Goal: Task Accomplishment & Management: Use online tool/utility

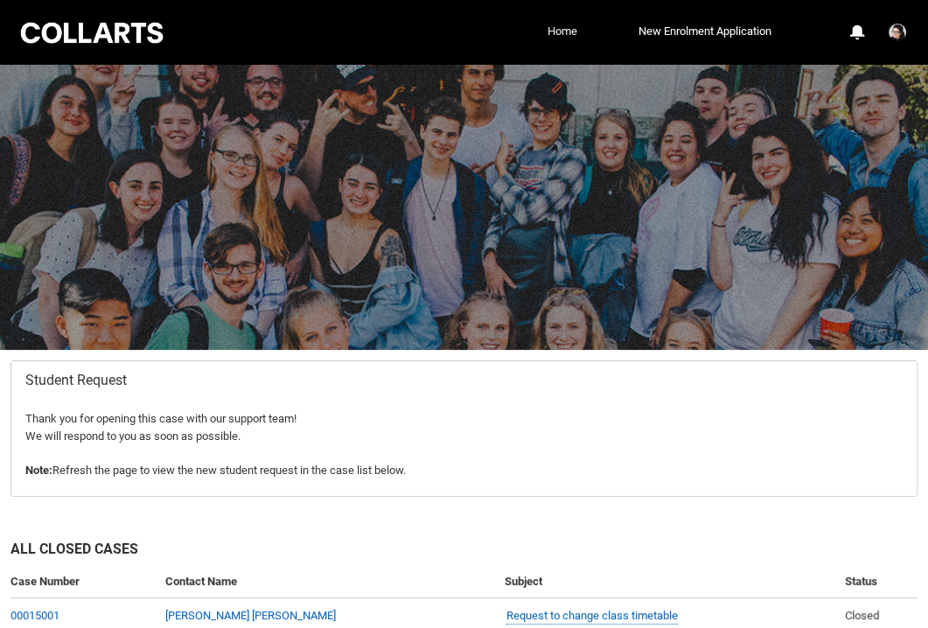
click at [563, 25] on link "Home" at bounding box center [562, 31] width 38 height 26
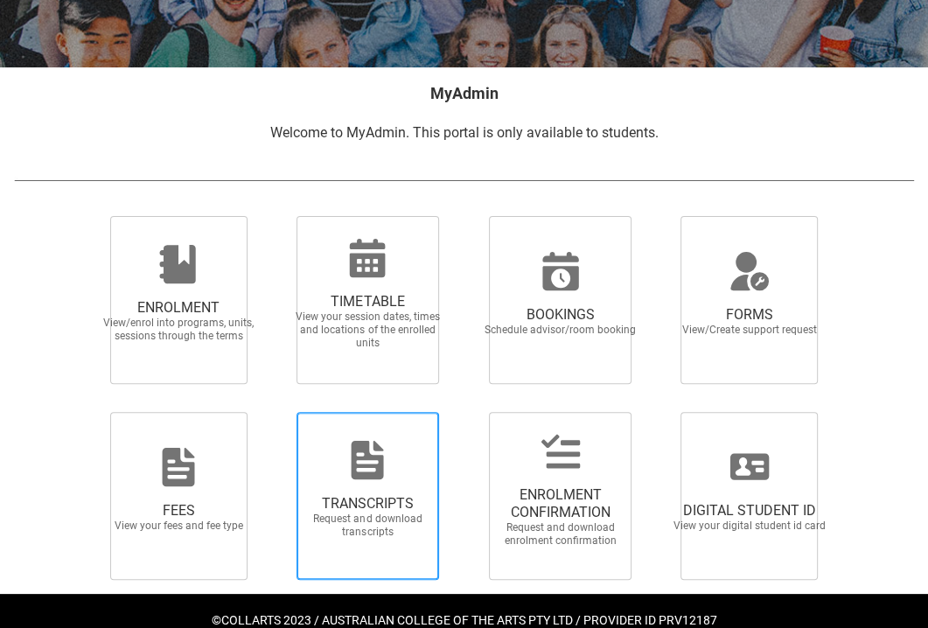
scroll to position [318, 0]
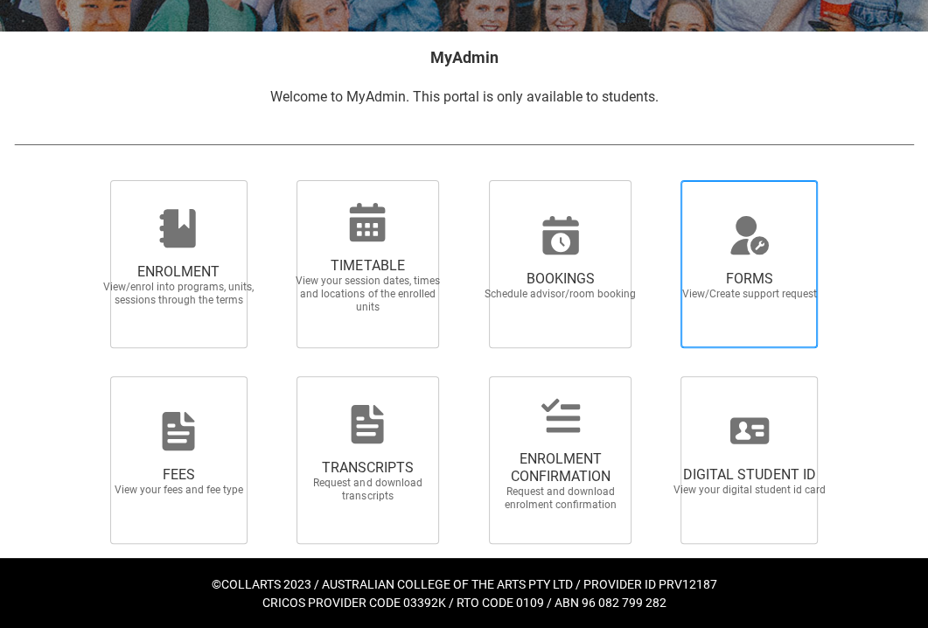
click at [703, 253] on div at bounding box center [749, 235] width 168 height 42
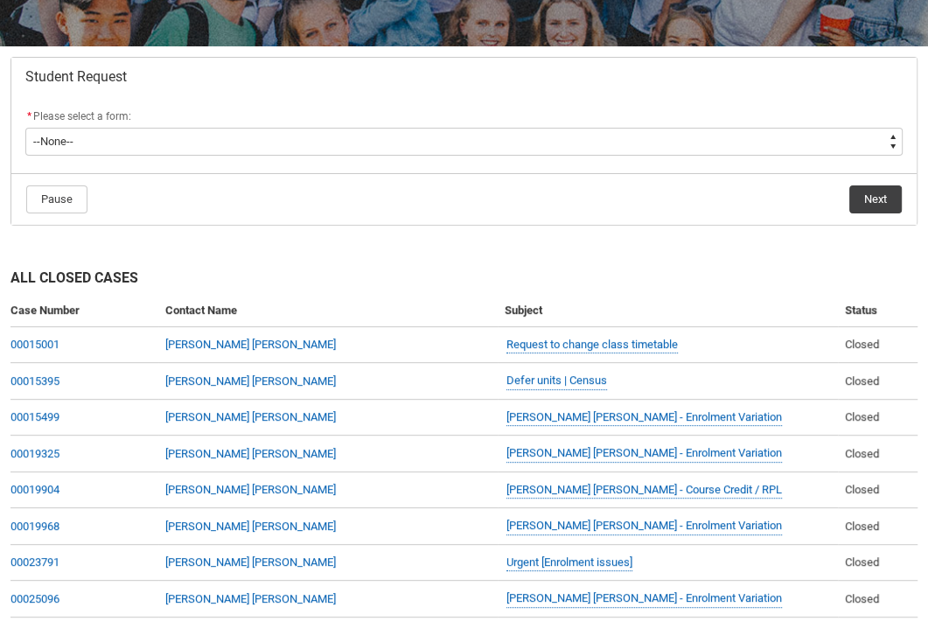
scroll to position [315, 0]
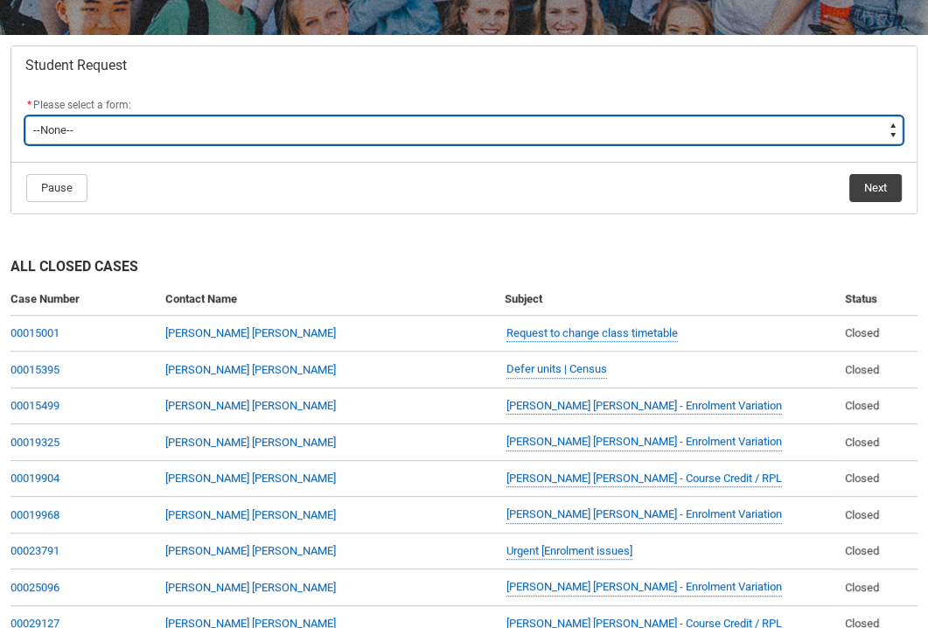
click at [98, 135] on select "--None-- Academic Transcript Application to Appeal Assignment Extension Change …" at bounding box center [463, 130] width 877 height 28
type lightning-select "Course_Credit_RPL_Choice"
click at [25, 116] on select "--None-- Academic Transcript Application to Appeal Assignment Extension Change …" at bounding box center [463, 130] width 877 height 28
select select "Course_Credit_RPL_Choice"
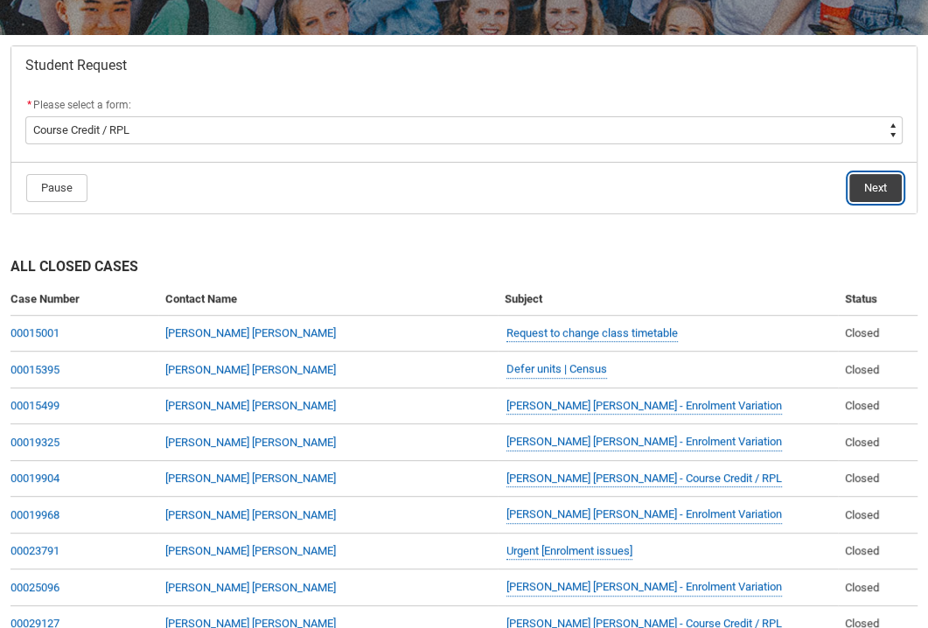
click at [870, 189] on button "Next" at bounding box center [875, 188] width 52 height 28
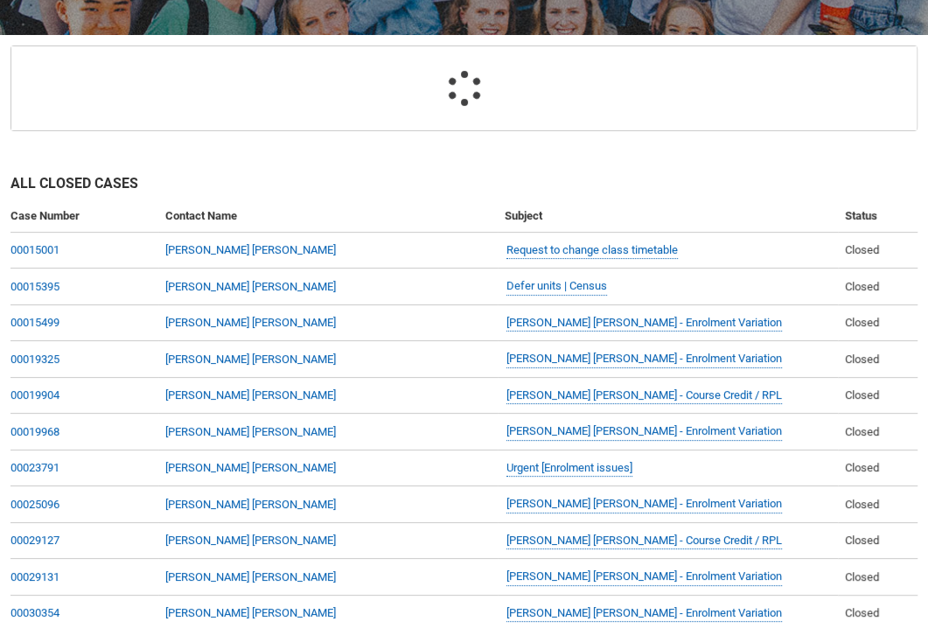
scroll to position [185, 0]
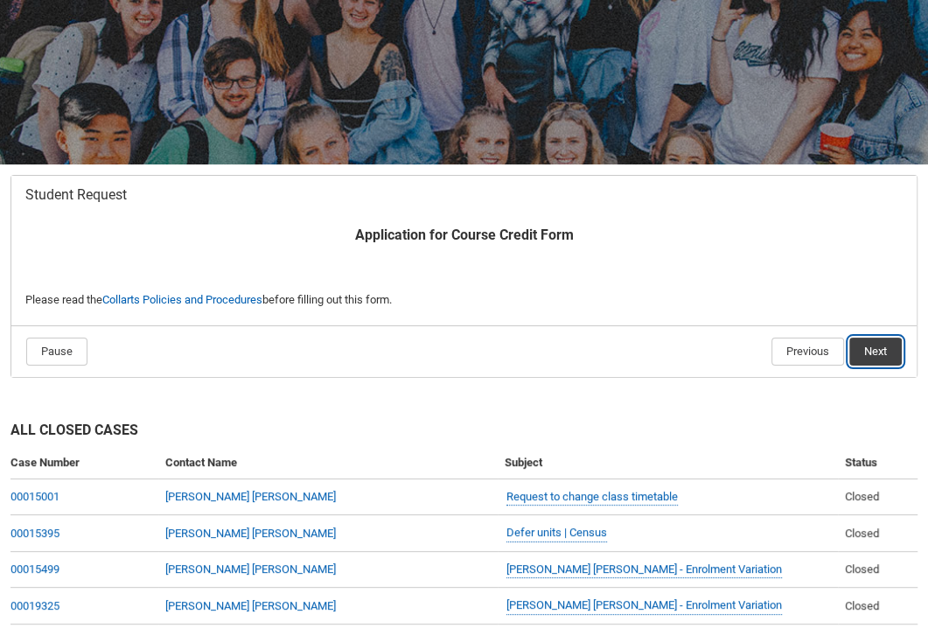
click at [874, 357] on button "Next" at bounding box center [875, 352] width 52 height 28
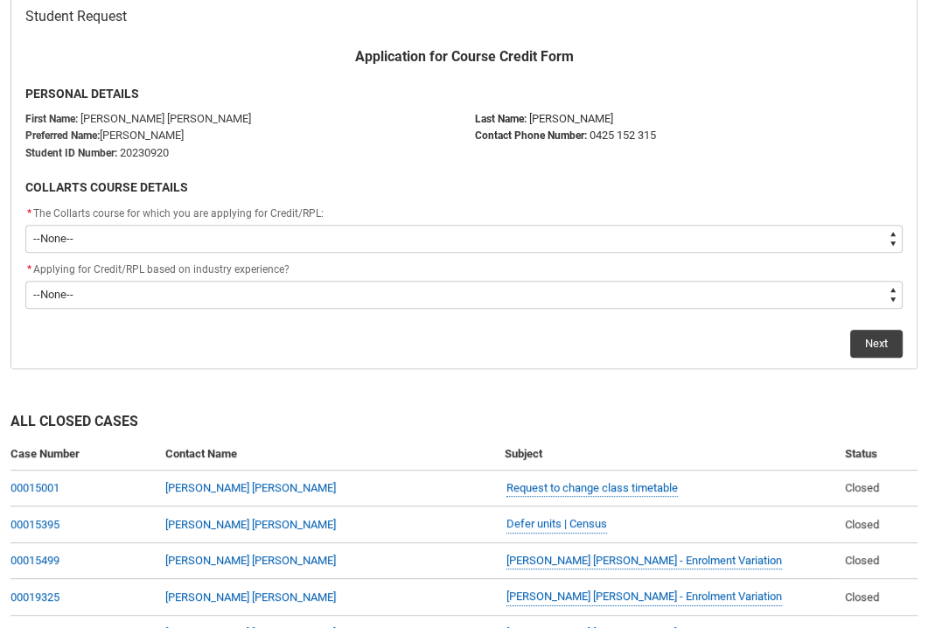
scroll to position [366, 0]
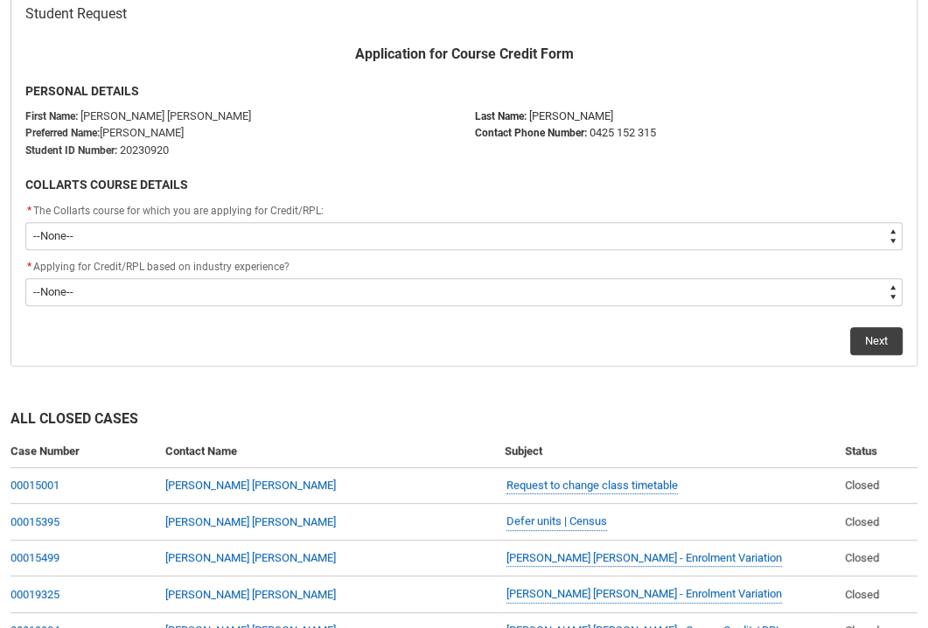
click at [215, 232] on select "--None-- Bachelor of Game Design" at bounding box center [463, 236] width 877 height 28
type lightning-select "recordPicklist_ProgramEnrollment.a0jOZ000003EaWXYA0"
click at [25, 222] on select "--None-- Bachelor of Game Design" at bounding box center [463, 236] width 877 height 28
select select "recordPicklist_ProgramEnrollment.a0jOZ000003EaWXYA0"
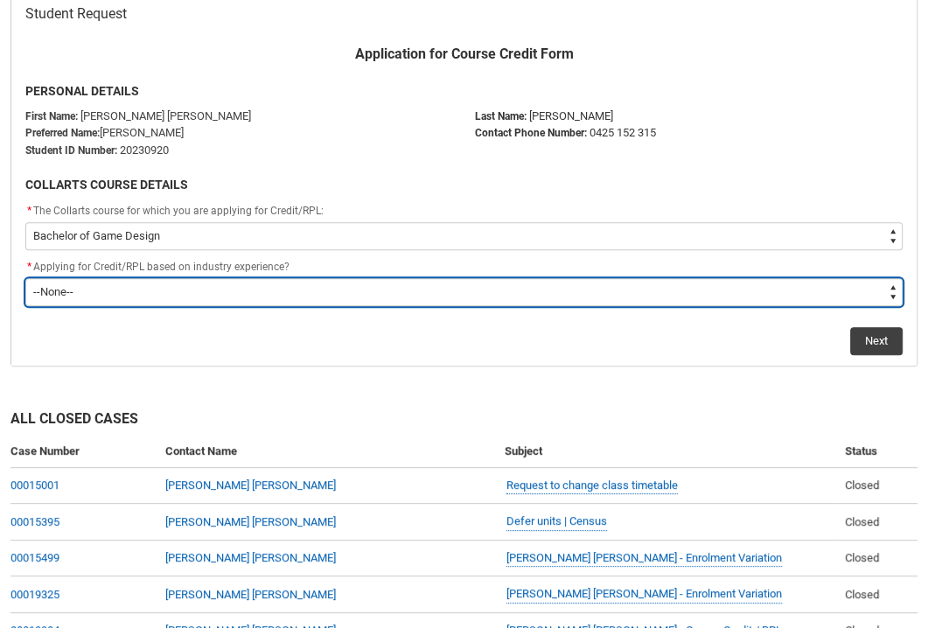
click at [148, 298] on select "--None-- Prior Learning Prior Industry Experience Both" at bounding box center [463, 292] width 877 height 28
type lightning-select "Both_RPL"
click at [25, 278] on select "--None-- Prior Learning Prior Industry Experience Both" at bounding box center [463, 292] width 877 height 28
select select "Both_RPL"
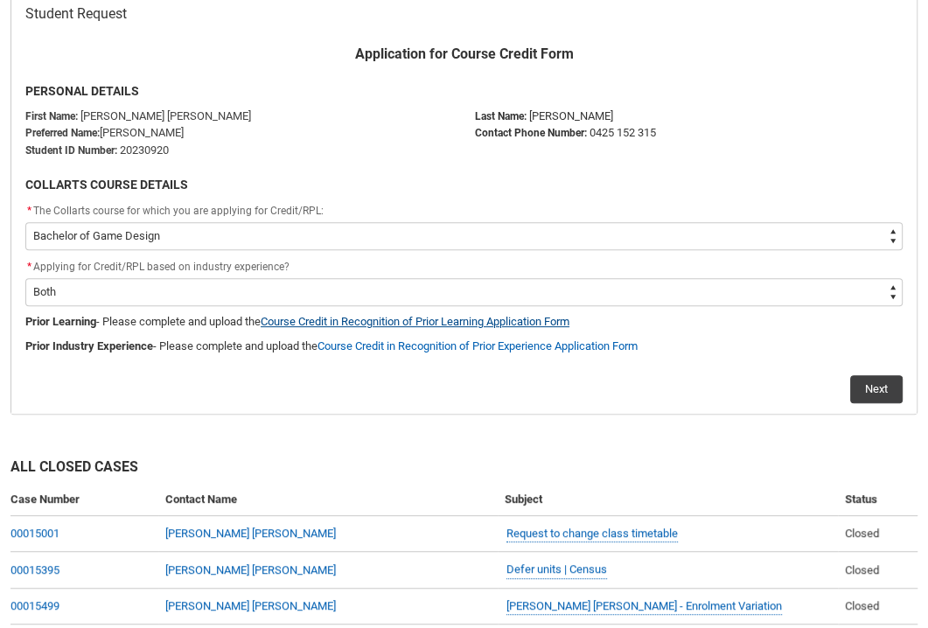
drag, startPoint x: 395, startPoint y: 325, endPoint x: 350, endPoint y: 318, distance: 46.0
click at [350, 318] on link "Course Credit in Recognition of Prior Learning Application Form" at bounding box center [415, 321] width 309 height 13
click at [396, 343] on link "Course Credit in Recognition of Prior Experience Application Form" at bounding box center [477, 345] width 320 height 13
click at [688, 400] on div "Next" at bounding box center [463, 382] width 877 height 42
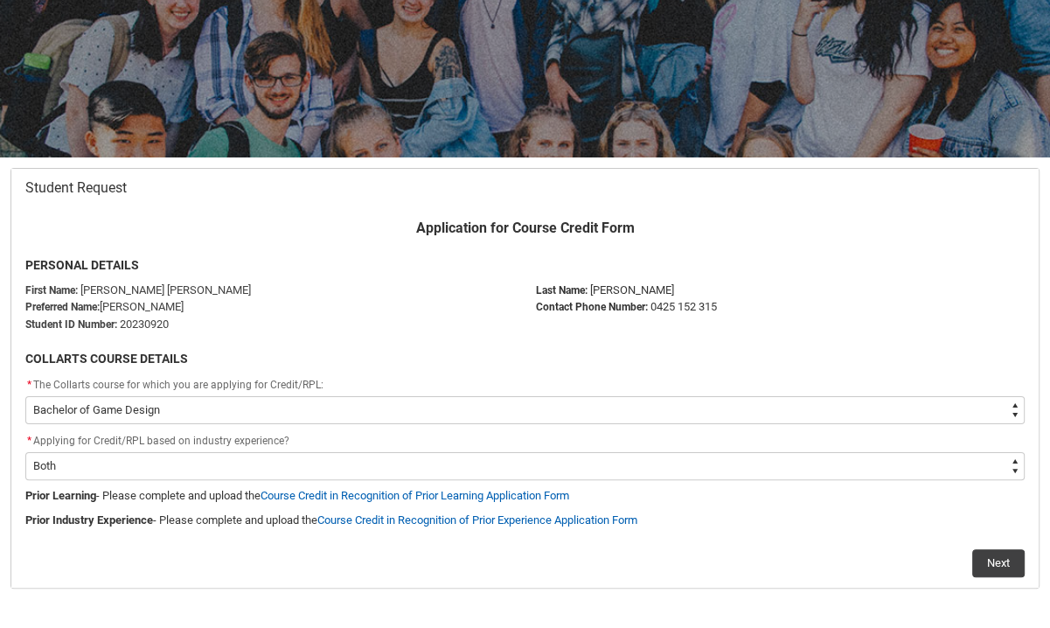
scroll to position [192, 0]
click at [421, 335] on flowruntime-screen-field "First Name: Nancy Violeta Gordana Preferred Name: Violeta Gordana Student ID Nu…" at bounding box center [270, 311] width 511 height 59
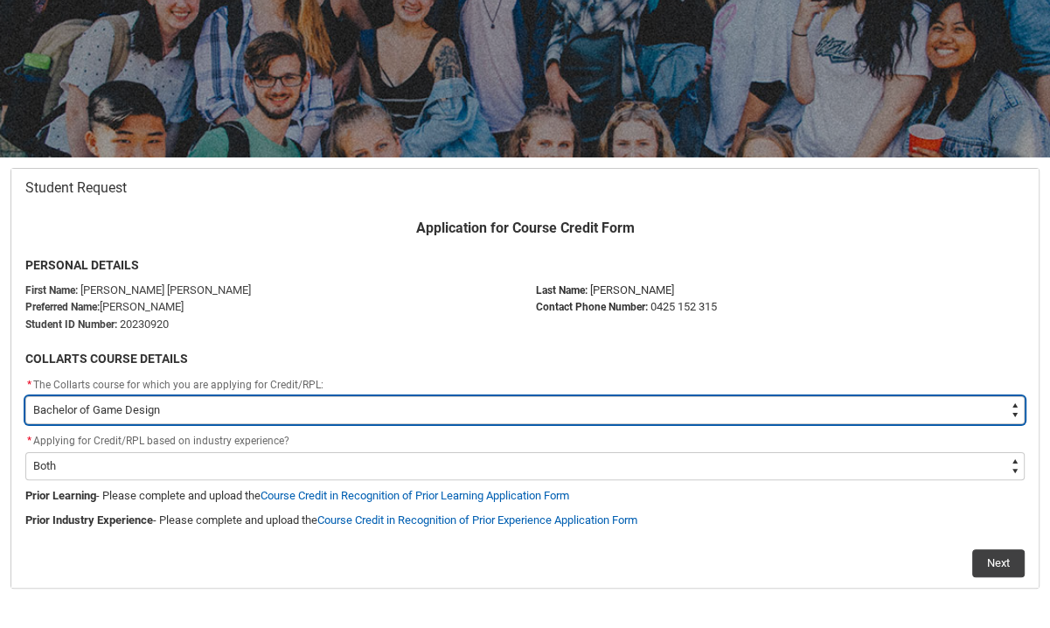
click at [440, 409] on select "--None-- Bachelor of Game Design" at bounding box center [524, 410] width 999 height 28
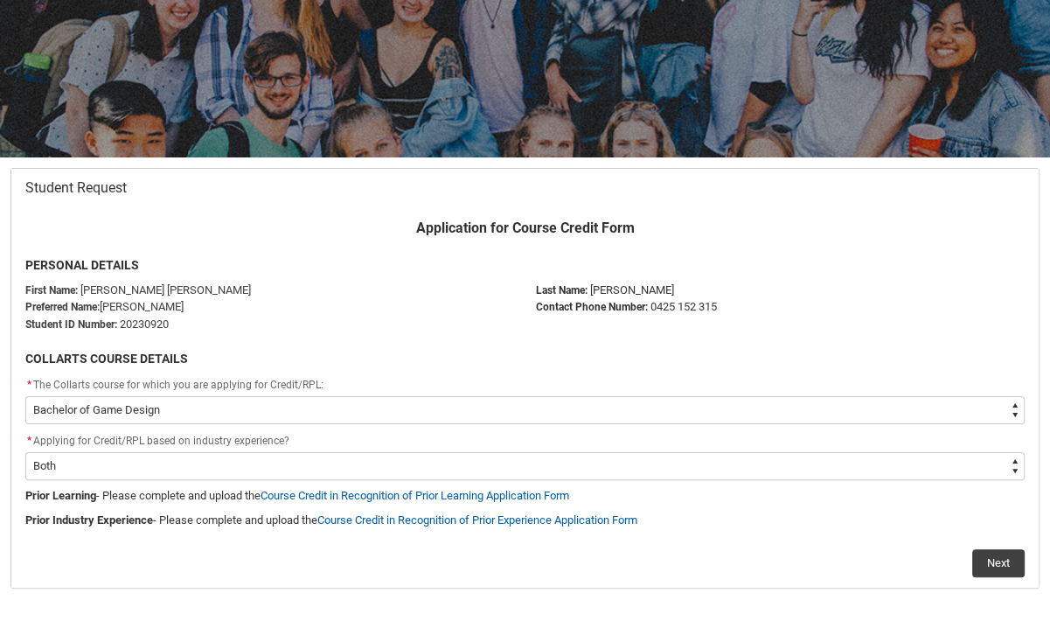
click at [368, 298] on p "Preferred Name: Violeta Gordana" at bounding box center [270, 306] width 490 height 17
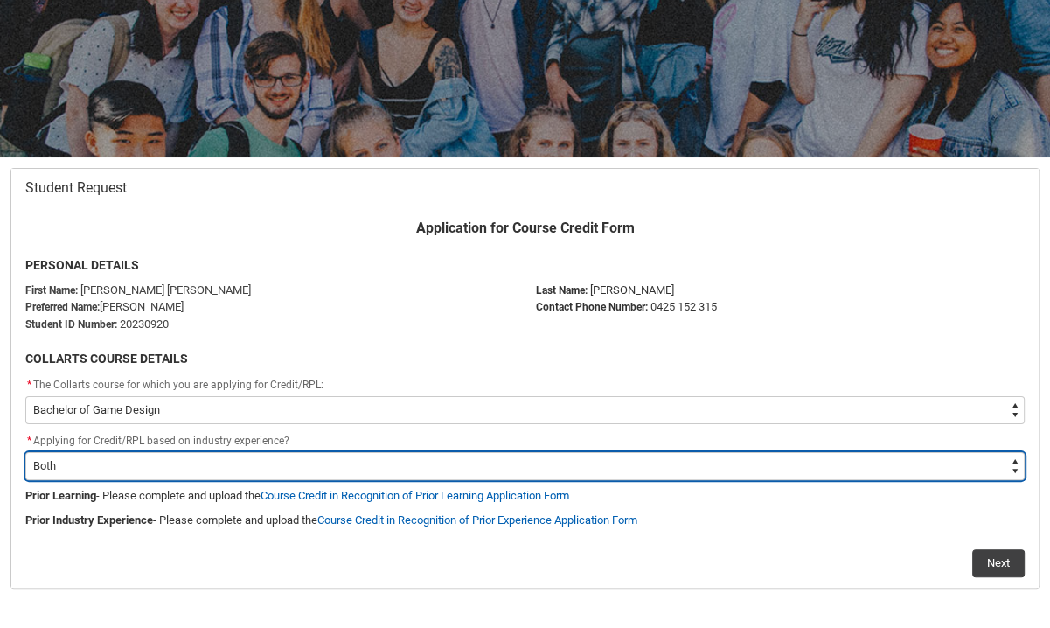
click at [430, 459] on select "--None-- Prior Learning Prior Industry Experience Both" at bounding box center [524, 466] width 999 height 28
click at [25, 452] on select "--None-- Prior Learning Prior Industry Experience Both" at bounding box center [524, 466] width 999 height 28
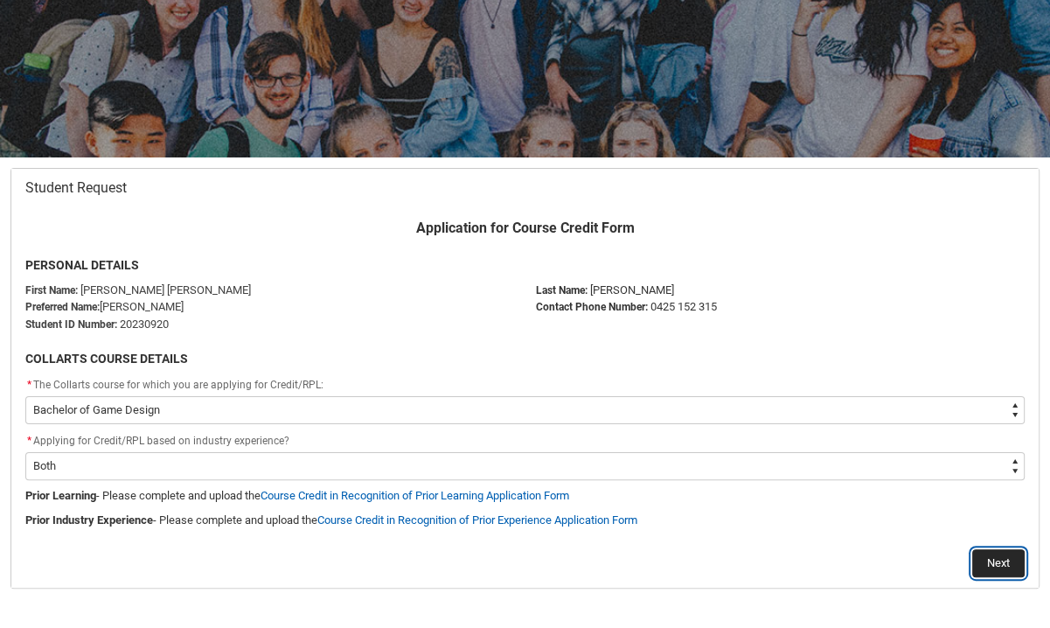
click at [927, 569] on button "Next" at bounding box center [998, 563] width 52 height 28
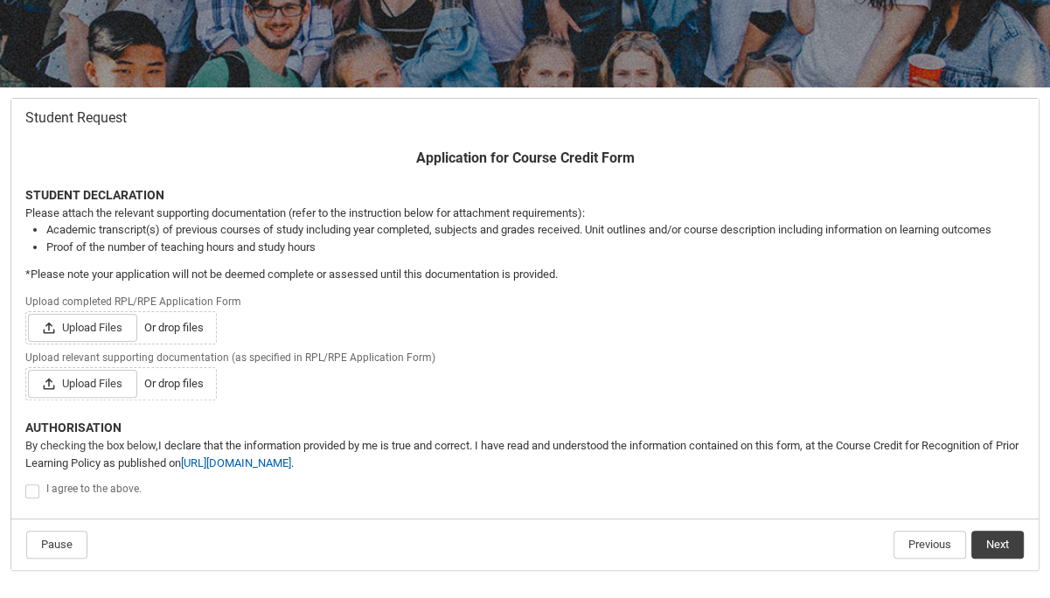
scroll to position [261, 0]
click at [55, 541] on button "Pause" at bounding box center [56, 546] width 61 height 28
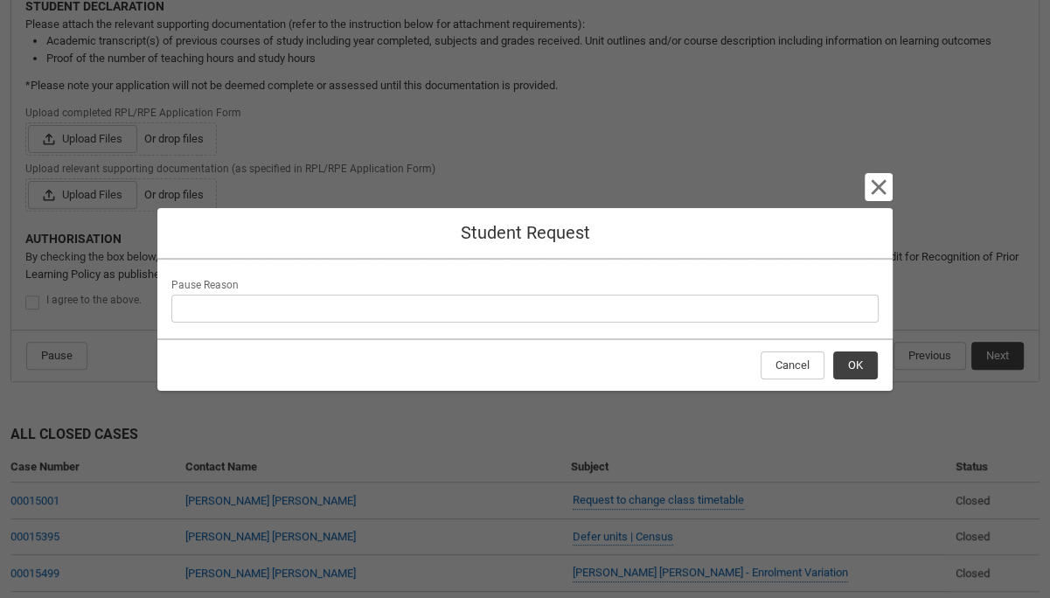
scroll to position [451, 0]
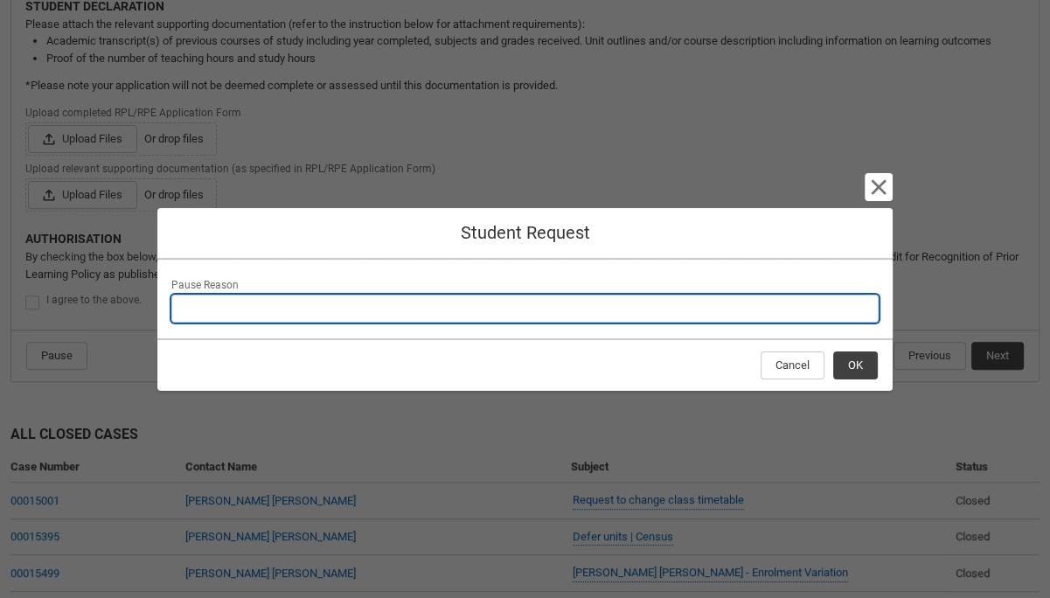
click at [565, 313] on input "Pause Reason" at bounding box center [524, 309] width 707 height 28
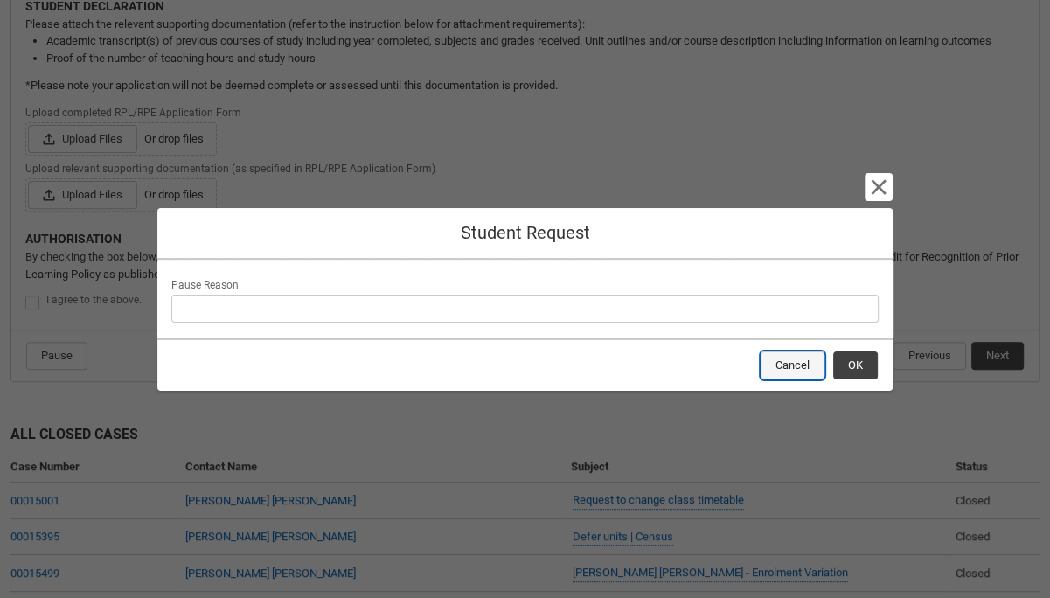
click at [791, 364] on button "Cancel" at bounding box center [793, 366] width 64 height 28
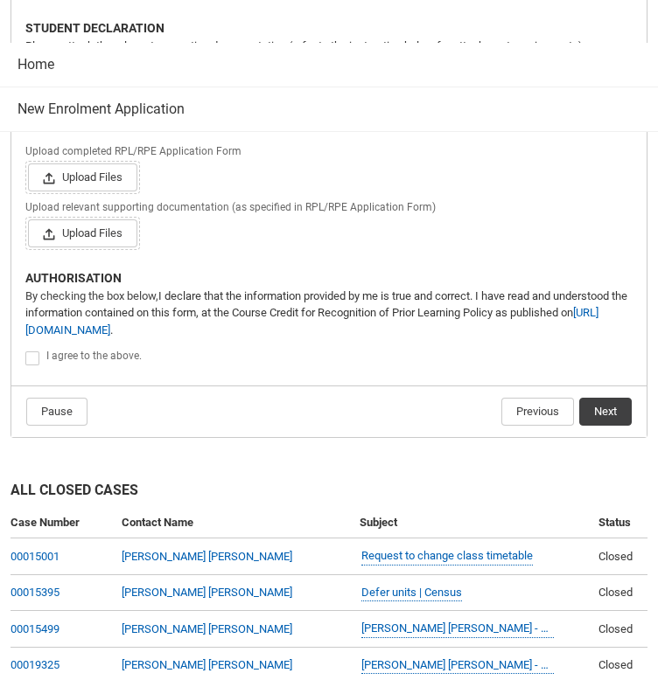
scroll to position [287, 0]
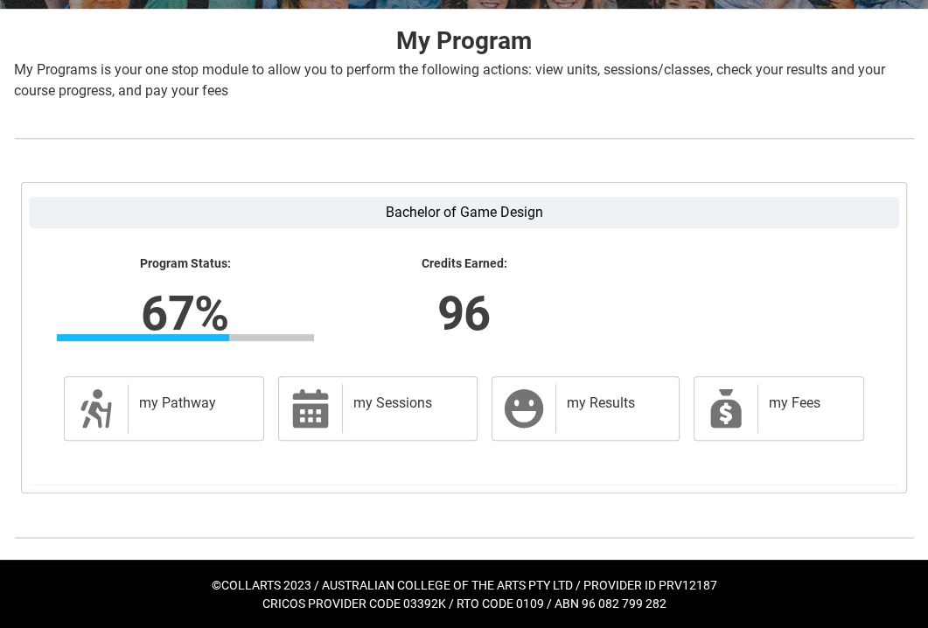
scroll to position [340, 0]
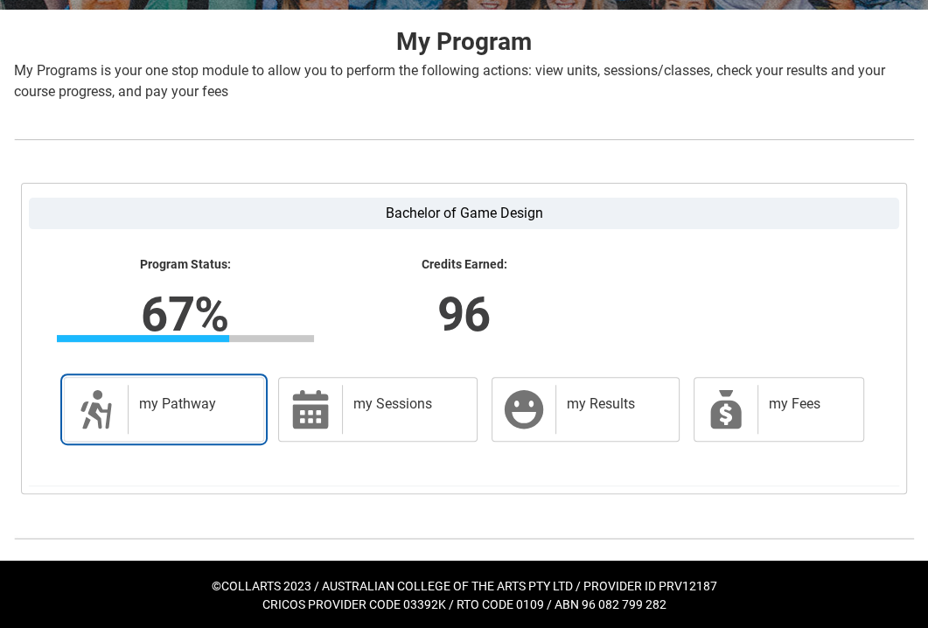
click at [178, 414] on div "my Pathway" at bounding box center [192, 409] width 129 height 49
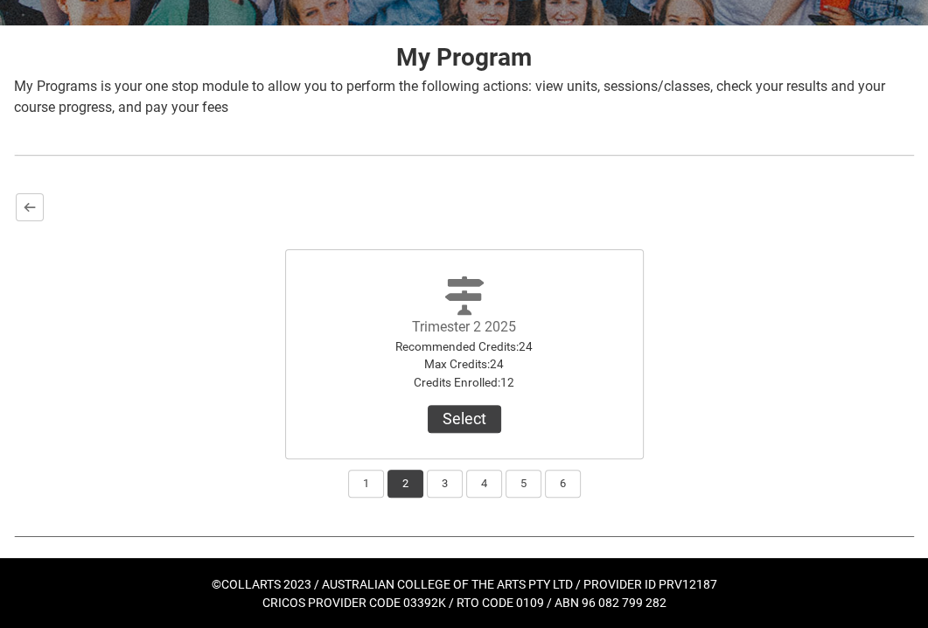
scroll to position [324, 0]
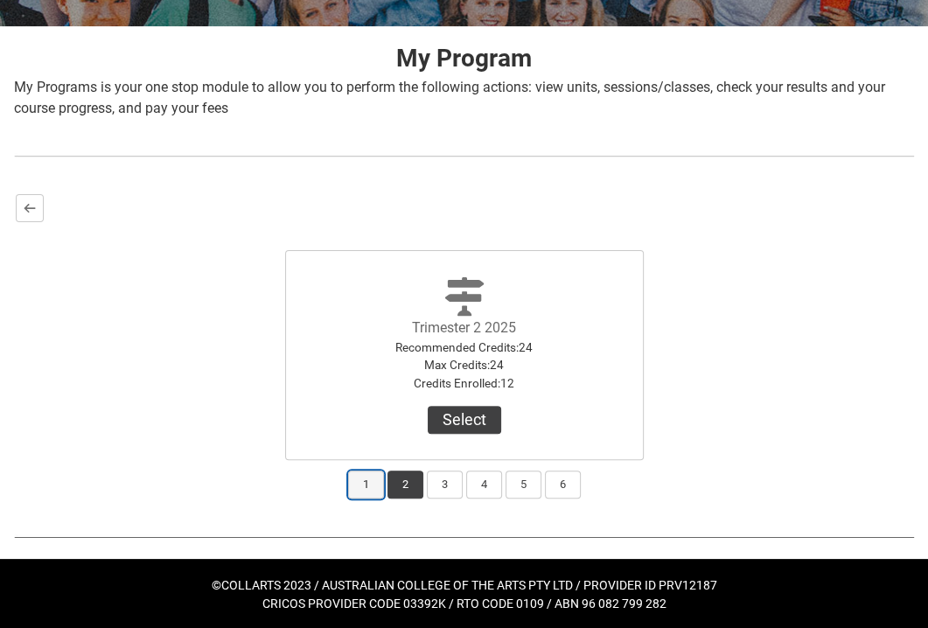
click at [372, 484] on button "1" at bounding box center [366, 484] width 36 height 28
click at [412, 488] on button "2" at bounding box center [405, 484] width 36 height 28
click at [442, 487] on button "3" at bounding box center [445, 484] width 36 height 28
click at [471, 414] on button "Select" at bounding box center [464, 420] width 73 height 28
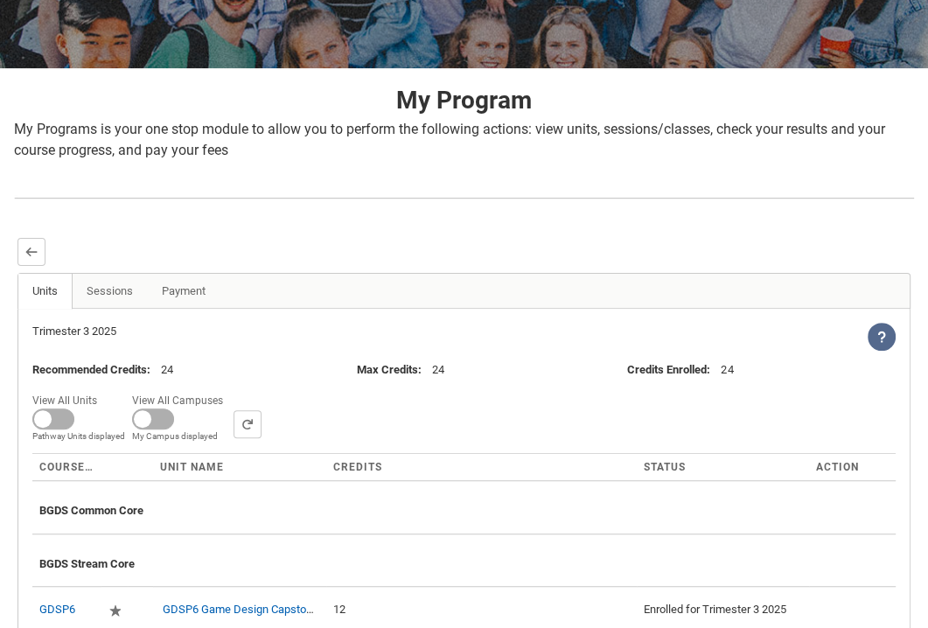
scroll to position [432, 0]
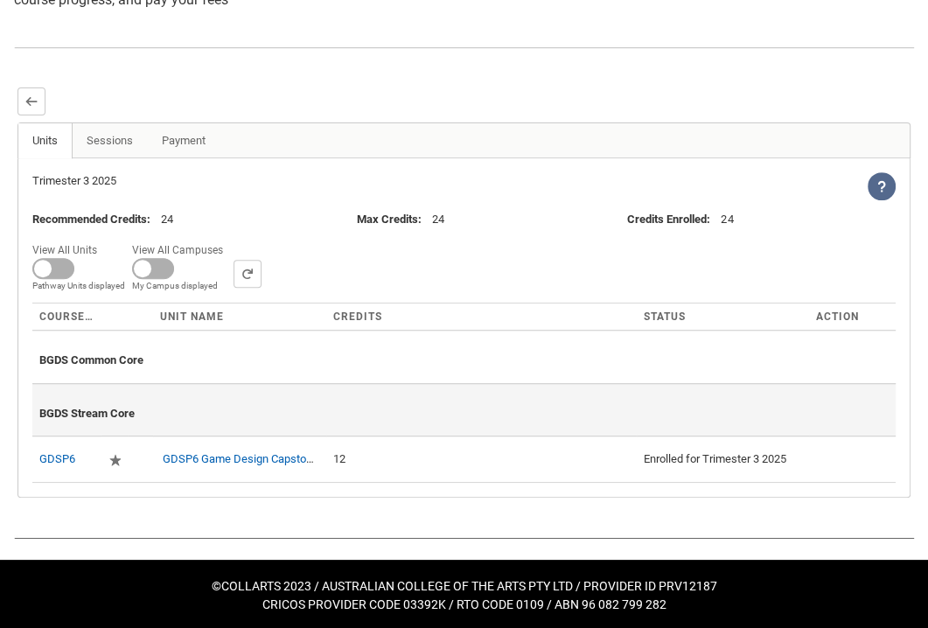
click at [75, 413] on span "BGDS Stream Core" at bounding box center [86, 413] width 95 height 13
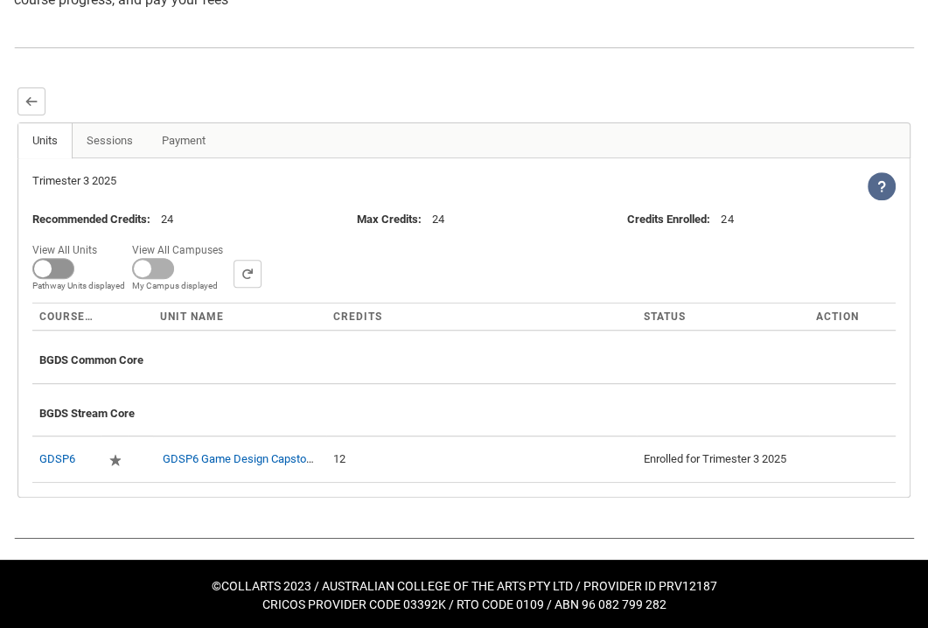
click at [49, 261] on span at bounding box center [53, 268] width 42 height 21
click at [103, 239] on input "View All Units All Units displayed Pathway Units displayed" at bounding box center [103, 238] width 1 height 1
checkbox input "true"
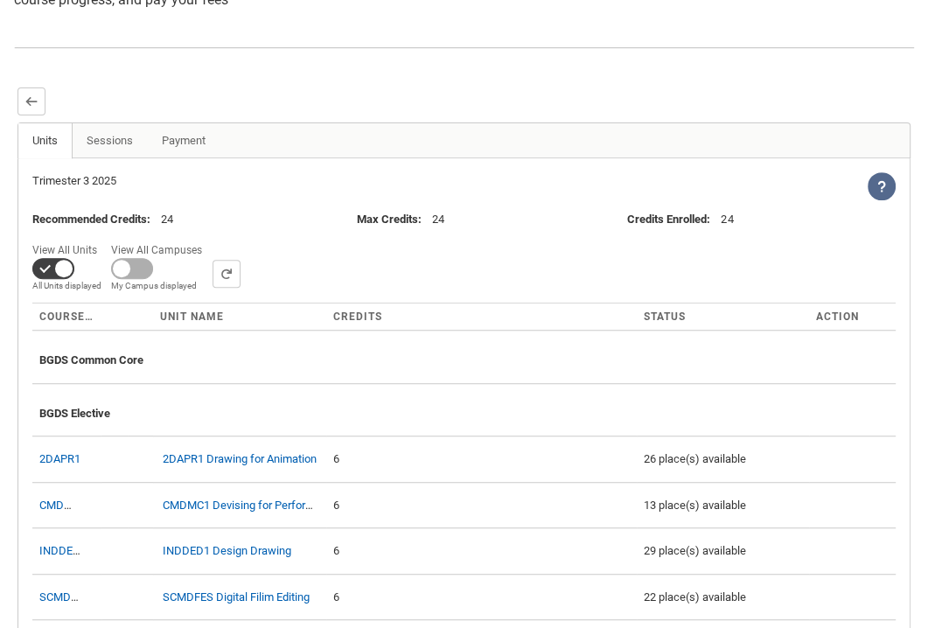
click at [0, 0] on span "My Campus displayed" at bounding box center [0, 0] width 0 height 0
click at [208, 239] on input "View All Campuses Campus filter displayed My Campus displayed" at bounding box center [208, 238] width 1 height 1
checkbox input "true"
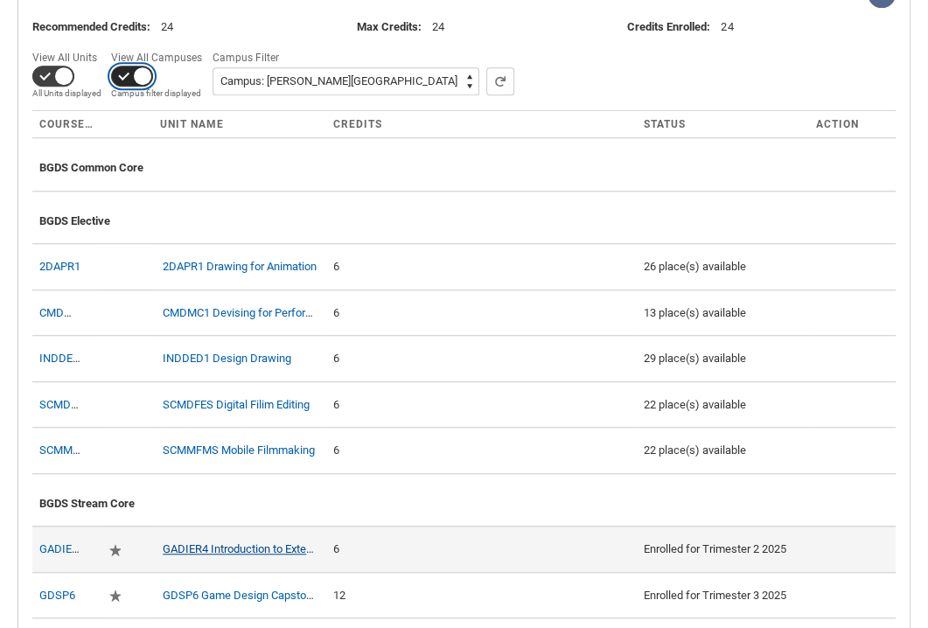
scroll to position [619, 0]
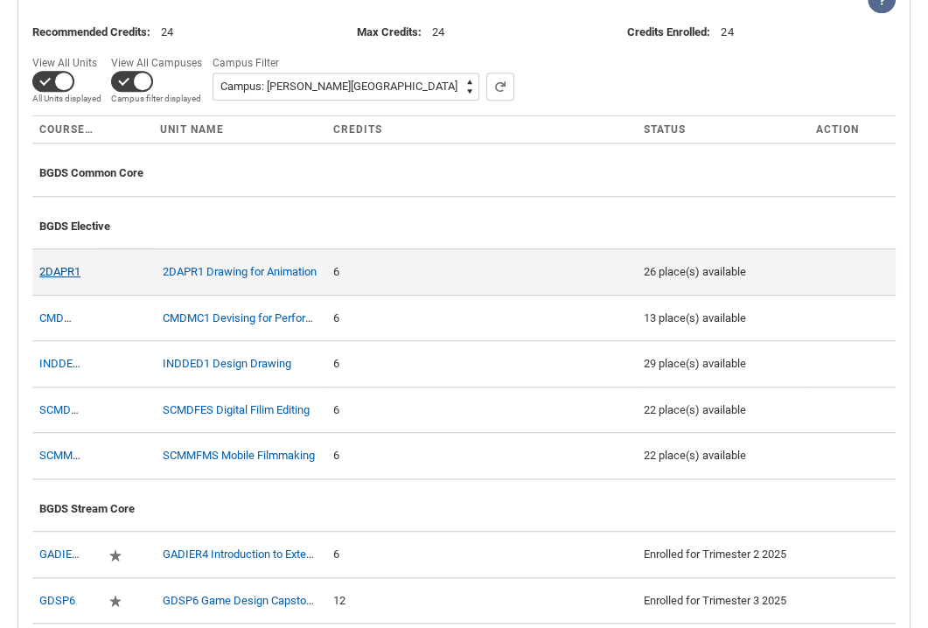
click at [56, 270] on link "2DAPR1" at bounding box center [59, 271] width 41 height 13
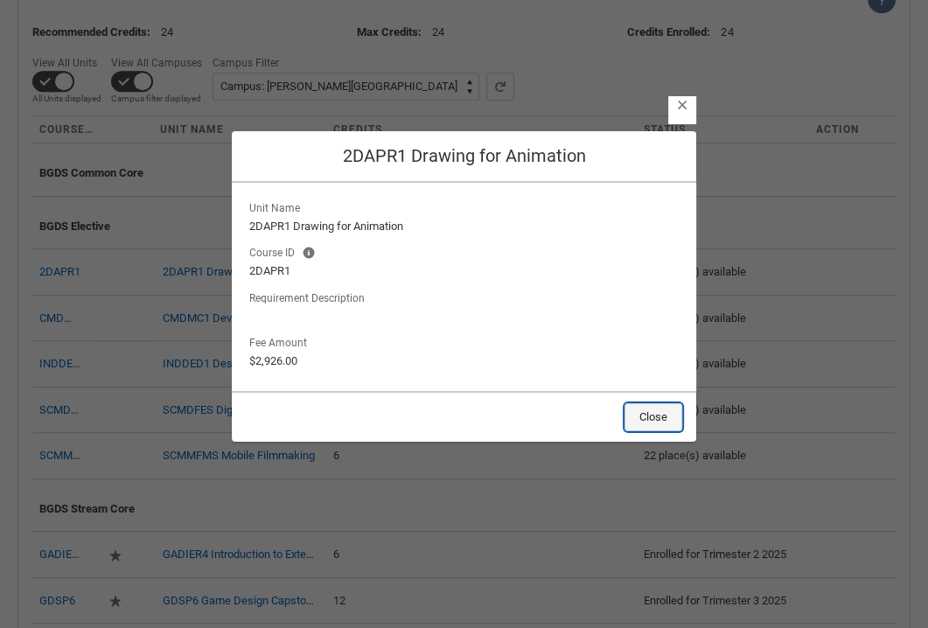
click at [647, 403] on button "Close" at bounding box center [653, 417] width 58 height 28
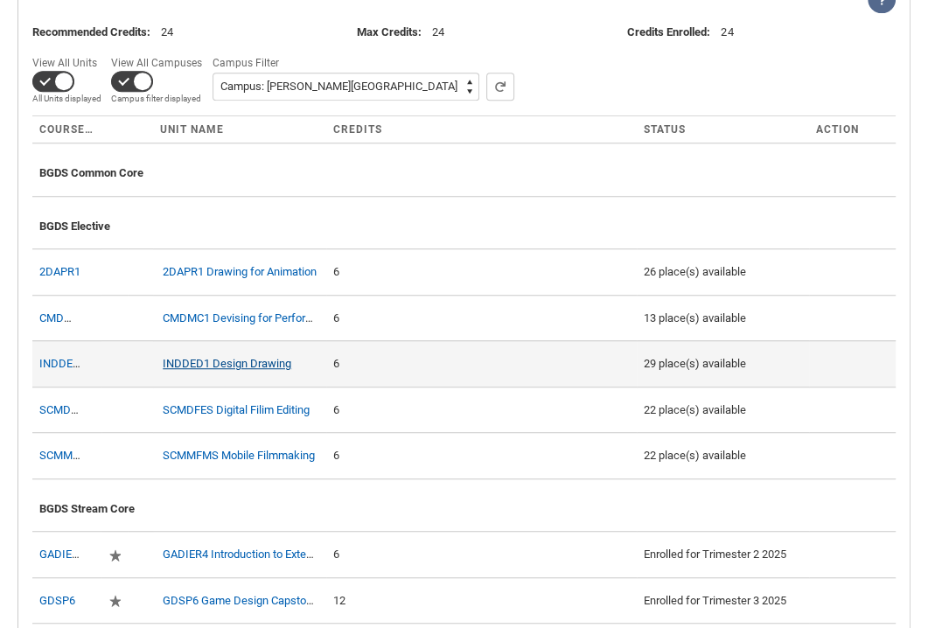
click at [225, 359] on link "INDDED1 Design Drawing" at bounding box center [227, 363] width 129 height 13
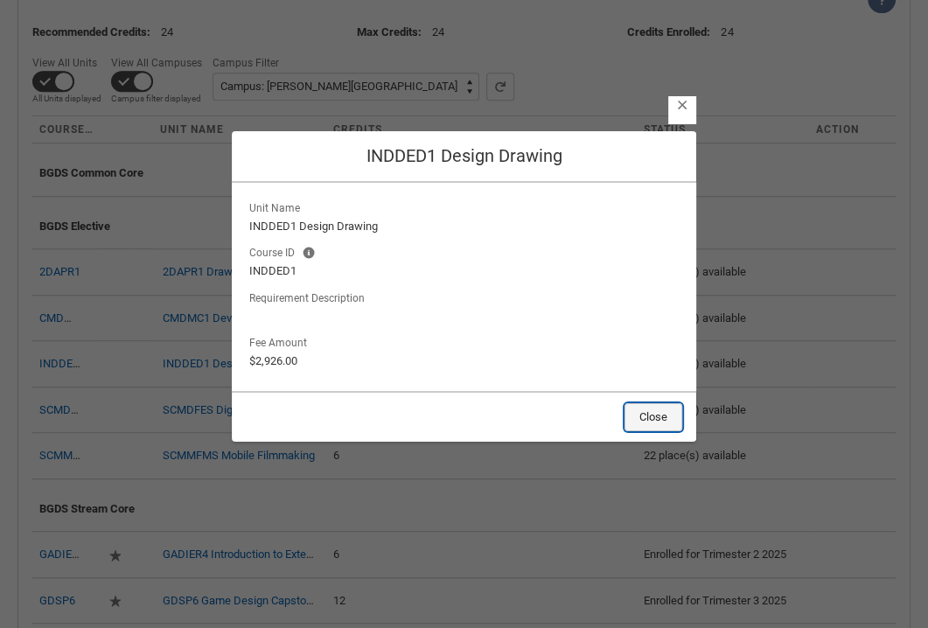
click at [667, 411] on button "Close" at bounding box center [653, 417] width 58 height 28
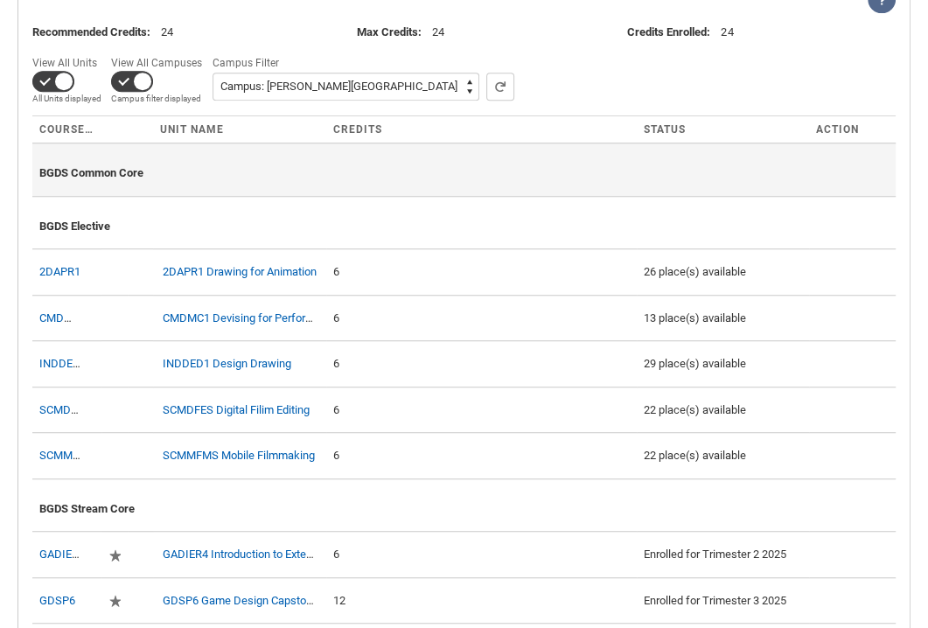
click at [108, 178] on div "BGDS Common Core" at bounding box center [463, 169] width 849 height 38
click at [97, 170] on span "BGDS Common Core" at bounding box center [91, 172] width 104 height 13
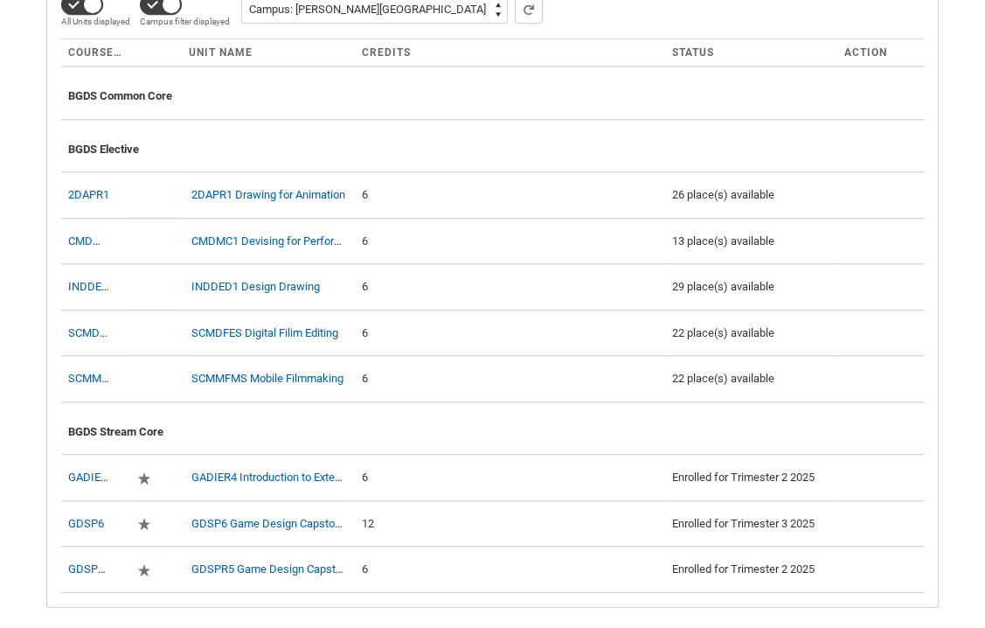
scroll to position [701, 0]
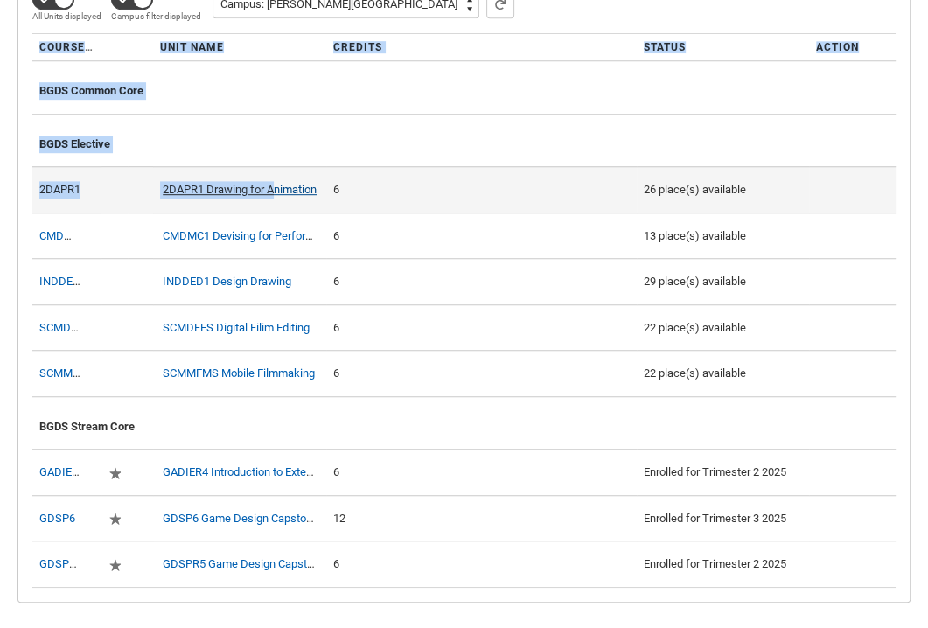
drag, startPoint x: 17, startPoint y: 175, endPoint x: 279, endPoint y: 184, distance: 262.5
click at [279, 184] on div "Back Units Sessions Payment More Tabs Trimester 3 2025 View Help Recommended Cr…" at bounding box center [464, 210] width 896 height 788
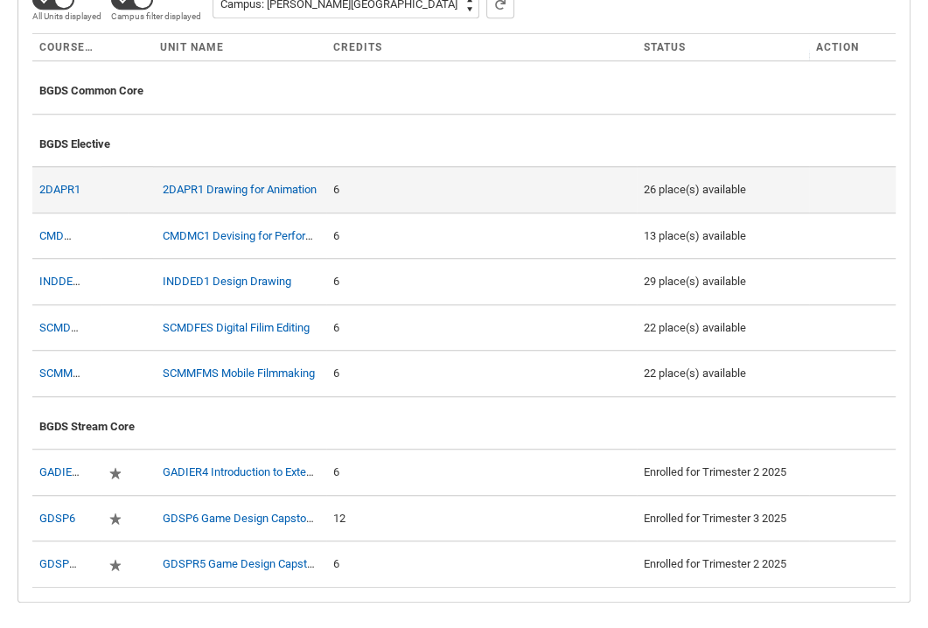
click at [349, 193] on div "6" at bounding box center [481, 189] width 296 height 17
drag, startPoint x: 361, startPoint y: 193, endPoint x: 36, endPoint y: 203, distance: 325.4
click at [36, 203] on c-enrollment-wizard-course-row "2DAPR1 2DAPR1 Drawing for Animation 6 26 place(s) available" at bounding box center [463, 189] width 863 height 46
copy c-enrollment-wizard-course-row "2DAPR1 2DAPR1 Drawing for Animation 6"
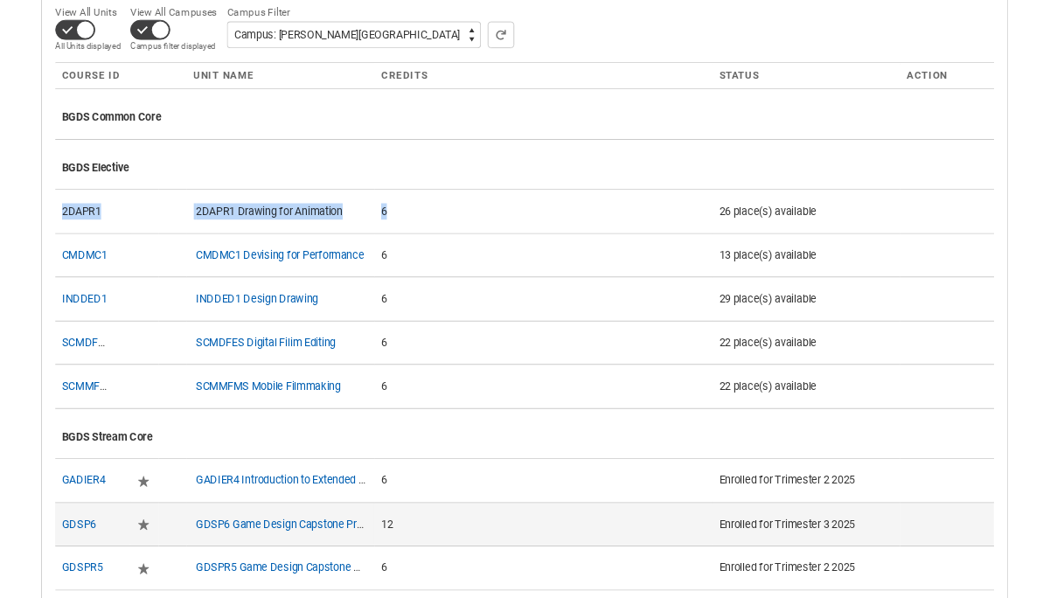
scroll to position [669, 0]
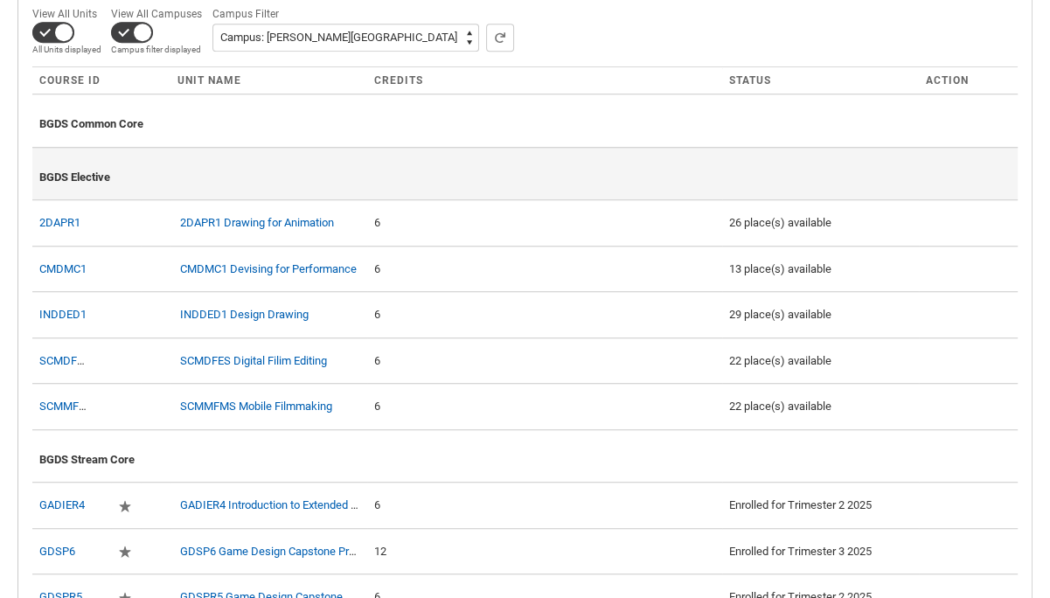
click at [456, 163] on div "BGDS Elective" at bounding box center [524, 174] width 971 height 38
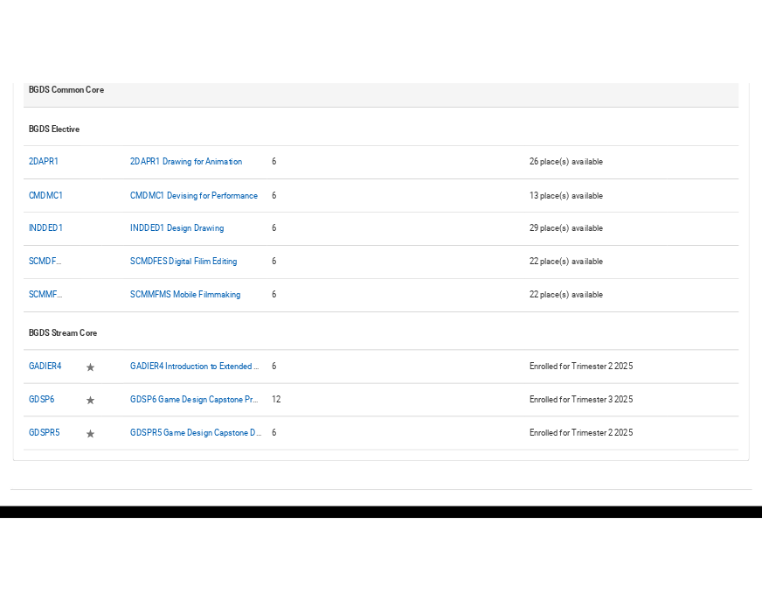
scroll to position [783, 0]
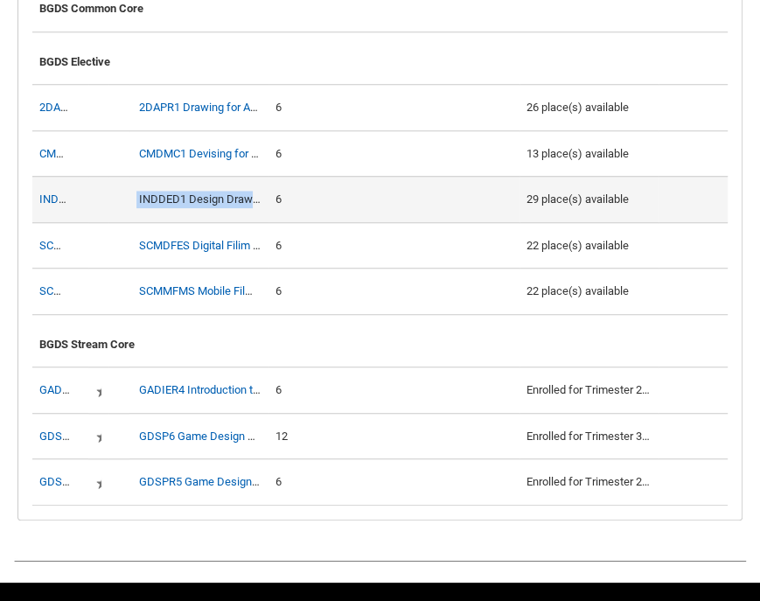
drag, startPoint x: 98, startPoint y: 192, endPoint x: 249, endPoint y: 207, distance: 152.0
click at [249, 207] on c-enrollment-wizard-course-row "INDDED1 INDDED1 Design Drawing 6 29 place(s) available" at bounding box center [379, 199] width 695 height 46
copy c-enrollment-wizard-course-row "INDDED1 Design Draw"
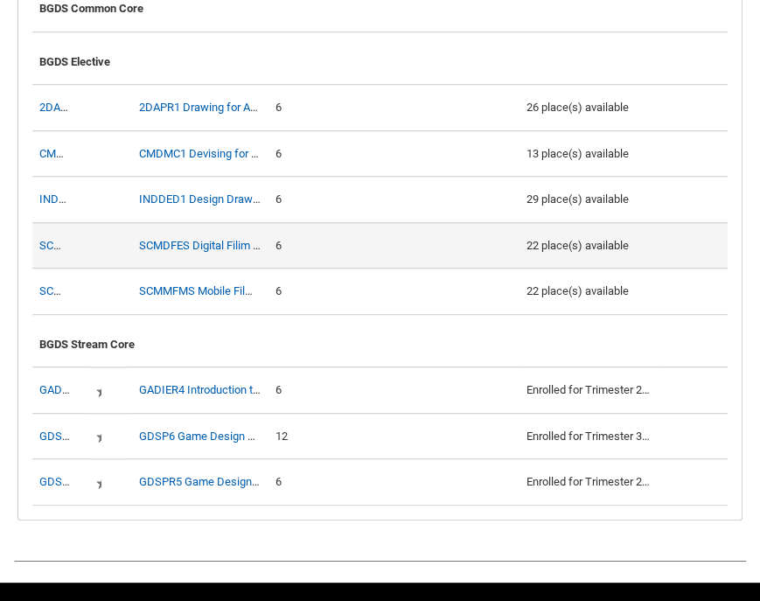
click at [702, 222] on td at bounding box center [693, 245] width 70 height 46
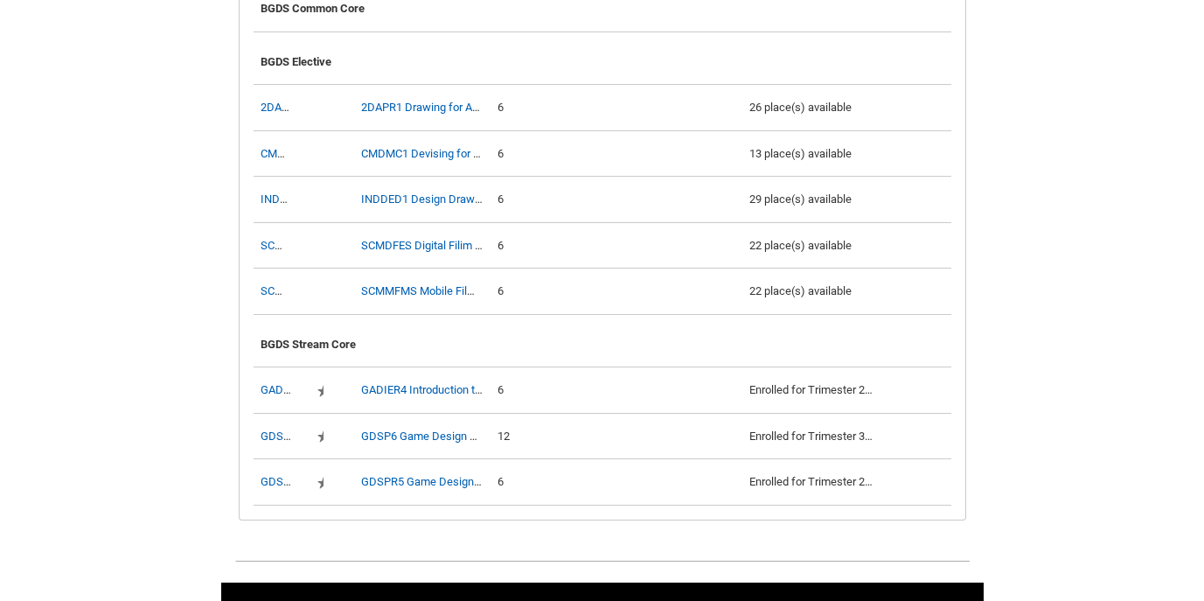
scroll to position [785, 0]
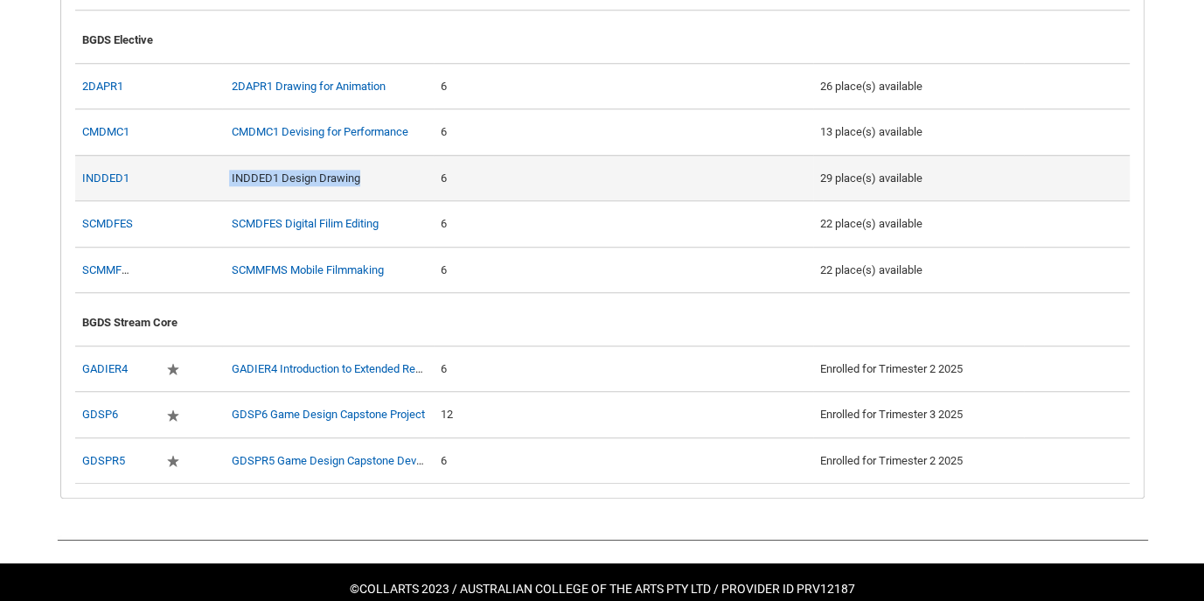
drag, startPoint x: 382, startPoint y: 193, endPoint x: 210, endPoint y: 200, distance: 172.4
click at [210, 200] on c-enrollment-wizard-course-row "INDDED1 INDDED1 Design Drawing 6 29 place(s) available" at bounding box center [602, 178] width 1055 height 46
copy div "INDDED1 Design Drawing"
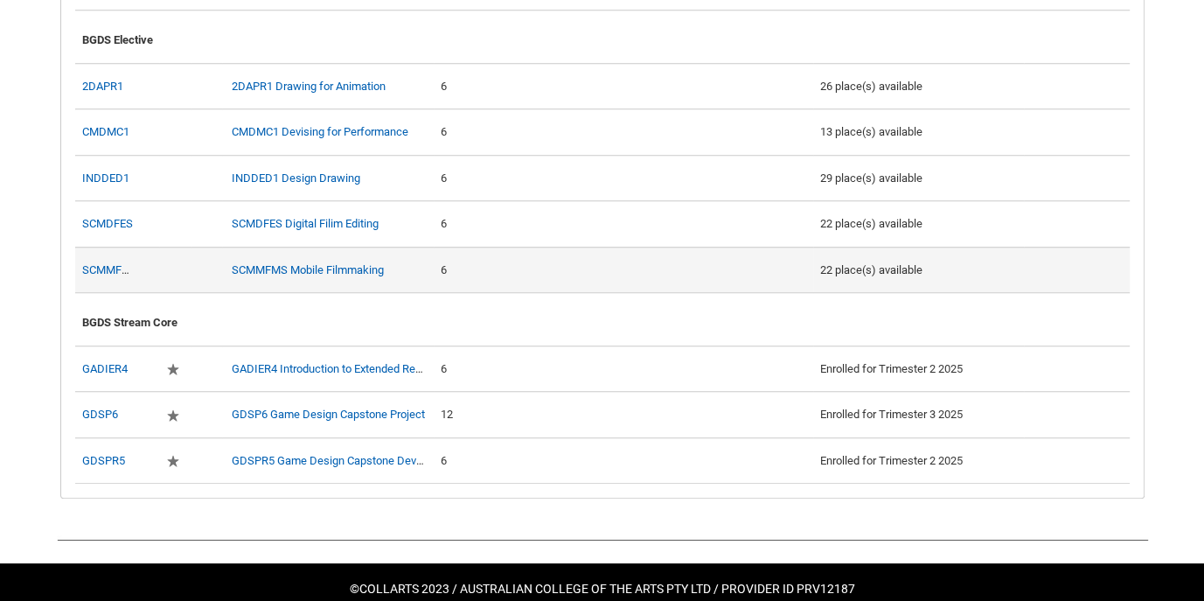
click at [762, 279] on div "6" at bounding box center [623, 269] width 365 height 17
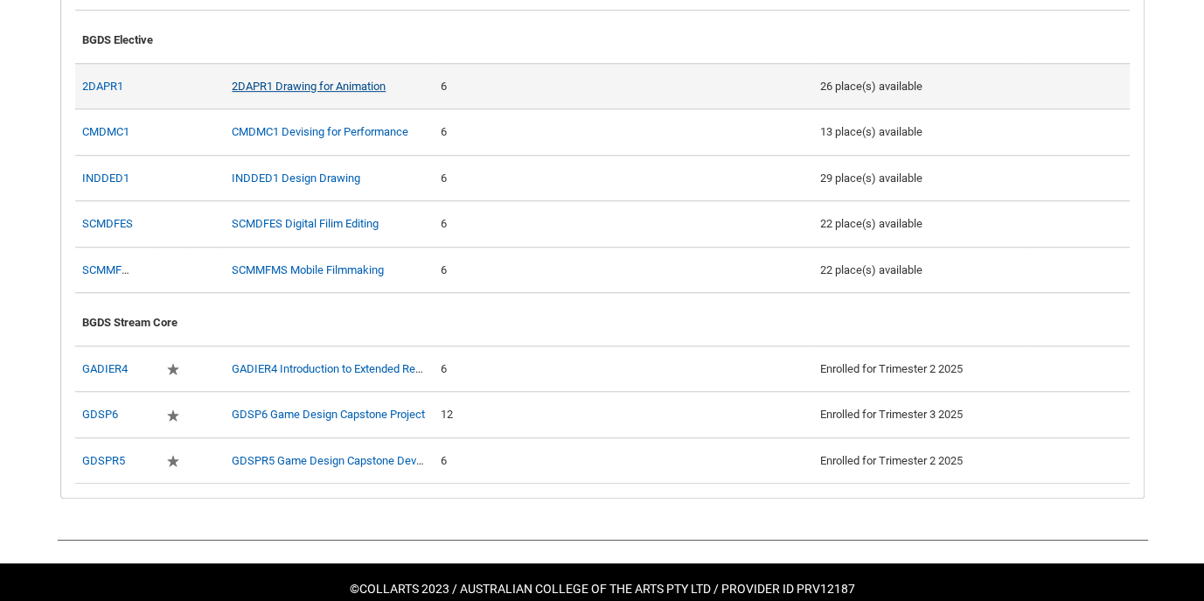
click at [310, 93] on link "2DAPR1 Drawing for Animation" at bounding box center [309, 86] width 154 height 13
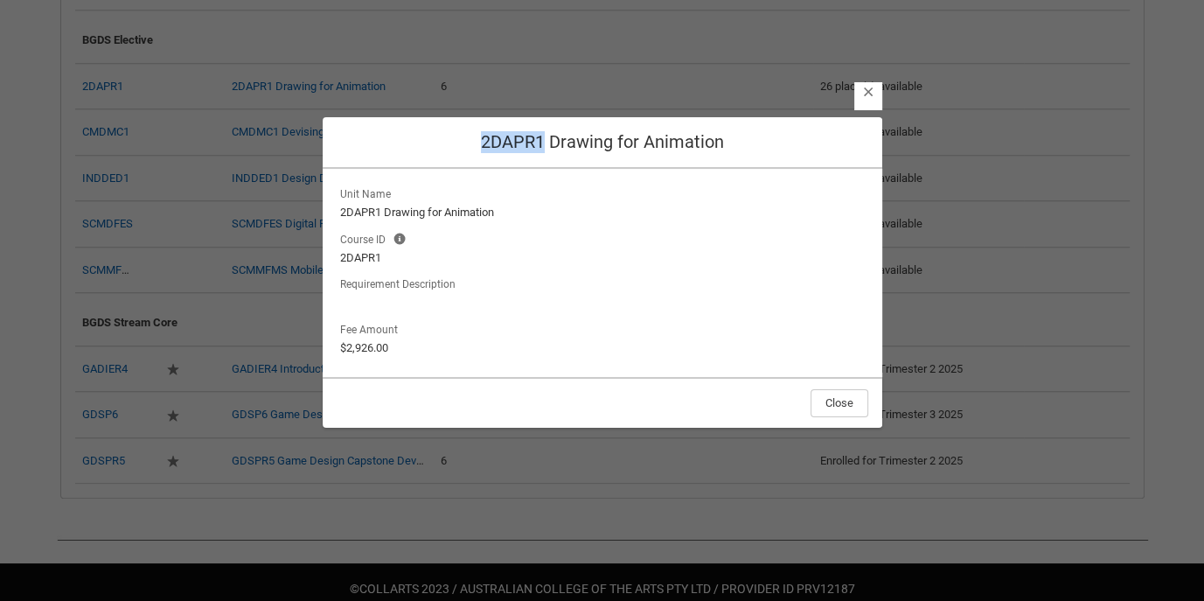
drag, startPoint x: 480, startPoint y: 139, endPoint x: 545, endPoint y: 144, distance: 64.9
click at [545, 144] on h2 "2DAPR1 Drawing for Animation" at bounding box center [603, 142] width 532 height 22
copy h2 "2DAPR1"
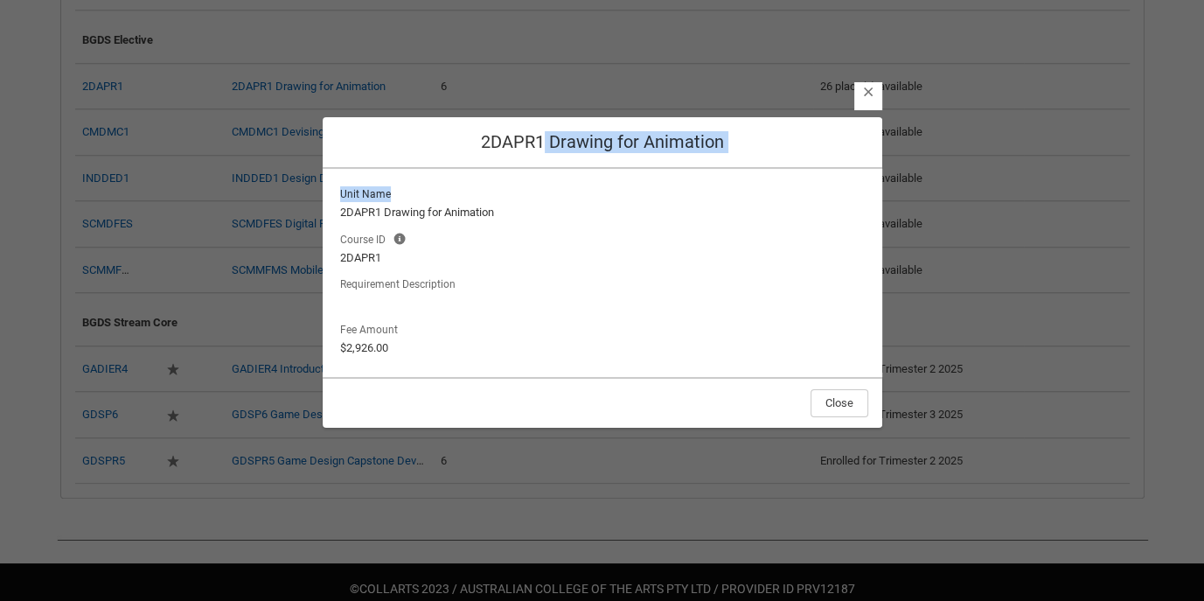
drag, startPoint x: 746, startPoint y: 169, endPoint x: 549, endPoint y: 144, distance: 198.3
click at [549, 144] on div "Close 2DAPR1 Drawing for Animation Unit Name 2DAPR1 Drawing for Animation Cours…" at bounding box center [603, 286] width 560 height 601
copy div "Drawing for Animation Unit Name"
click at [799, 266] on lightning-formatted-text "2DAPR1" at bounding box center [602, 257] width 525 height 17
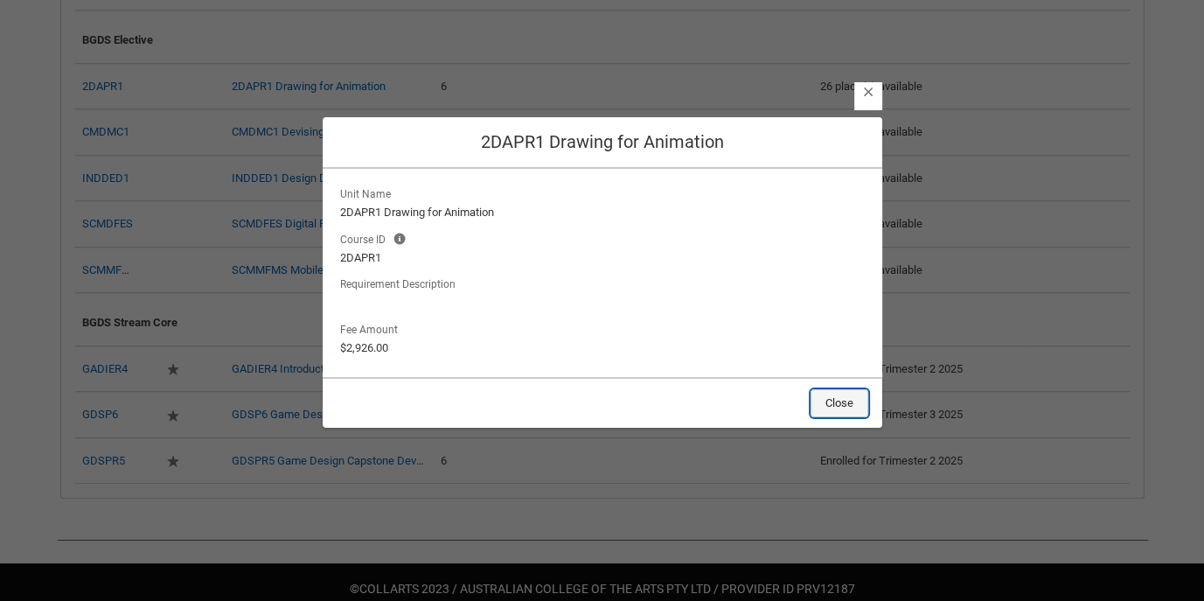
click at [834, 396] on button "Close" at bounding box center [840, 403] width 58 height 28
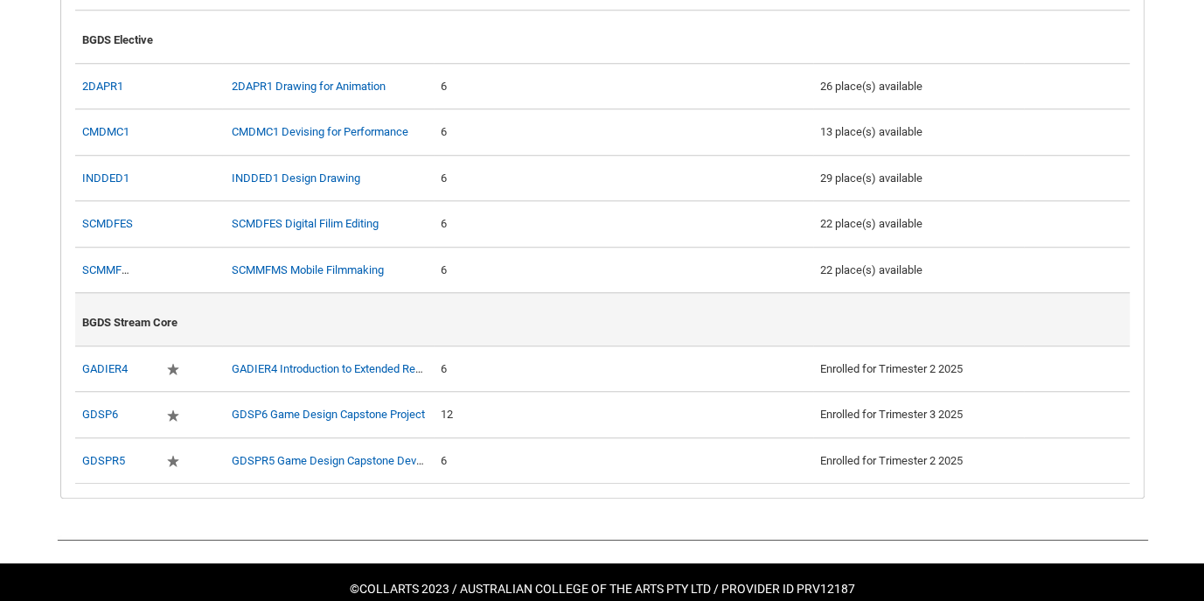
scroll to position [835, 0]
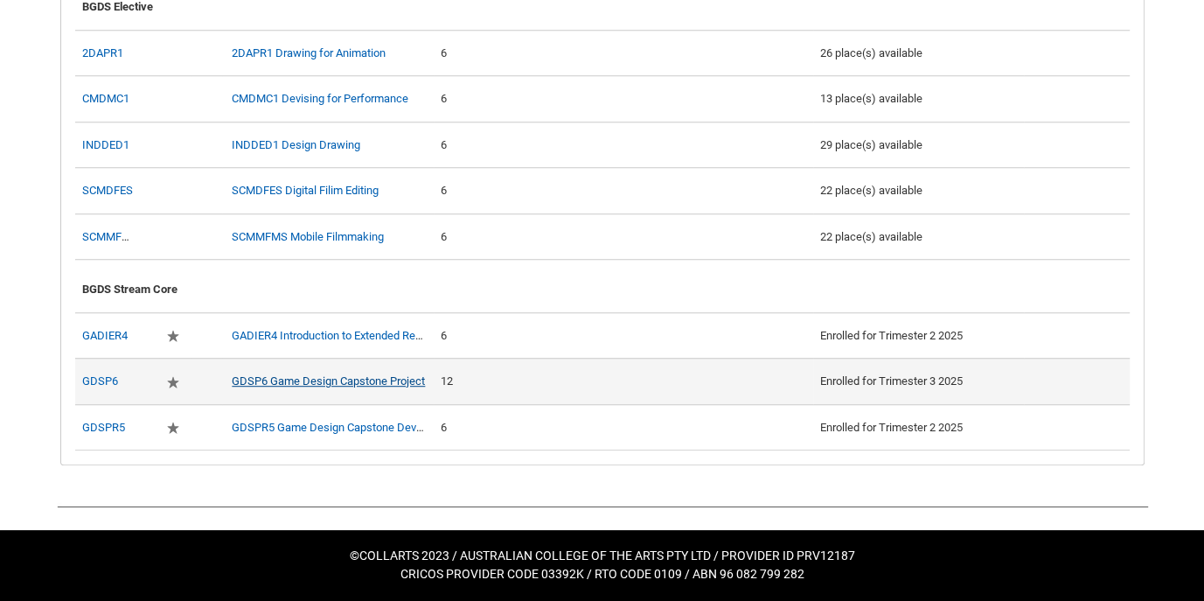
click at [311, 382] on link "GDSP6 Game Design Capstone Project" at bounding box center [328, 380] width 193 height 13
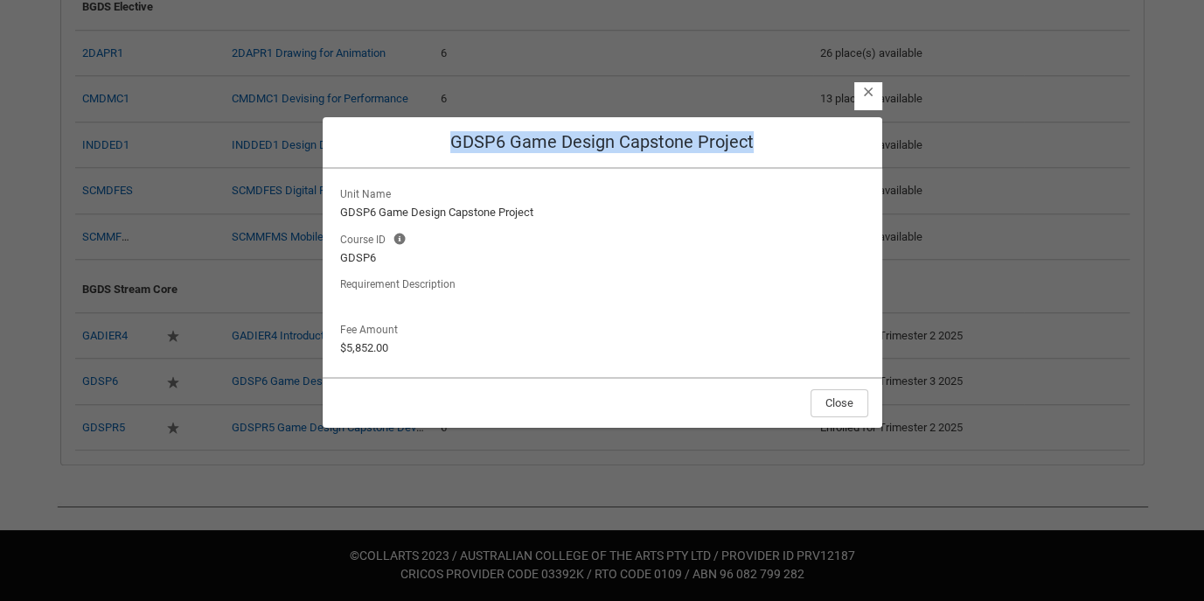
drag, startPoint x: 451, startPoint y: 143, endPoint x: 808, endPoint y: 147, distance: 356.8
click at [808, 147] on h2 "GDSP6 Game Design Capstone Project" at bounding box center [603, 142] width 532 height 22
copy h2 "GDSP6 Game Design Capstone Project"
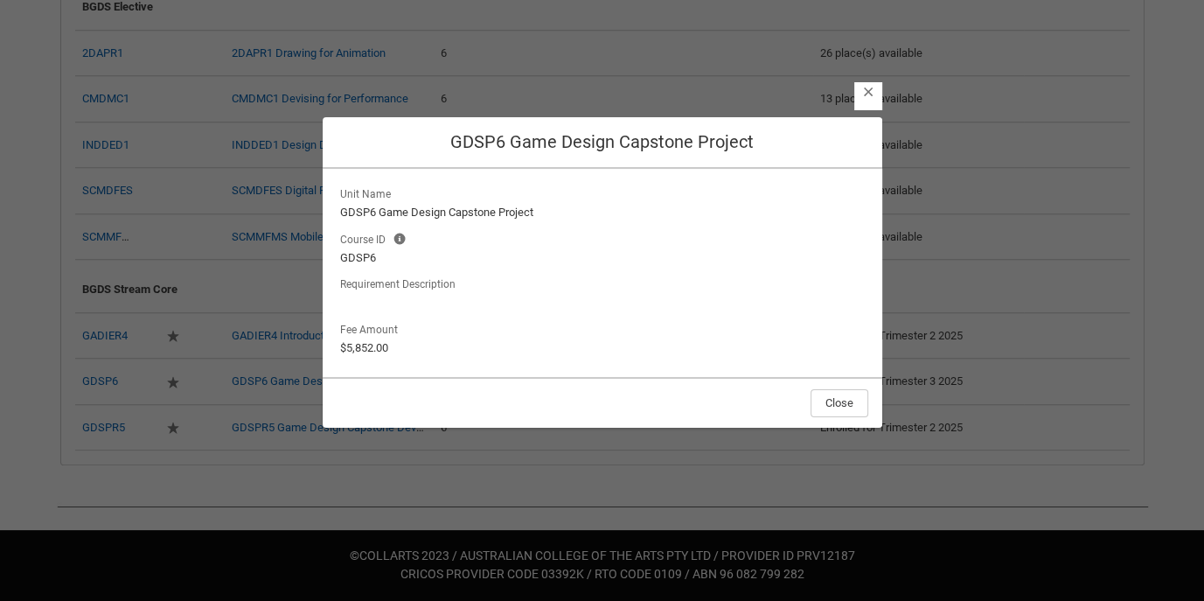
click at [845, 308] on div at bounding box center [602, 302] width 525 height 17
click at [839, 283] on lightning-output-field "Requirement Description" at bounding box center [603, 292] width 532 height 38
drag, startPoint x: 772, startPoint y: 147, endPoint x: 511, endPoint y: 143, distance: 261.5
click at [511, 143] on h2 "GDSP6 Game Design Capstone Project" at bounding box center [603, 142] width 532 height 22
copy h2 "Game Design Capstone Project"
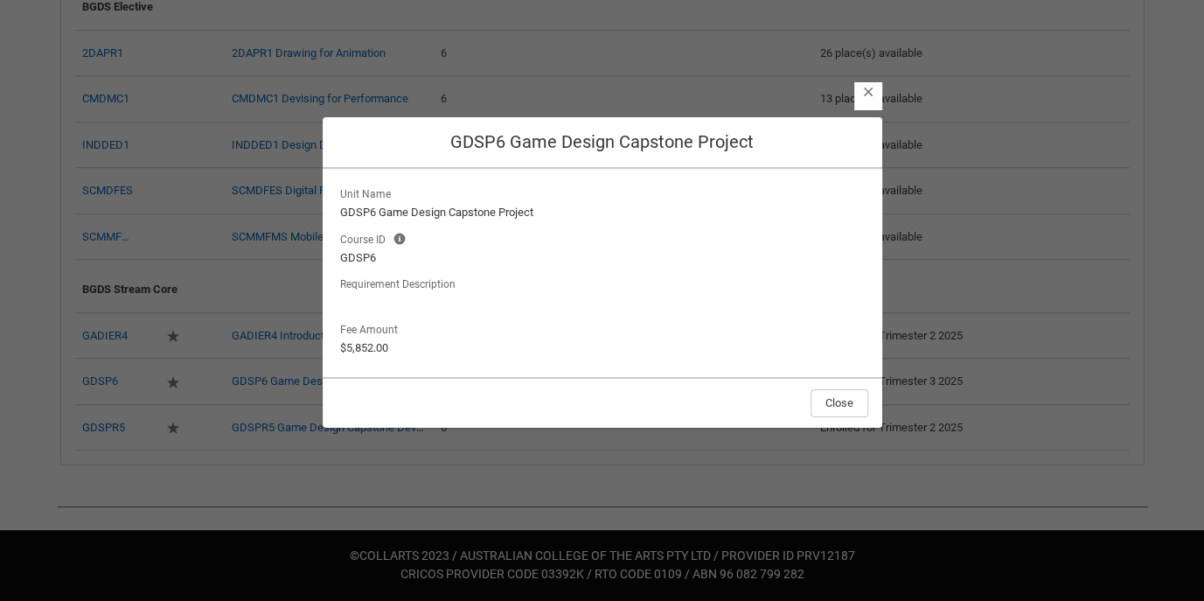
click at [885, 240] on section "Close GDSP6 Game Design Capstone Project Unit Name GDSP6 Game Design Capstone P…" at bounding box center [602, 286] width 1204 height 601
click at [864, 101] on lightning-button-icon "Close" at bounding box center [868, 96] width 28 height 28
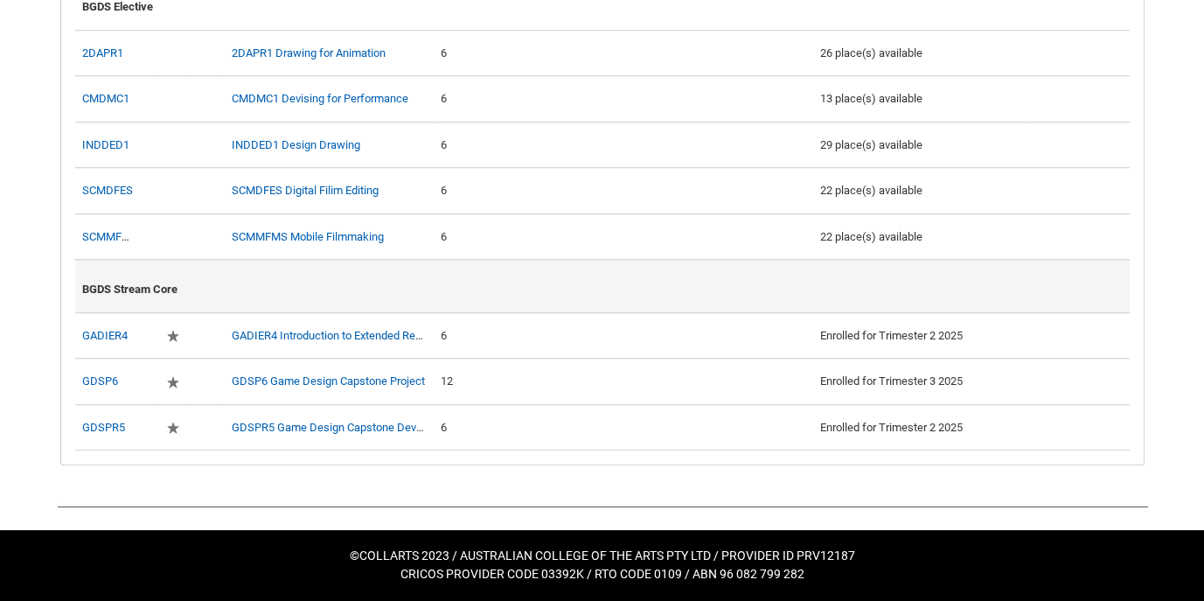
click at [815, 295] on div "BGDS Stream Core" at bounding box center [602, 286] width 1041 height 38
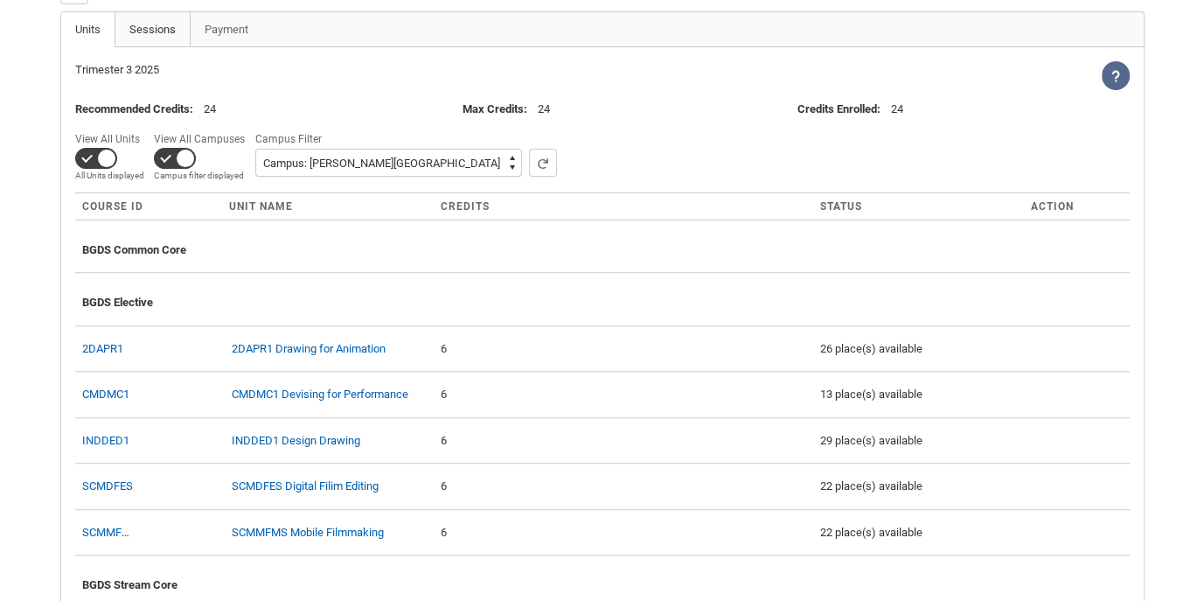
scroll to position [535, 0]
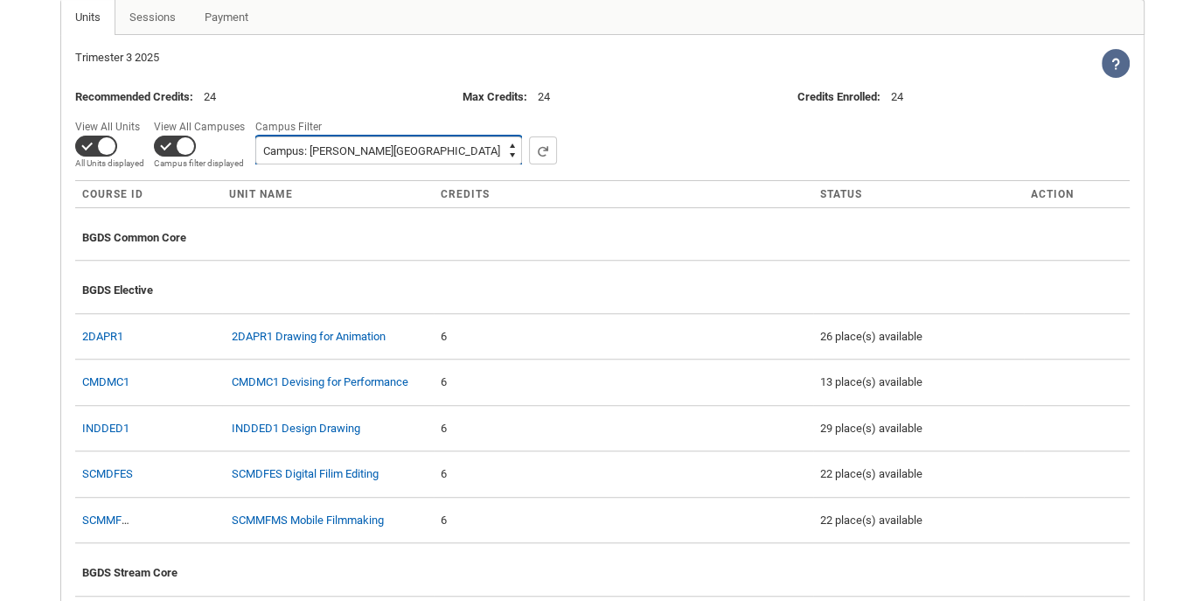
click at [379, 164] on select "All Campus: Brunswick St Campus: Collarts Online Campus: Collingwood Yards Camp…" at bounding box center [388, 150] width 267 height 28
select select
click at [255, 164] on select "All Campus: Brunswick St Campus: Collarts Online Campus: Collingwood Yards Camp…" at bounding box center [388, 150] width 267 height 28
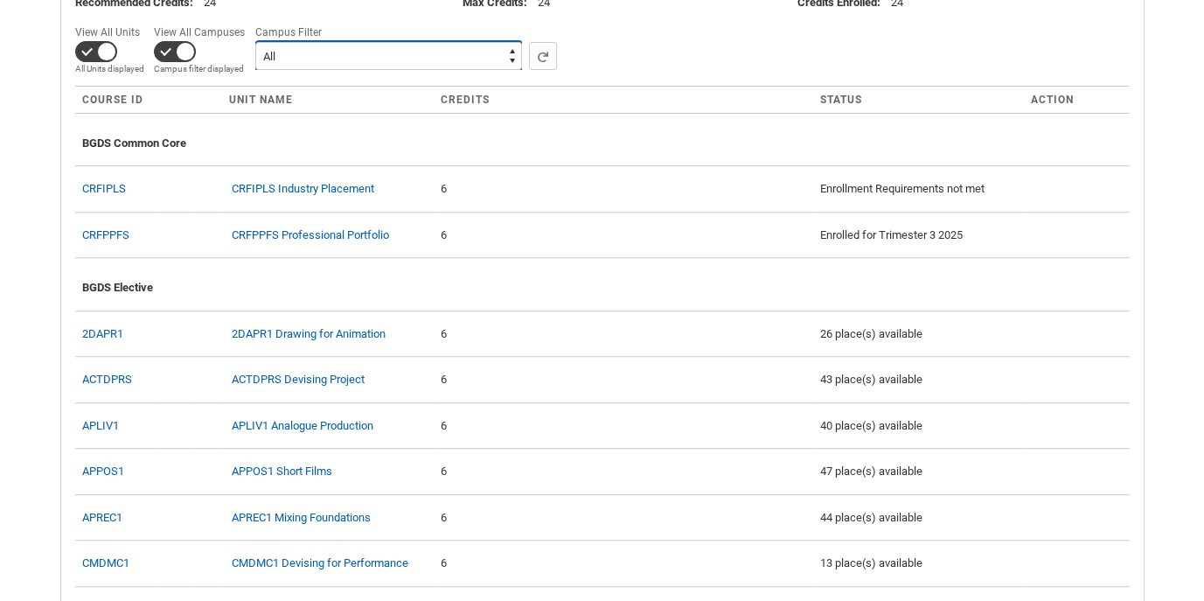
scroll to position [632, 0]
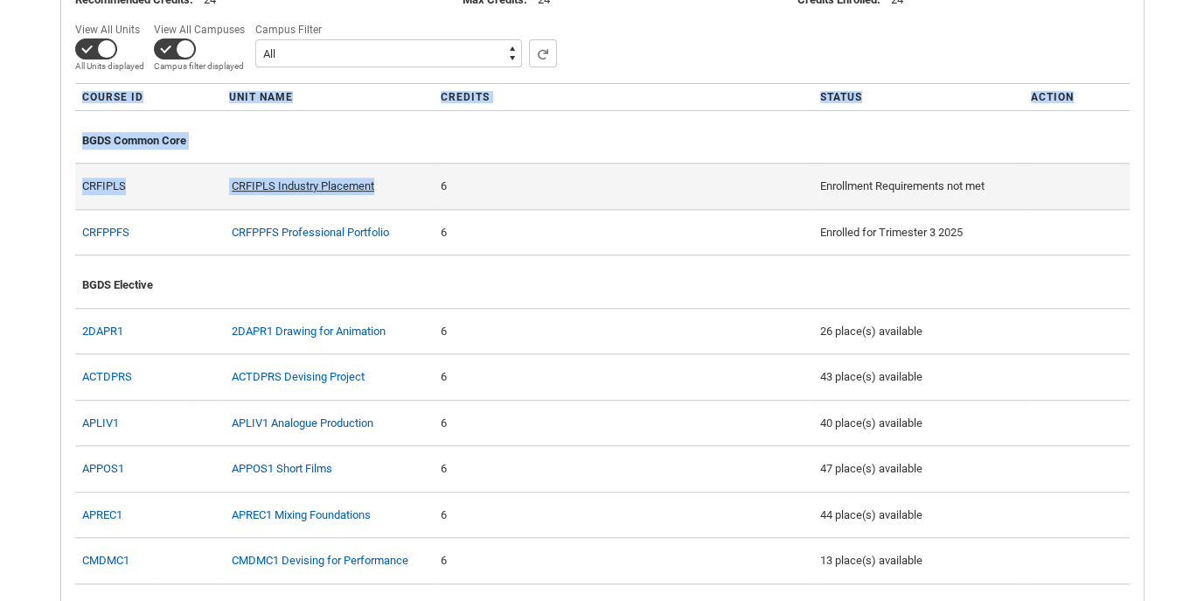
drag, startPoint x: 58, startPoint y: 205, endPoint x: 375, endPoint y: 202, distance: 317.4
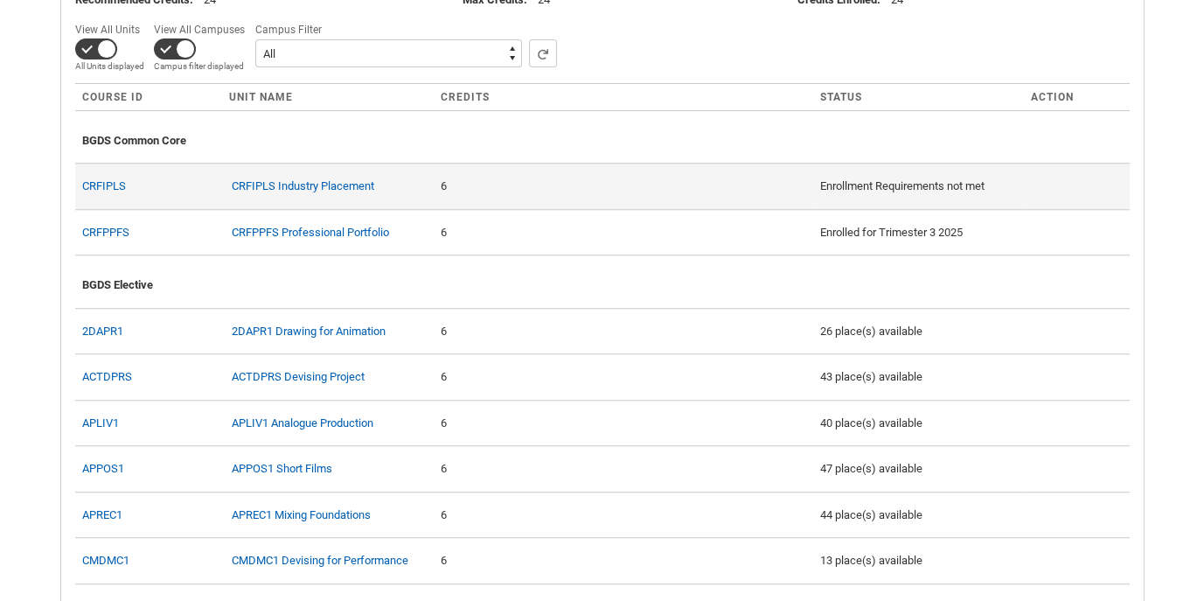
click at [468, 195] on div "6" at bounding box center [623, 186] width 365 height 17
drag, startPoint x: 413, startPoint y: 207, endPoint x: 214, endPoint y: 212, distance: 198.6
click at [214, 209] on c-enrollment-wizard-course-row "CRFIPLS CRFIPLS Industry Placement 6 Enrollment Requirements not met" at bounding box center [602, 186] width 1055 height 46
copy div "CRFIPLS Industry Placement"
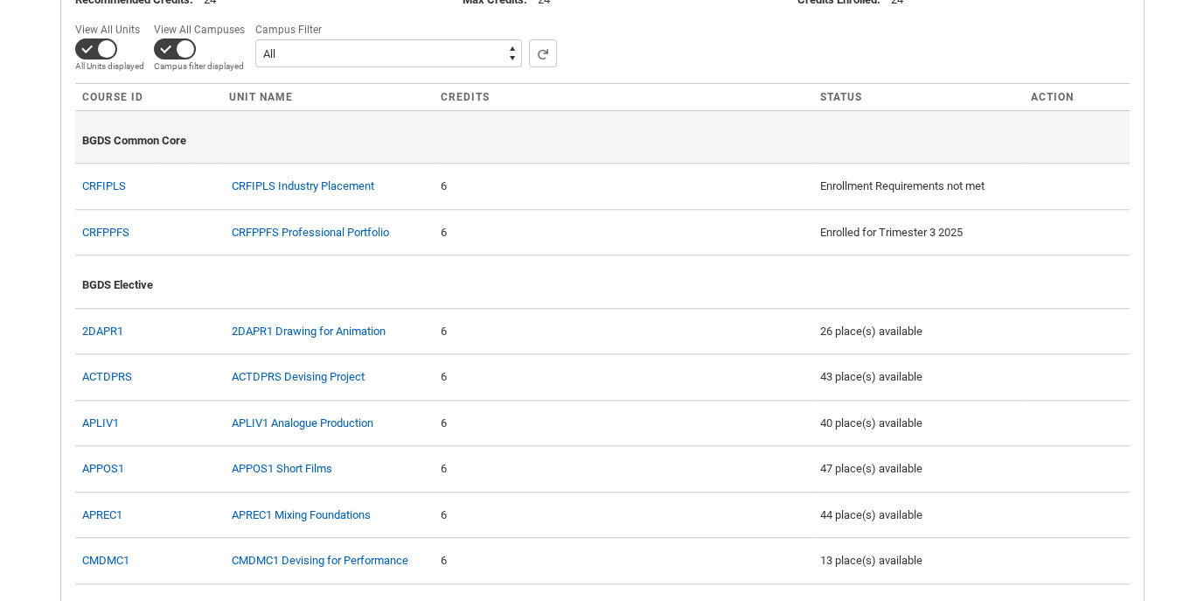
click at [888, 157] on div "BGDS Common Core" at bounding box center [602, 137] width 1041 height 38
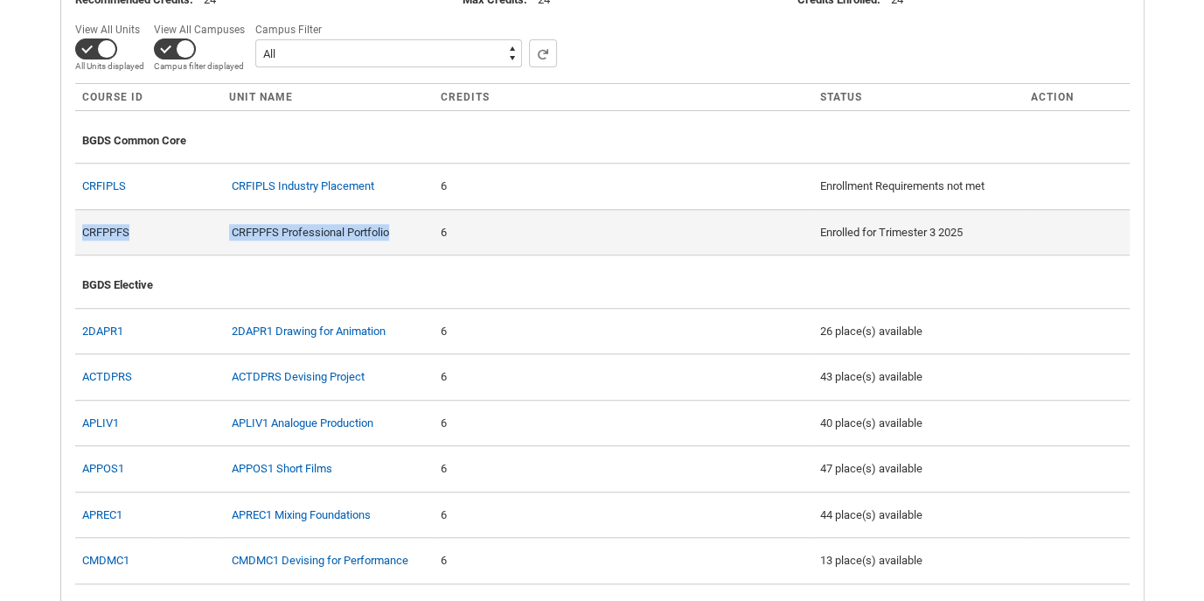
drag, startPoint x: 418, startPoint y: 254, endPoint x: 79, endPoint y: 252, distance: 339.3
click at [79, 252] on c-enrollment-wizard-course-row "CRFPPFS CRFPPFS Professional Portfolio 6 Enrolled for Trimester 3 2025" at bounding box center [602, 232] width 1055 height 46
copy c-enrollment-wizard-course-row "CRFPPFS CRFPPFS Professional Portfolio"
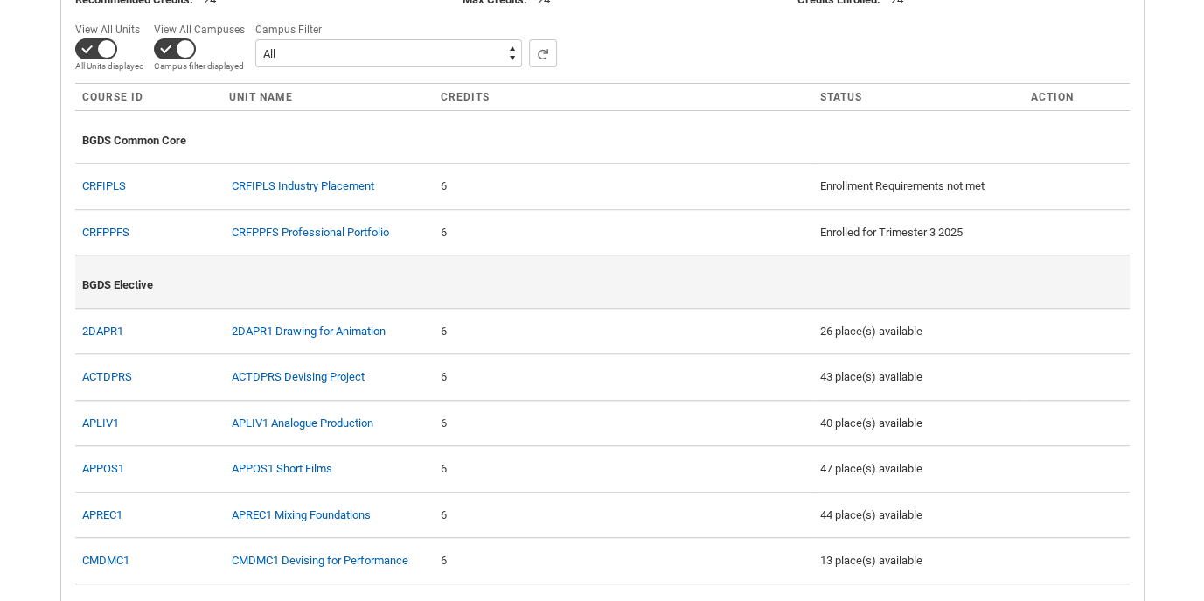
click at [940, 301] on div "BGDS Elective" at bounding box center [602, 281] width 1041 height 38
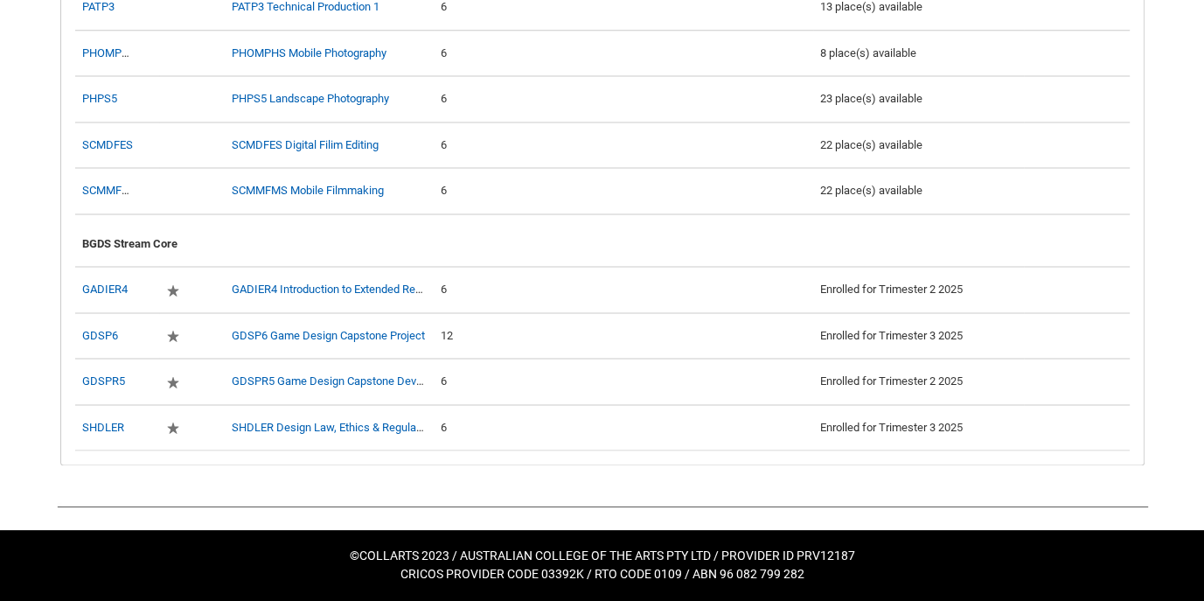
scroll to position [2207, 0]
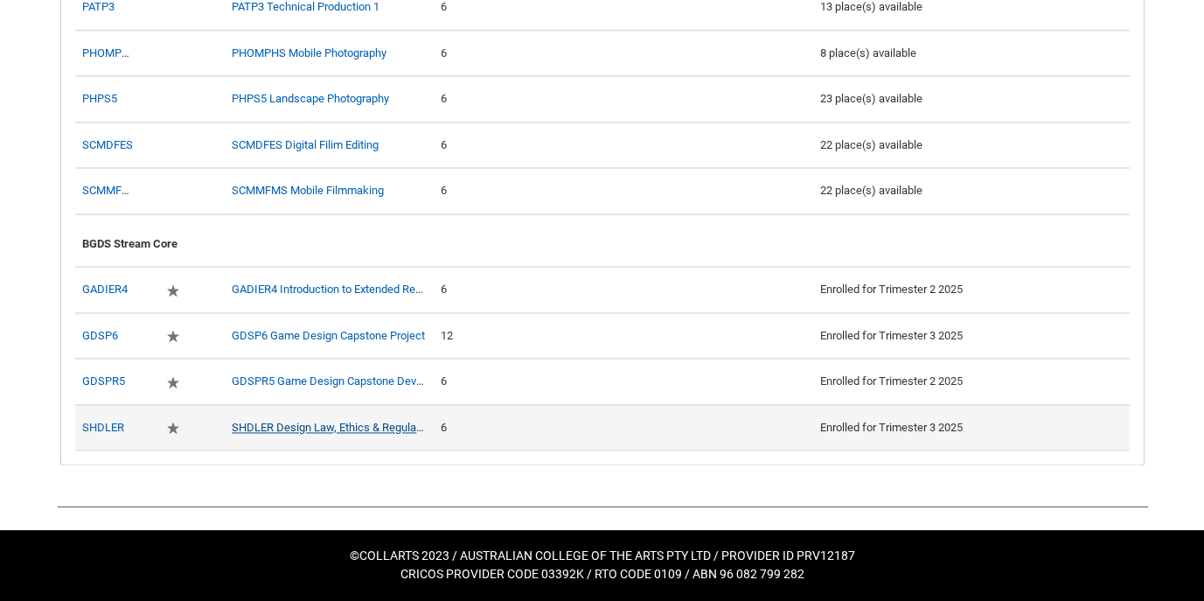
click at [393, 428] on link "SHDLER Design Law, Ethics & Regulation" at bounding box center [333, 427] width 203 height 13
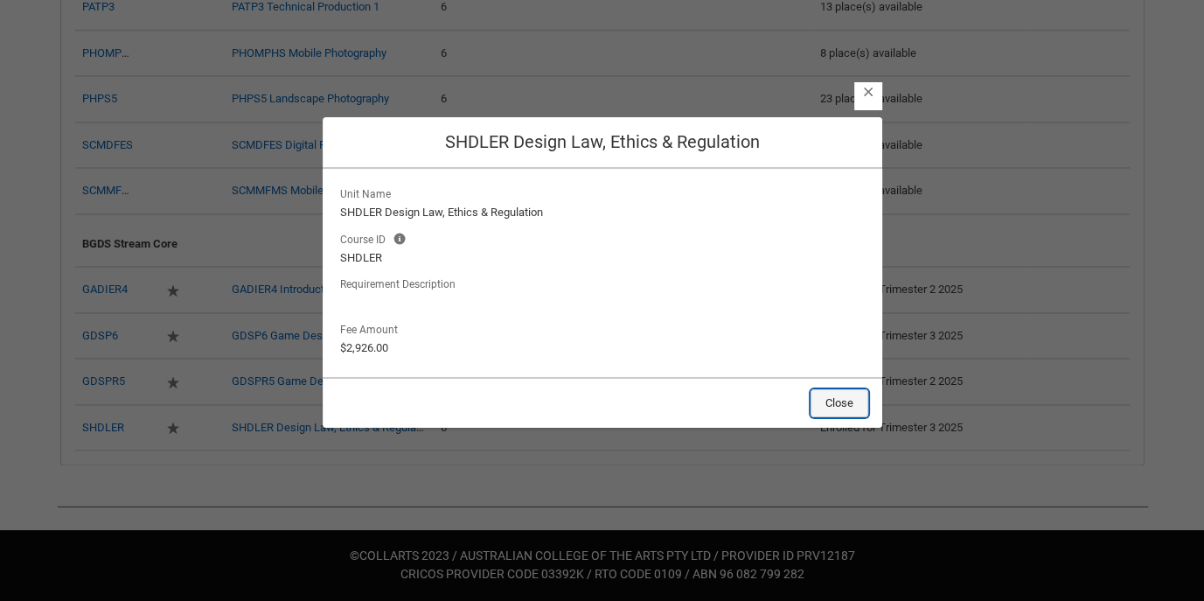
click at [838, 407] on button "Close" at bounding box center [840, 403] width 58 height 28
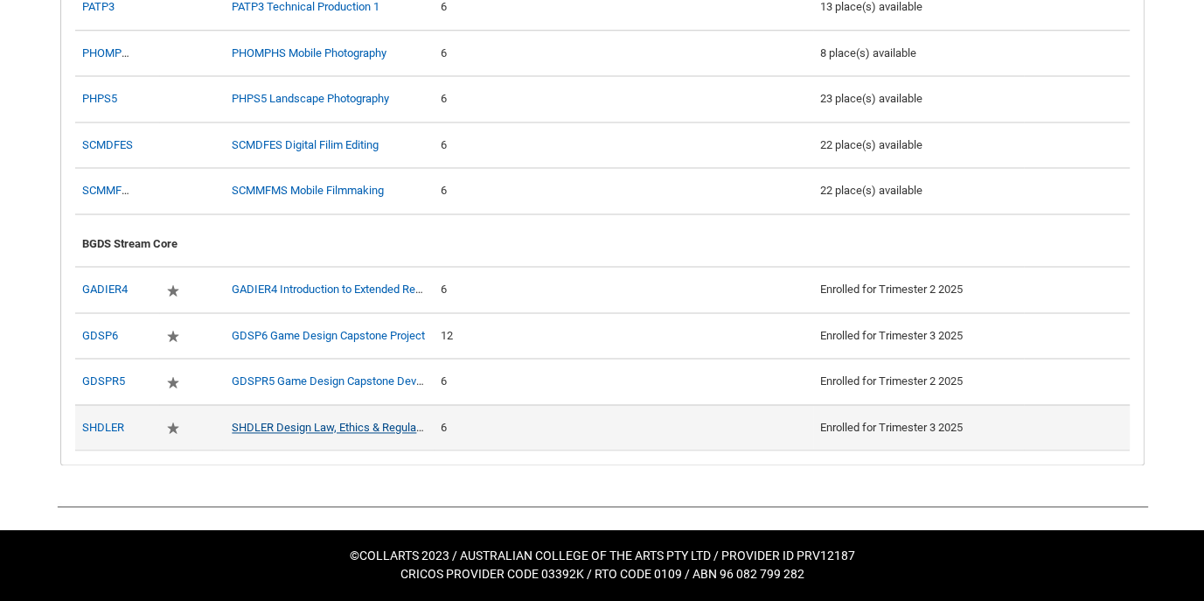
click at [248, 430] on link "SHDLER Design Law, Ethics & Regulation" at bounding box center [333, 427] width 203 height 13
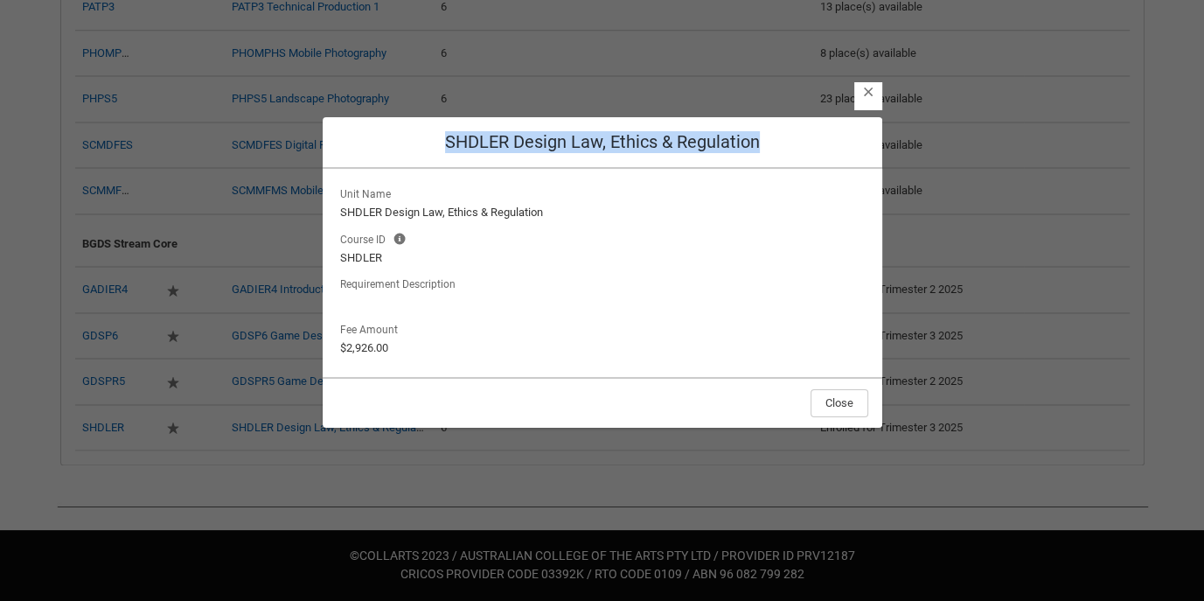
drag, startPoint x: 448, startPoint y: 141, endPoint x: 808, endPoint y: 140, distance: 360.2
click at [808, 140] on h2 "SHDLER Design Law, Ethics & Regulation" at bounding box center [603, 142] width 532 height 22
copy h2 "SHDLER Design Law, Ethics & Regulation"
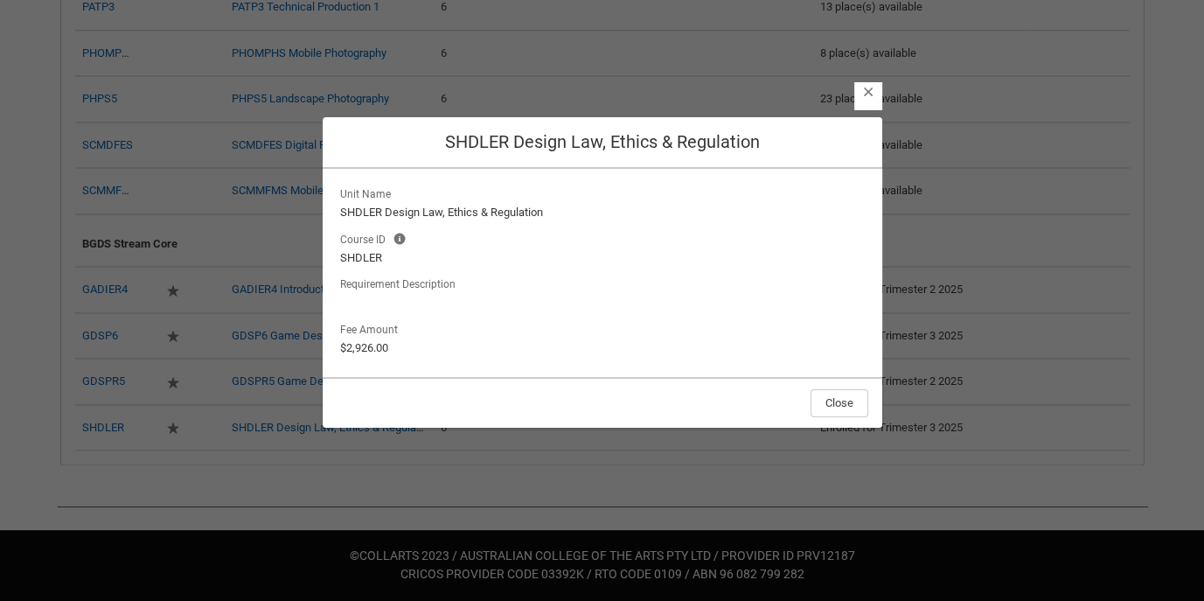
click at [940, 273] on section "Close SHDLER Design Law, Ethics & Regulation Unit Name SHDLER Design Law, Ethic…" at bounding box center [602, 286] width 1204 height 601
click at [836, 403] on button "Close" at bounding box center [840, 403] width 58 height 28
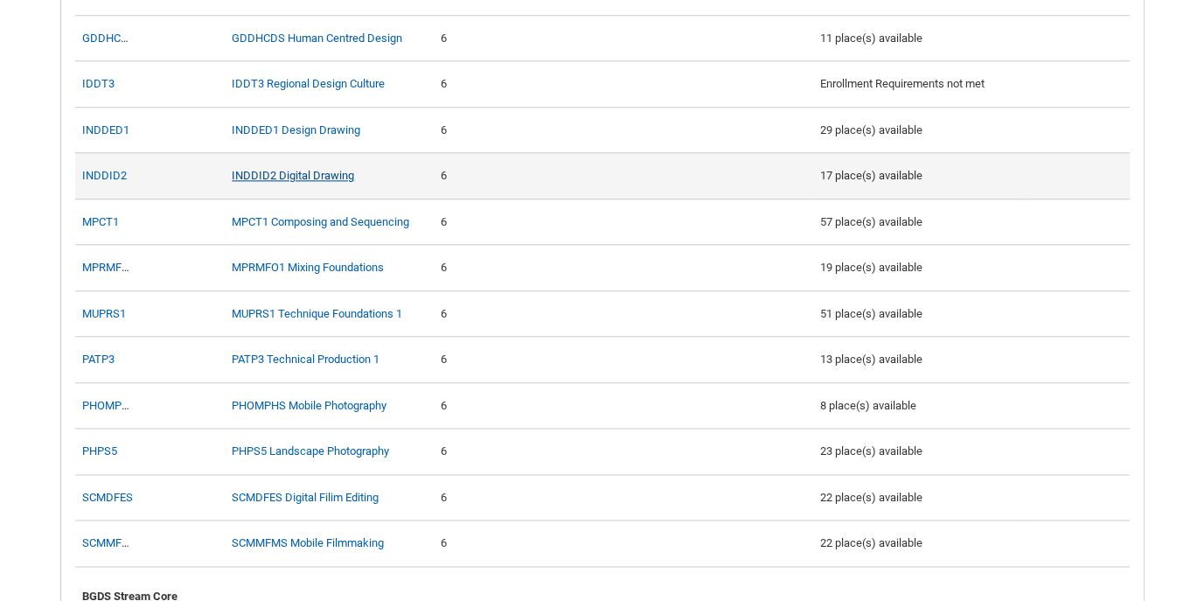
scroll to position [1844, 0]
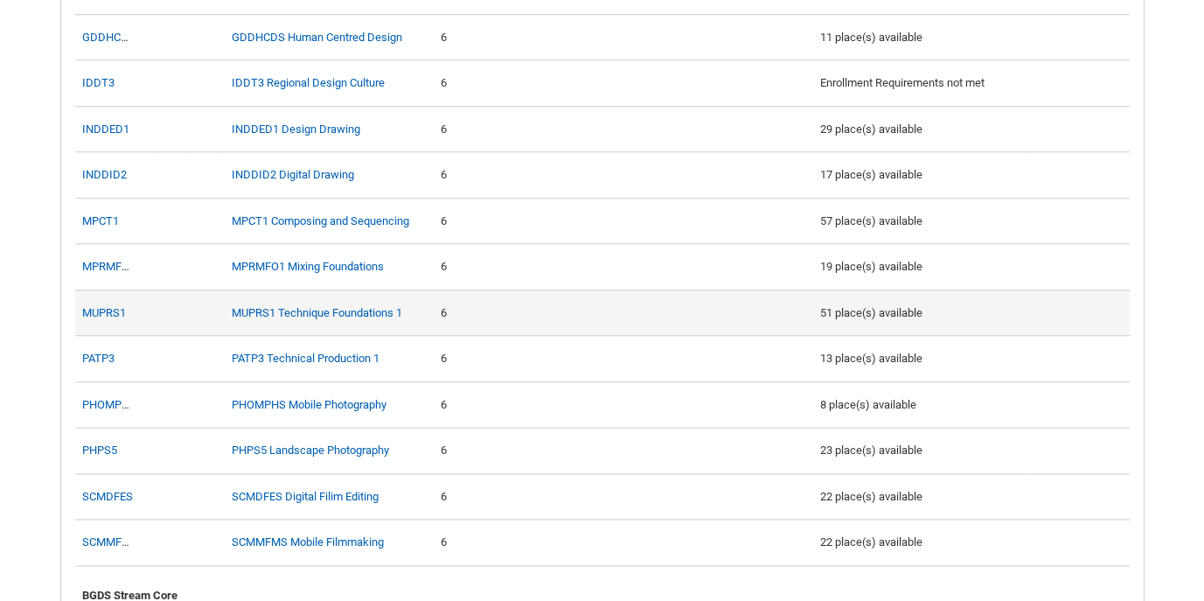
scroll to position [2207, 0]
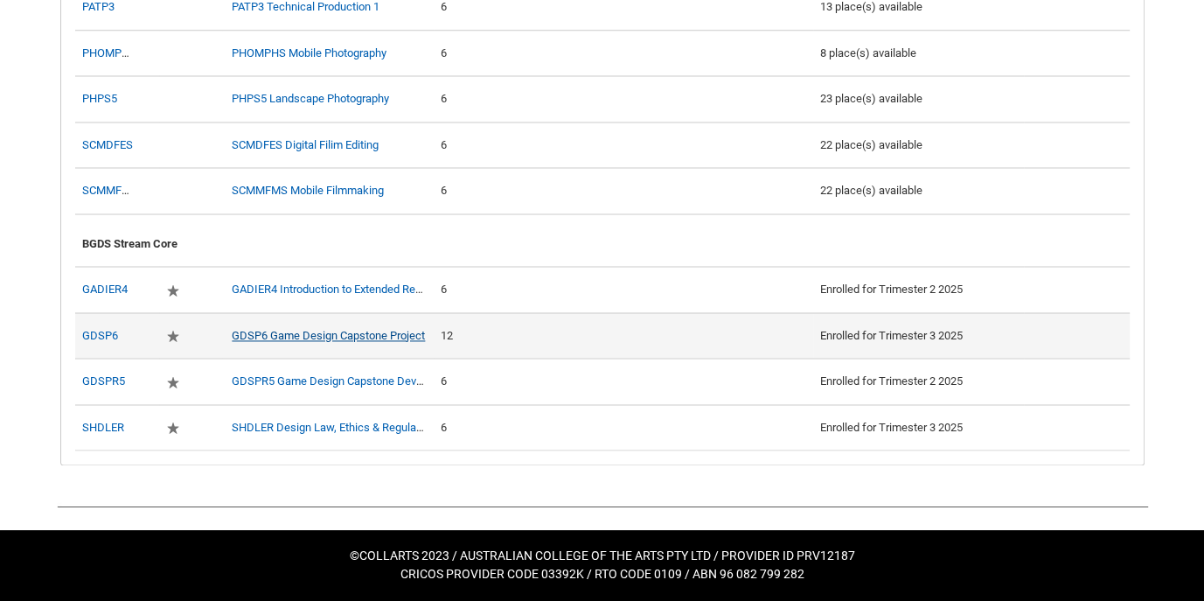
click at [376, 331] on link "GDSP6 Game Design Capstone Project" at bounding box center [328, 335] width 193 height 13
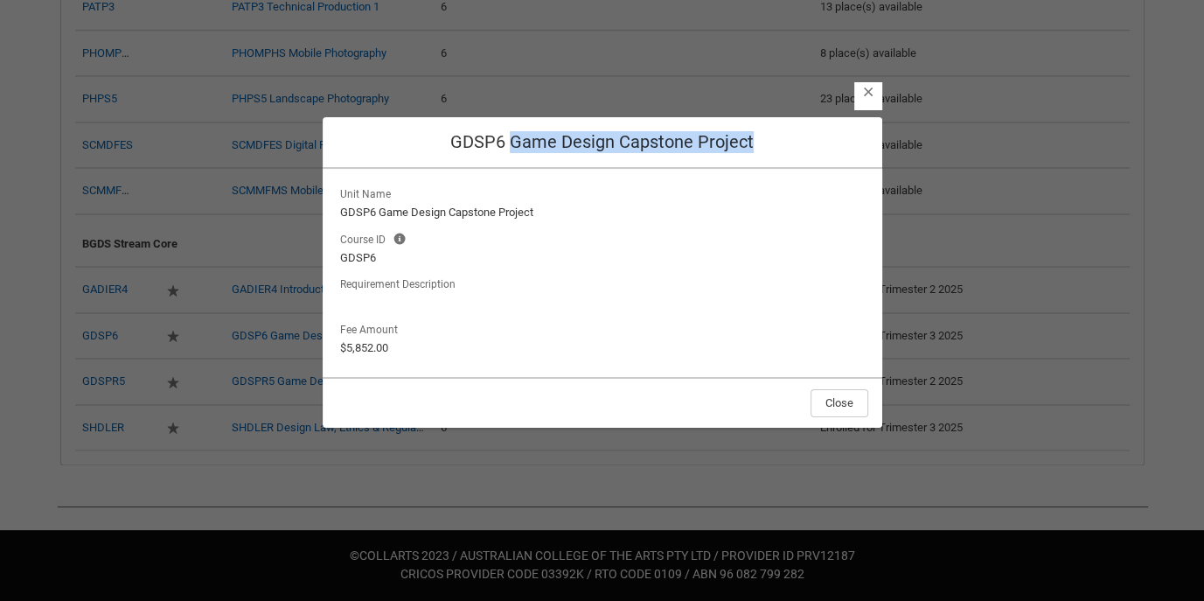
drag, startPoint x: 760, startPoint y: 150, endPoint x: 512, endPoint y: 153, distance: 247.5
click at [512, 153] on h2 "GDSP6 Game Design Capstone Project" at bounding box center [603, 142] width 532 height 22
click at [940, 331] on section "Close GDSP6 Game Design Capstone Project Unit Name GDSP6 Game Design Capstone P…" at bounding box center [602, 286] width 1204 height 601
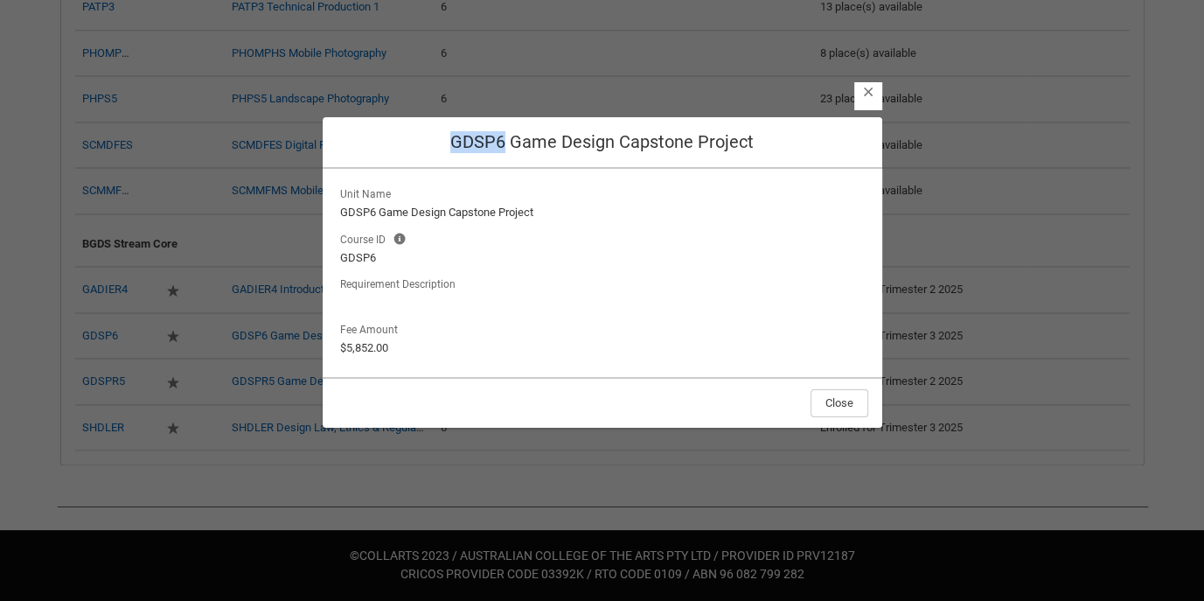
drag, startPoint x: 505, startPoint y: 142, endPoint x: 456, endPoint y: 152, distance: 50.1
click at [456, 152] on h2 "GDSP6 Game Design Capstone Project" at bounding box center [603, 142] width 532 height 22
click at [940, 469] on section "Close GDSP6 Game Design Capstone Project Unit Name GDSP6 Game Design Capstone P…" at bounding box center [602, 286] width 1204 height 601
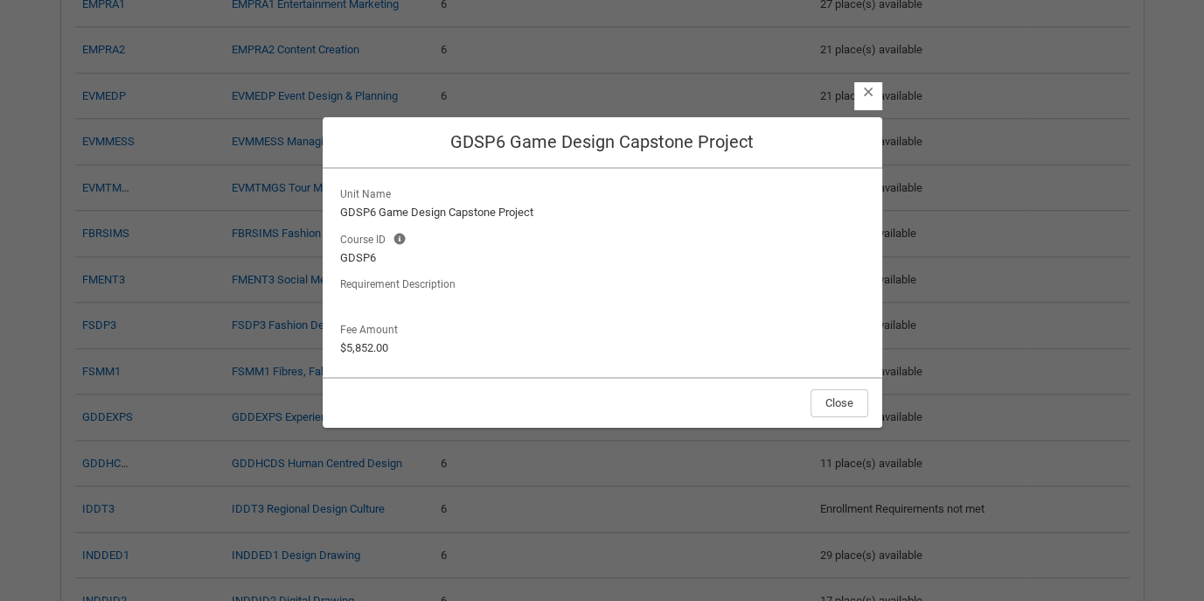
scroll to position [1417, 0]
click at [613, 194] on lightning-output-field "Unit Name GDSP6 Game Design Capstone Project" at bounding box center [603, 202] width 532 height 38
click at [829, 397] on button "Close" at bounding box center [840, 403] width 58 height 28
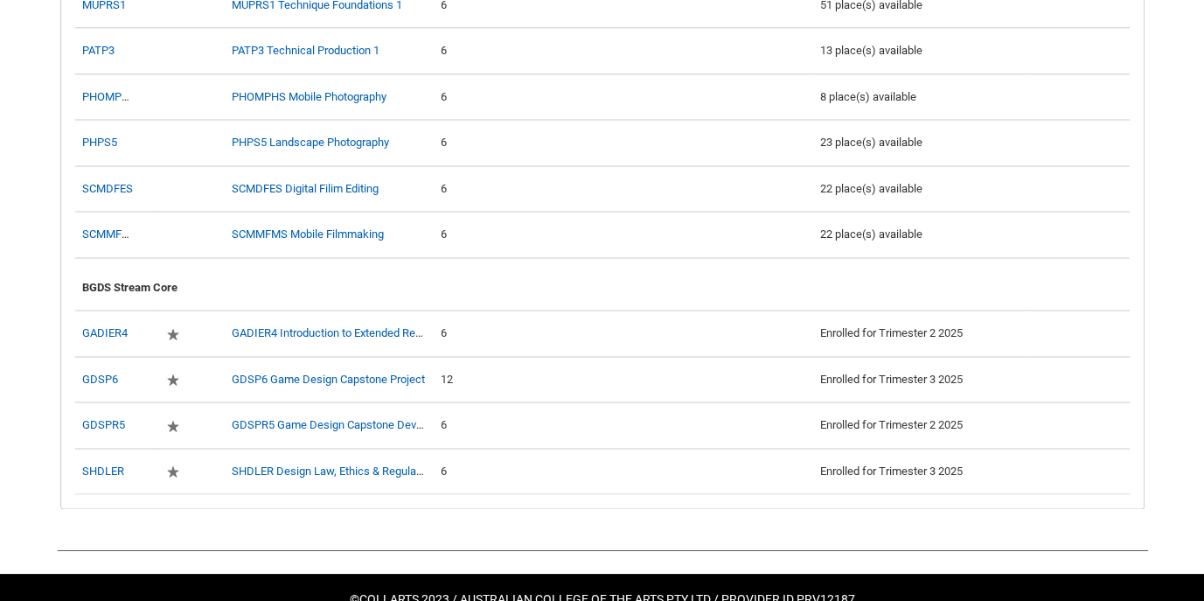
scroll to position [2207, 0]
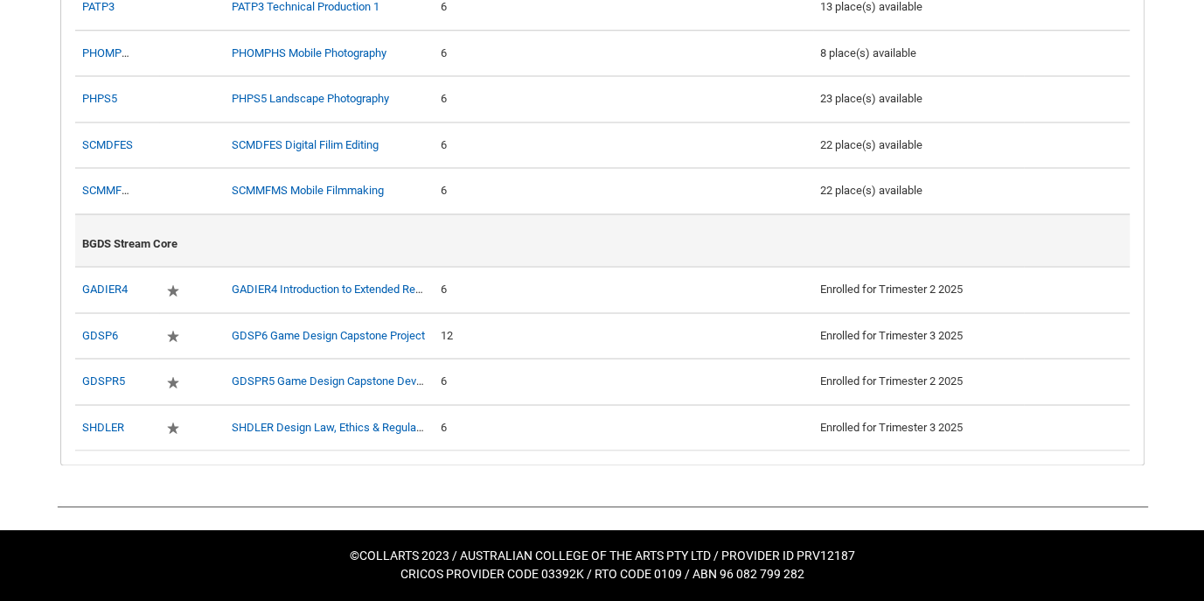
click at [940, 249] on div "BGDS Stream Core" at bounding box center [602, 240] width 1041 height 38
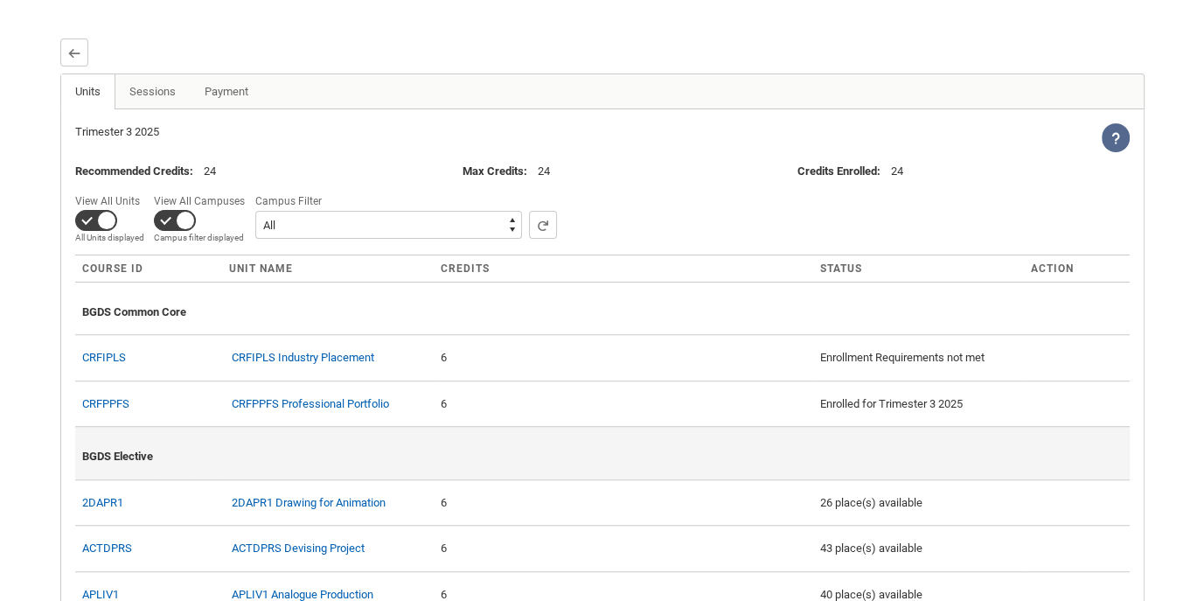
scroll to position [458, 0]
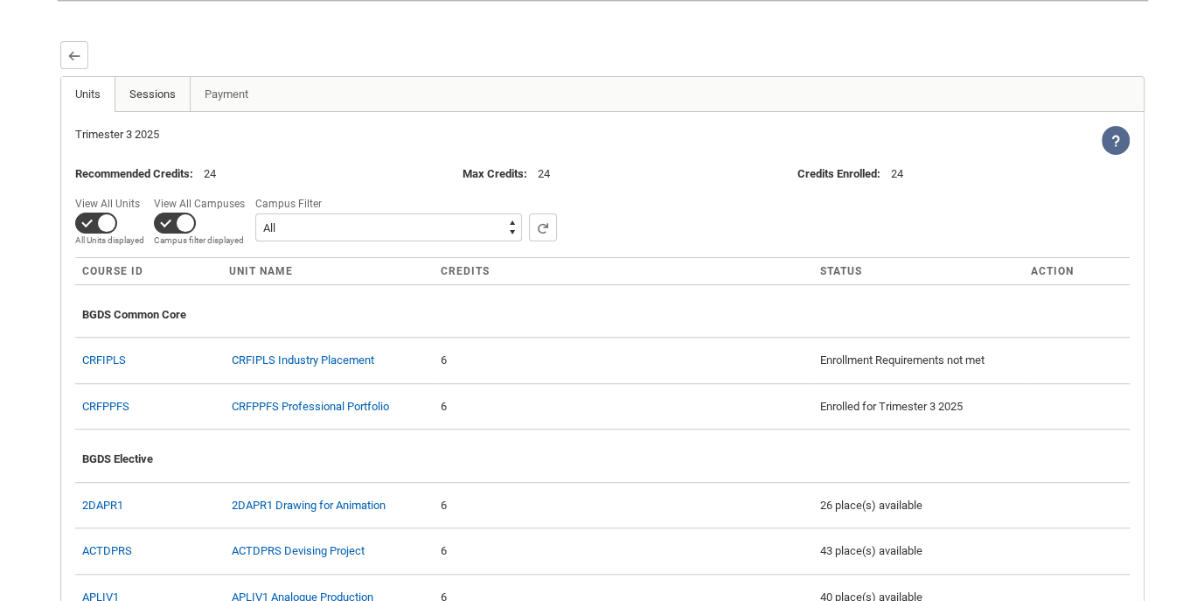
click at [152, 107] on link "Sessions" at bounding box center [153, 94] width 76 height 35
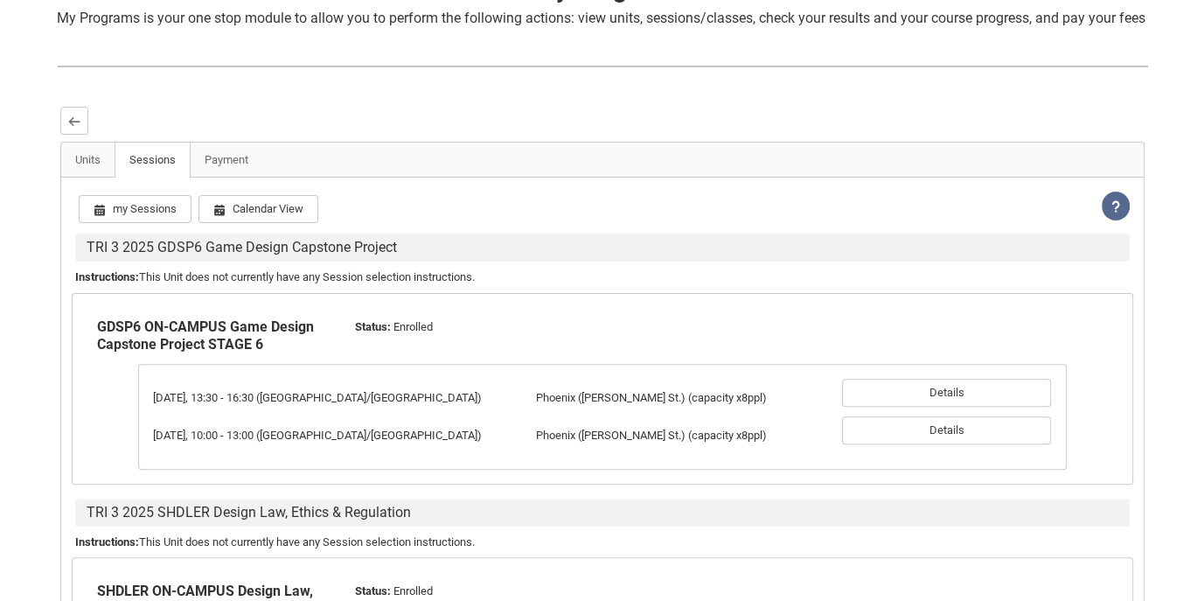
scroll to position [382, 0]
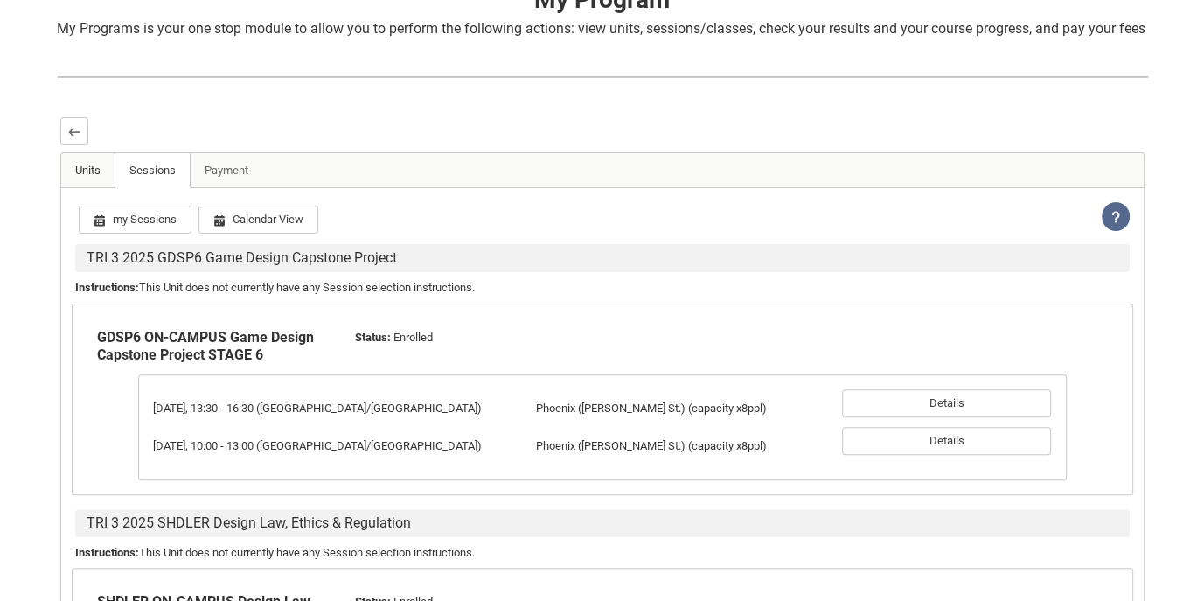
click at [98, 187] on link "Units" at bounding box center [88, 170] width 54 height 35
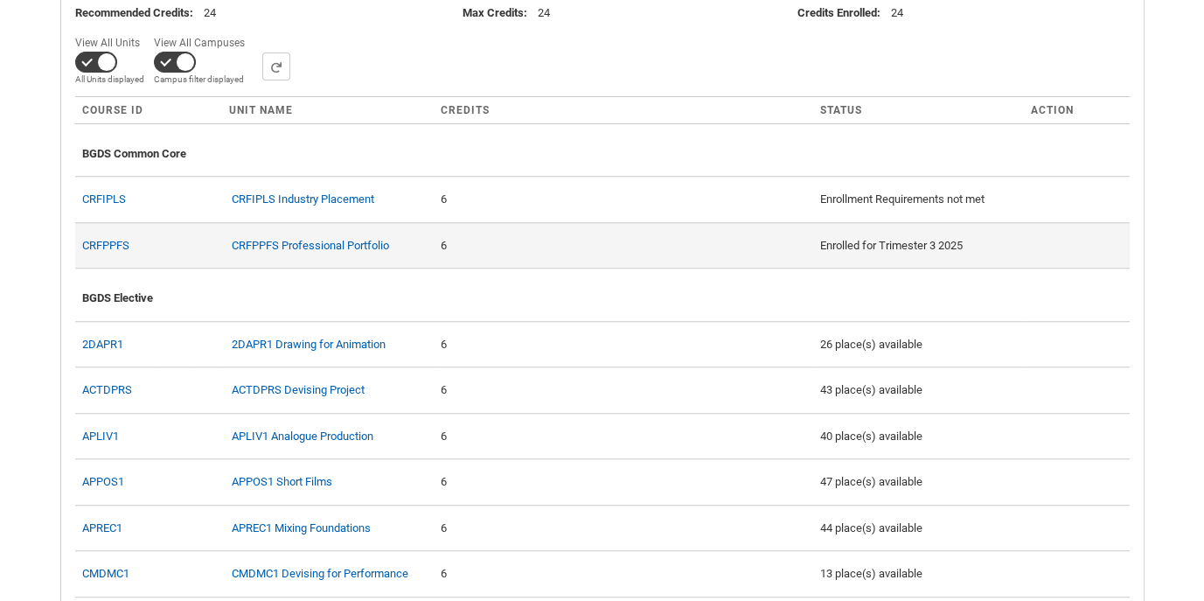
scroll to position [618, 0]
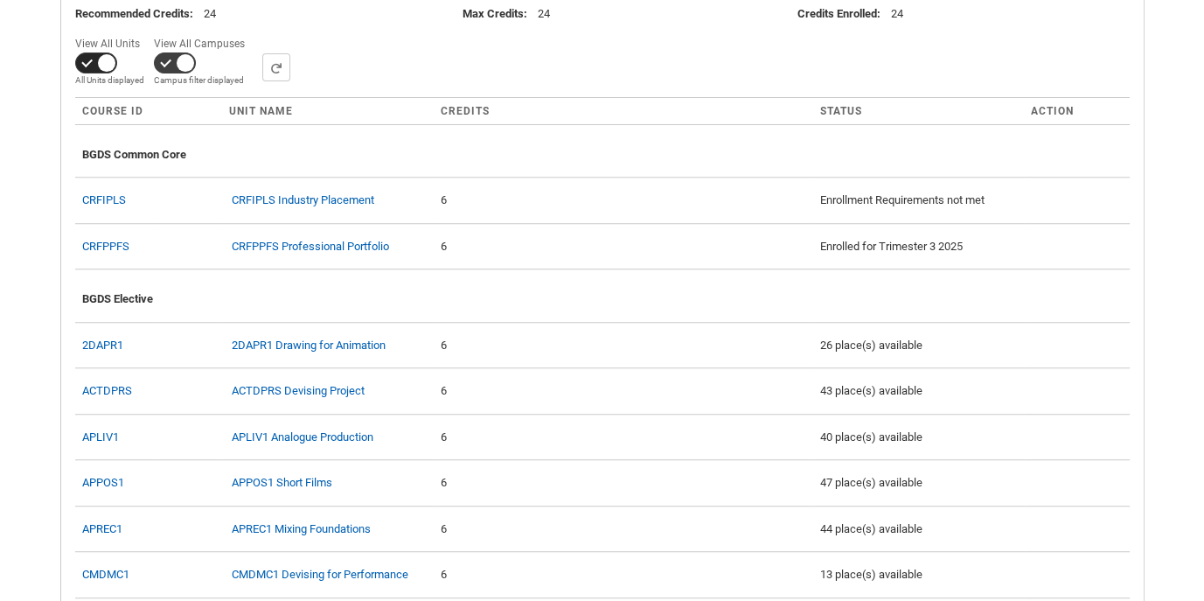
click at [108, 73] on span at bounding box center [96, 62] width 42 height 21
click at [146, 32] on input "View All Units All Units displayed Pathway Units displayed" at bounding box center [146, 31] width 1 height 1
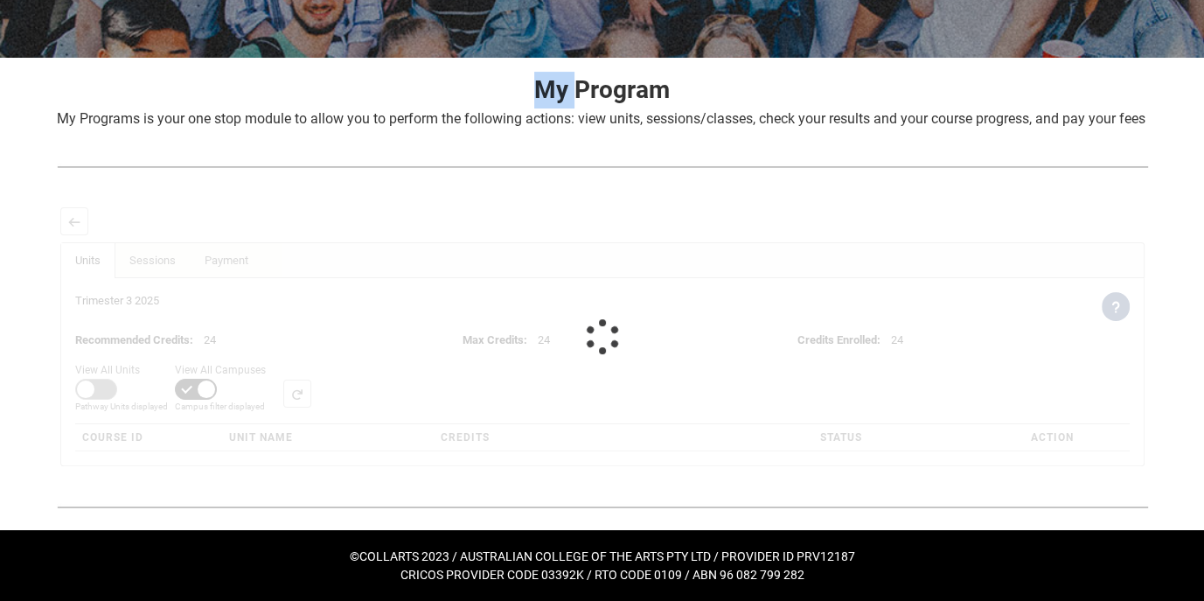
click at [108, 84] on p "My Program" at bounding box center [602, 90] width 1091 height 37
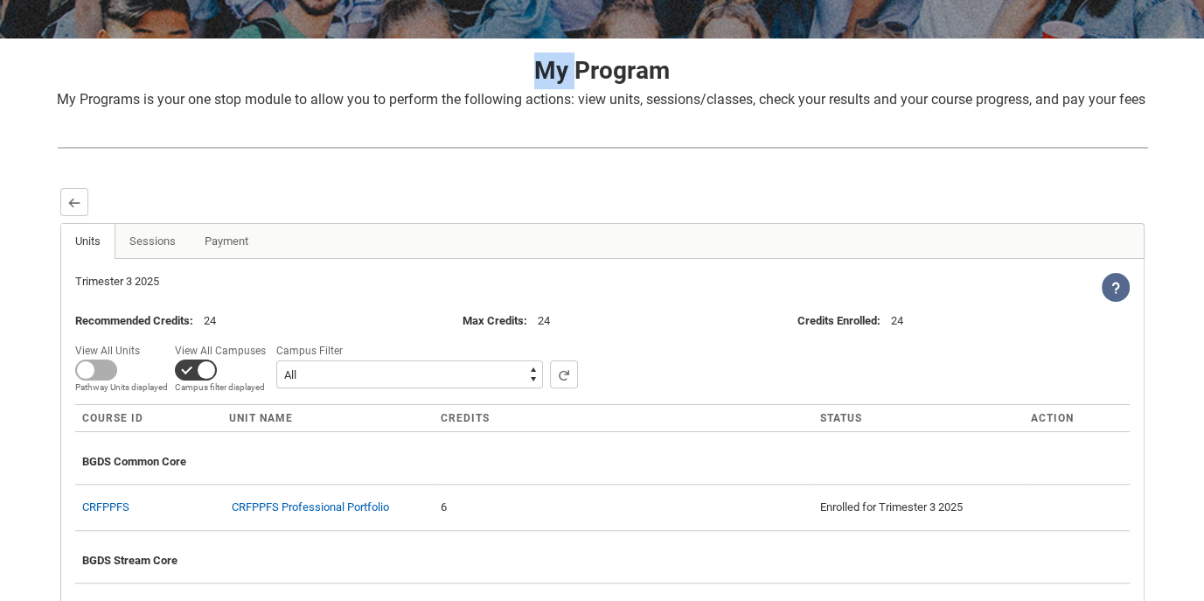
scroll to position [553, 0]
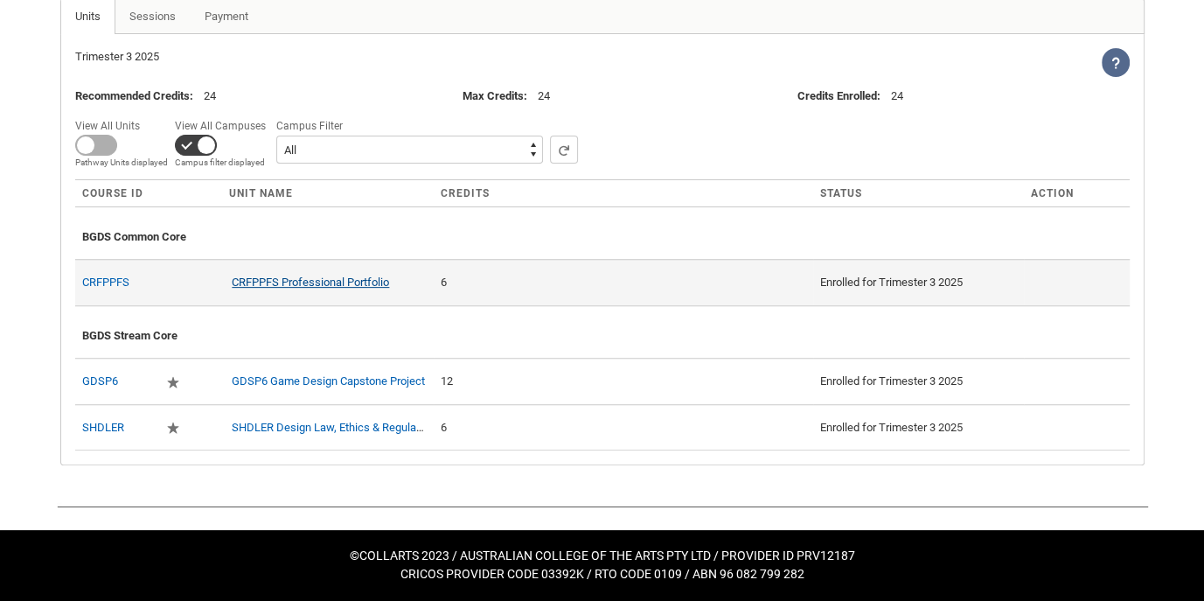
click at [296, 285] on link "CRFPPFS Professional Portfolio" at bounding box center [310, 281] width 157 height 13
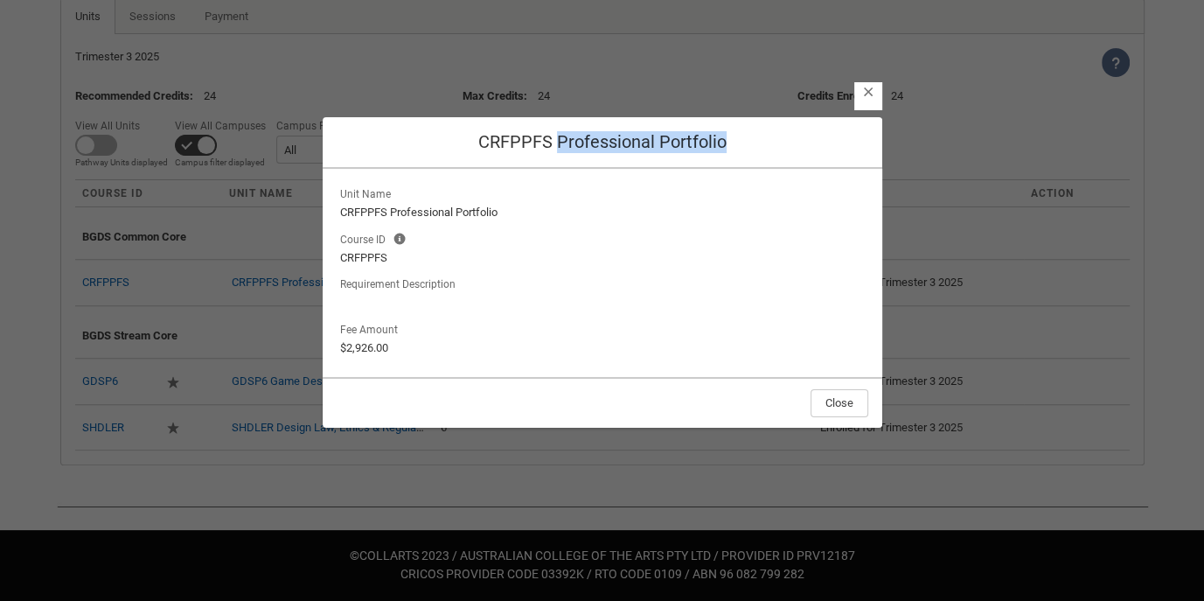
drag, startPoint x: 732, startPoint y: 143, endPoint x: 555, endPoint y: 145, distance: 176.6
click at [555, 145] on h2 "CRFPPFS Professional Portfolio" at bounding box center [603, 142] width 532 height 22
click at [940, 309] on section "Close CRFPPFS Professional Portfolio Unit Name CRFPPFS Professional Portfolio C…" at bounding box center [602, 286] width 1204 height 601
drag, startPoint x: 551, startPoint y: 144, endPoint x: 479, endPoint y: 150, distance: 72.0
click at [479, 150] on h2 "CRFPPFS Professional Portfolio" at bounding box center [603, 142] width 532 height 22
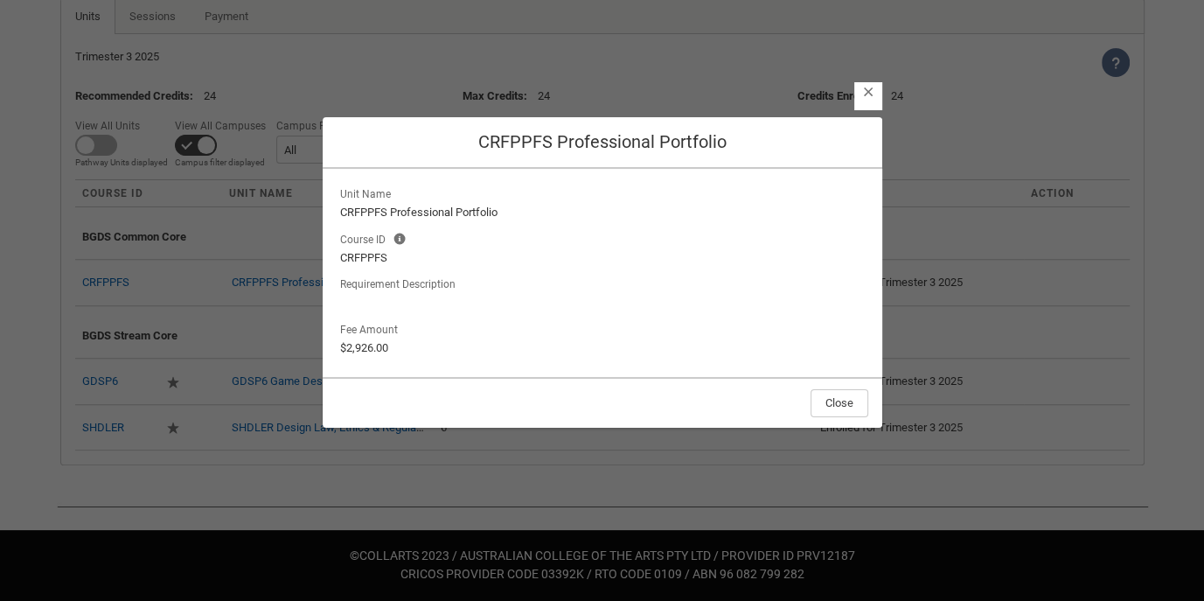
click at [940, 323] on section "Close CRFPPFS Professional Portfolio Unit Name CRFPPFS Professional Portfolio C…" at bounding box center [602, 286] width 1204 height 601
click at [860, 409] on button "Close" at bounding box center [840, 403] width 58 height 28
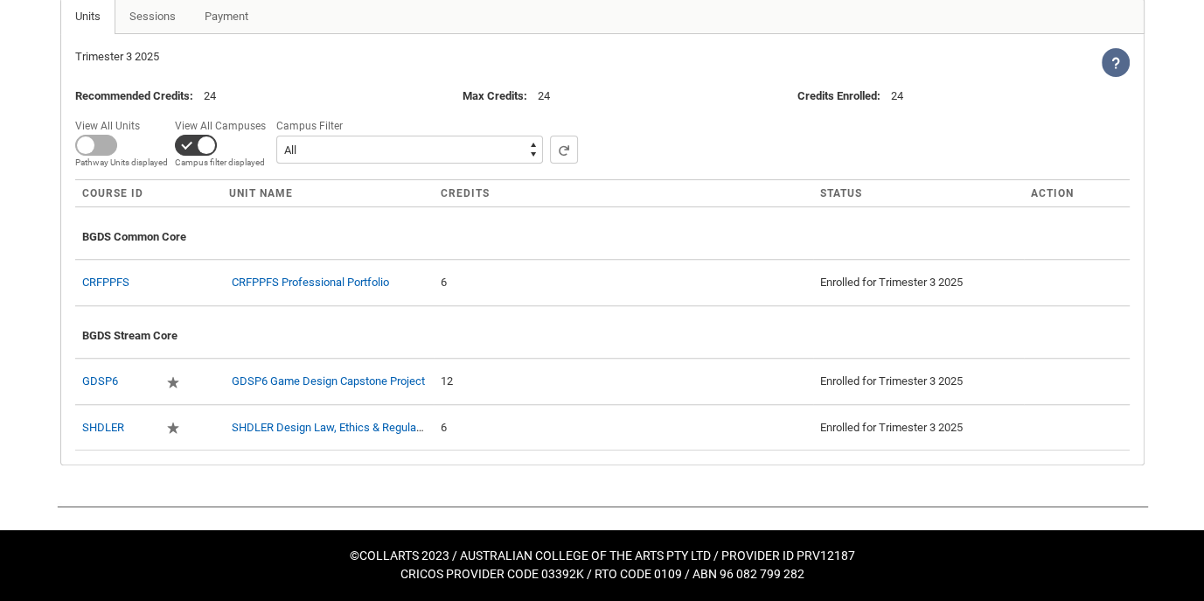
click at [829, 191] on span "Status" at bounding box center [841, 193] width 42 height 12
click at [394, 158] on select "All Campus: Brunswick St Campus: Collarts Online Campus: Collingwood Yards Camp…" at bounding box center [409, 150] width 267 height 28
click at [92, 145] on span at bounding box center [96, 145] width 42 height 21
click at [146, 115] on input "View All Units All Units displayed Pathway Units displayed" at bounding box center [146, 114] width 1 height 1
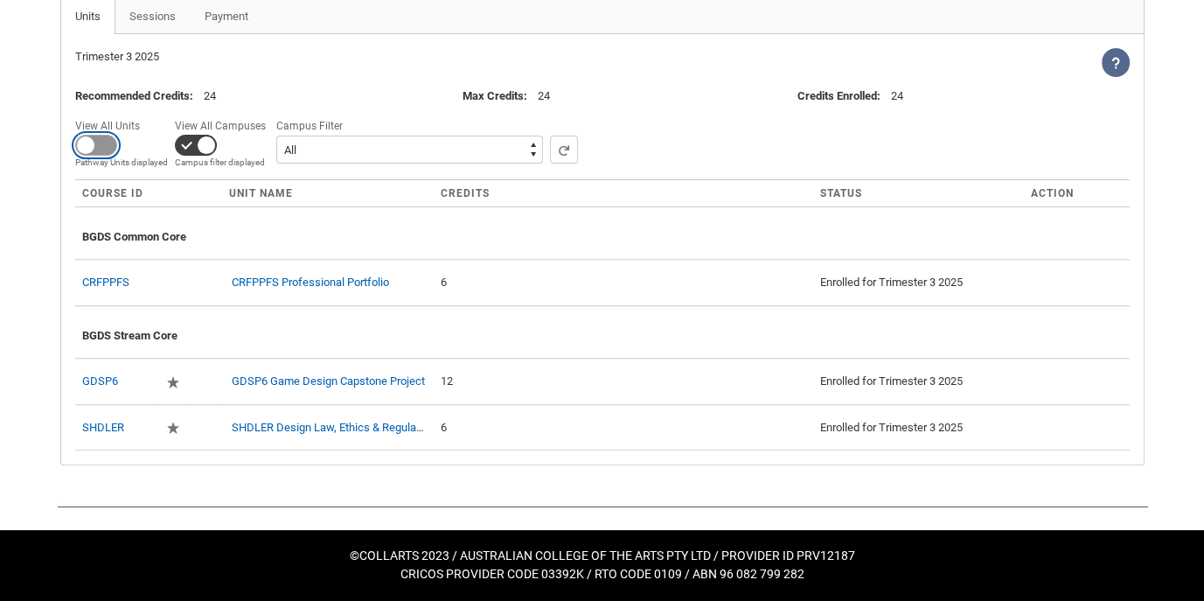
checkbox input "true"
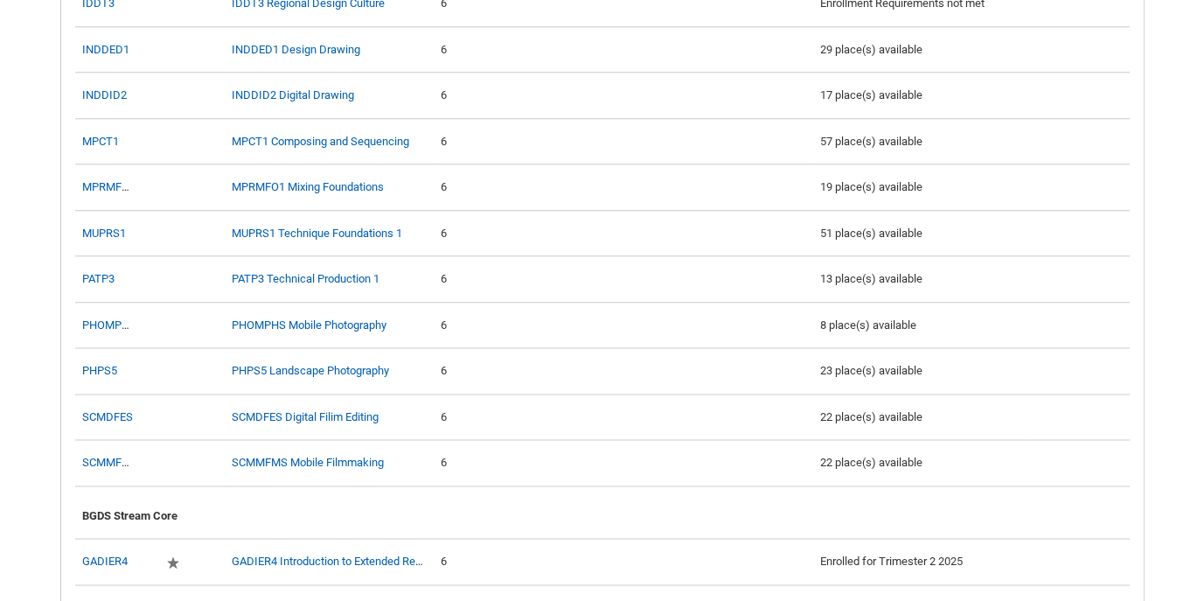
scroll to position [2207, 0]
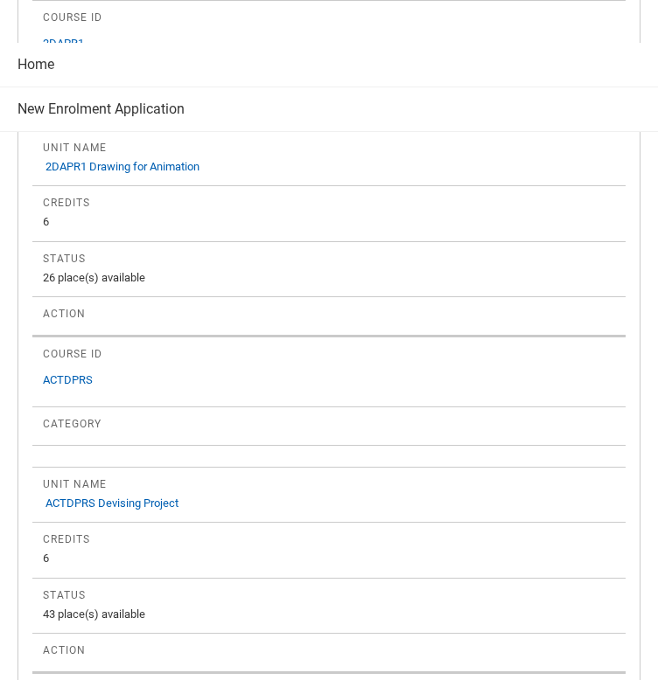
scroll to position [1375, 0]
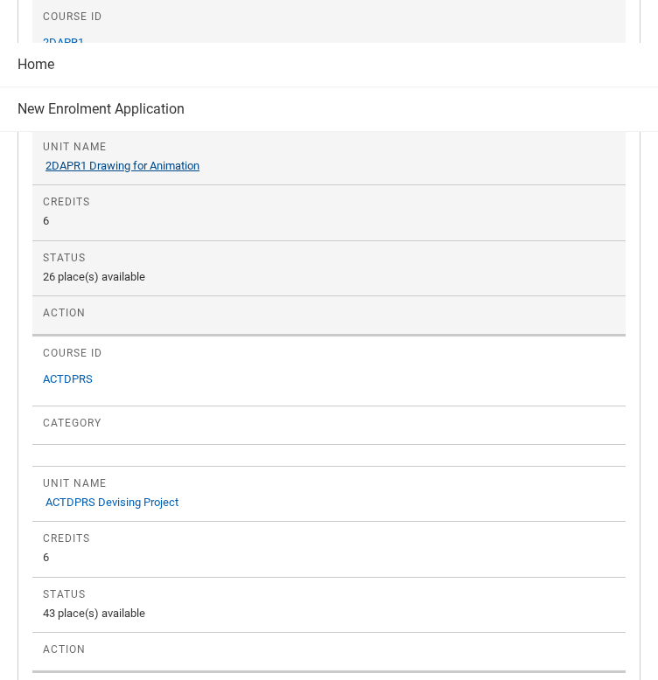
click at [74, 172] on link "2DAPR1 Drawing for Animation" at bounding box center [122, 165] width 154 height 13
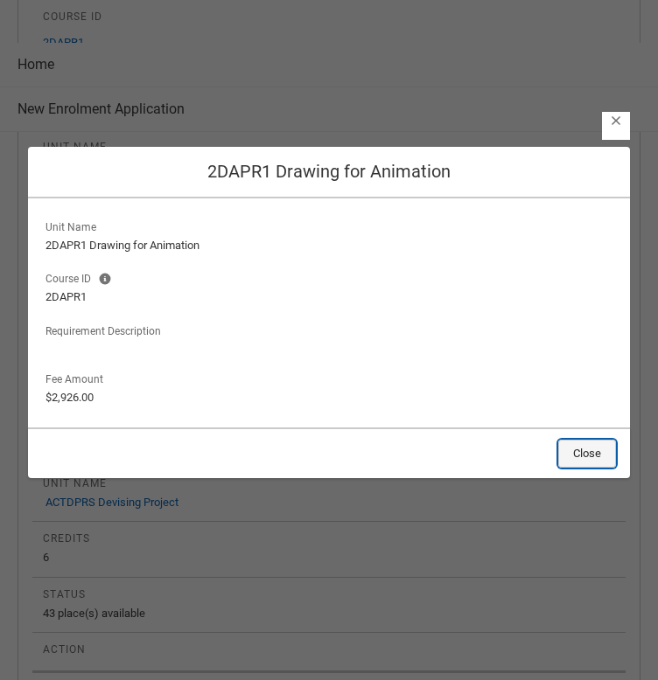
click at [594, 449] on button "Close" at bounding box center [587, 454] width 58 height 28
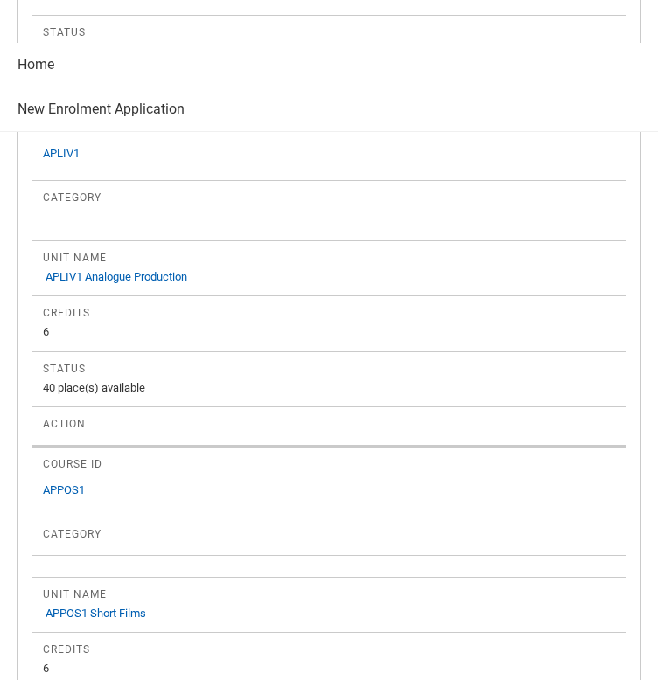
scroll to position [1936, 0]
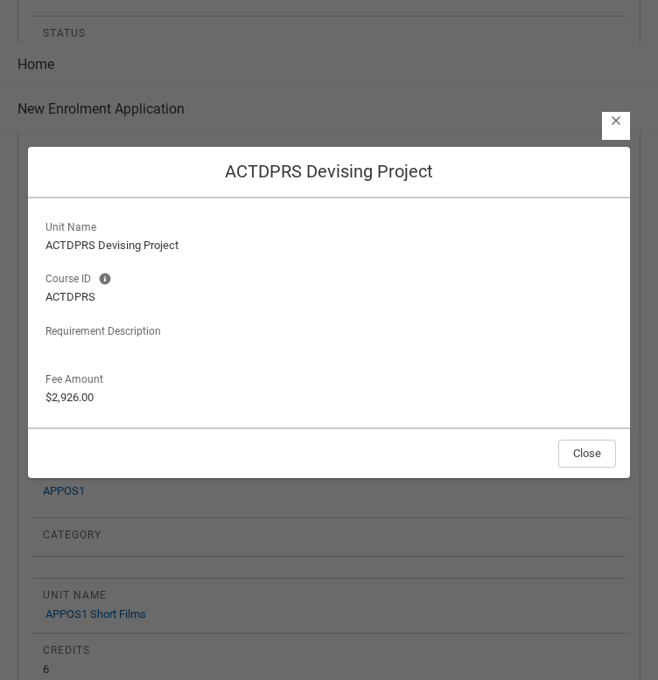
click at [619, 466] on footer "Close" at bounding box center [329, 453] width 602 height 51
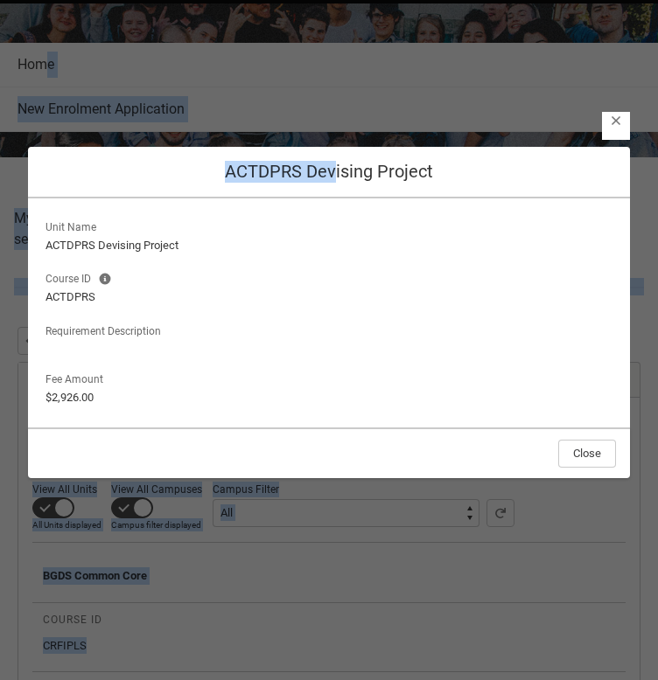
scroll to position [0, 0]
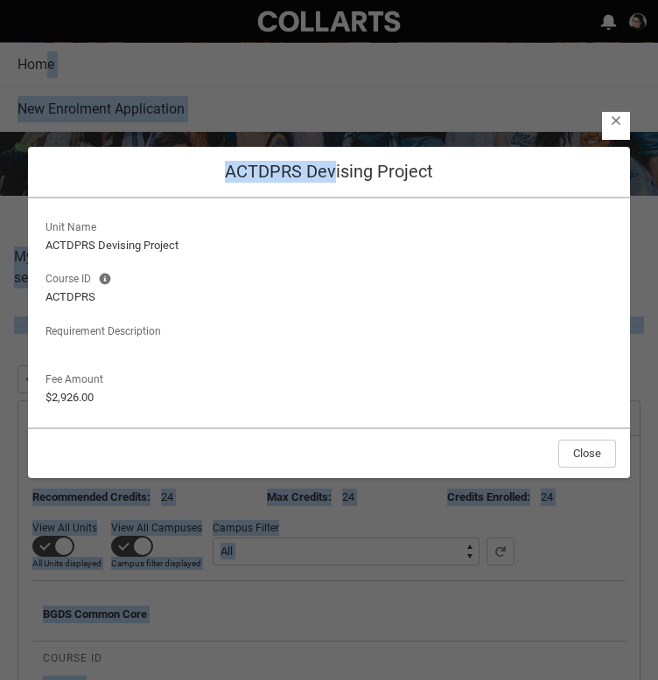
drag, startPoint x: 336, startPoint y: 4, endPoint x: 300, endPoint y: -62, distance: 75.5
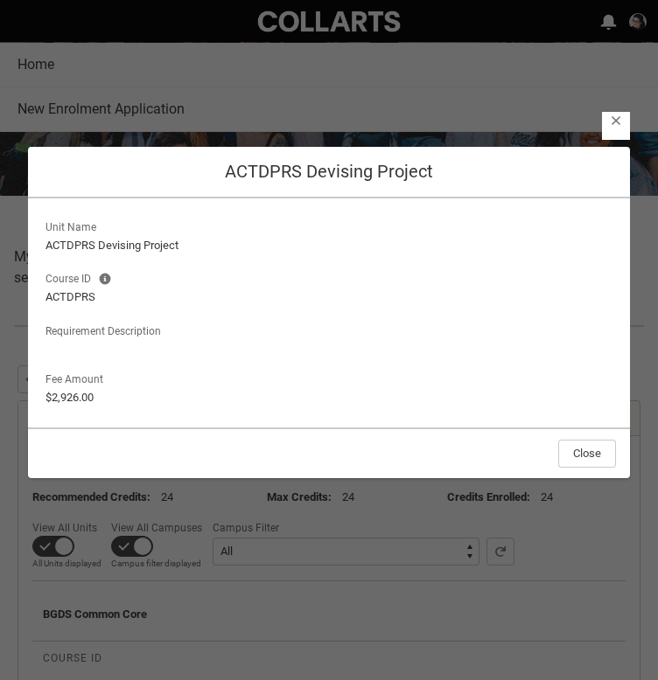
click at [347, 245] on lightning-formatted-text "ACTDPRS Devising Project" at bounding box center [328, 245] width 567 height 17
click at [616, 127] on lightning-primitive-icon "button" at bounding box center [615, 121] width 12 height 13
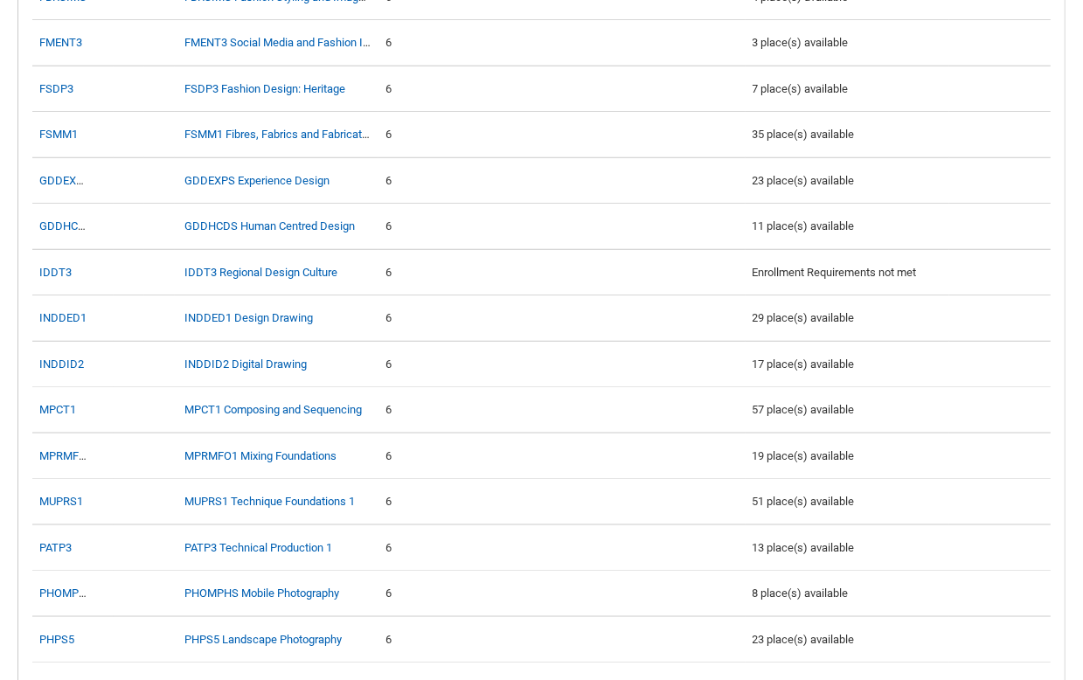
scroll to position [1633, 0]
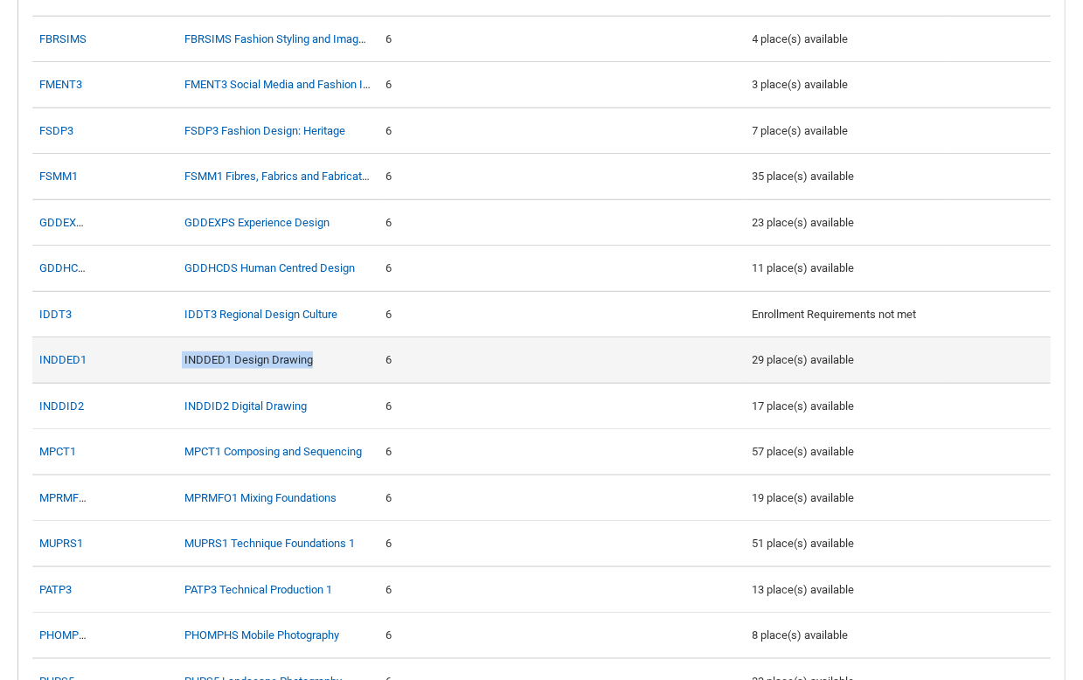
drag, startPoint x: 340, startPoint y: 355, endPoint x: 178, endPoint y: 362, distance: 161.9
click at [178, 362] on td "INDDED1 Design Drawing" at bounding box center [277, 360] width 204 height 46
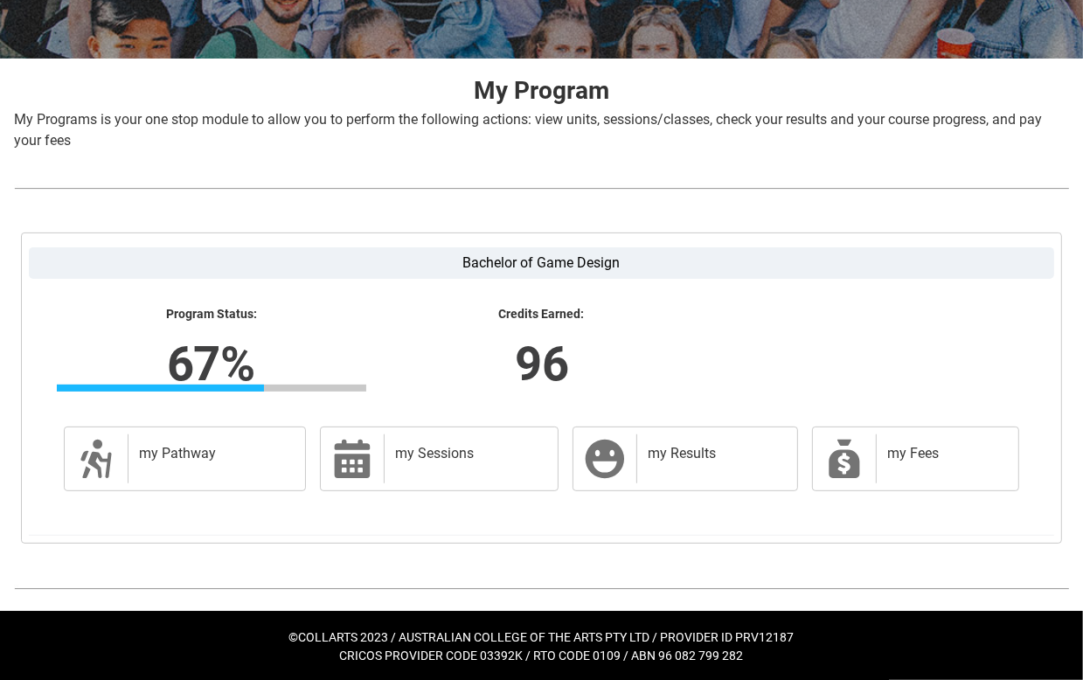
scroll to position [290, 0]
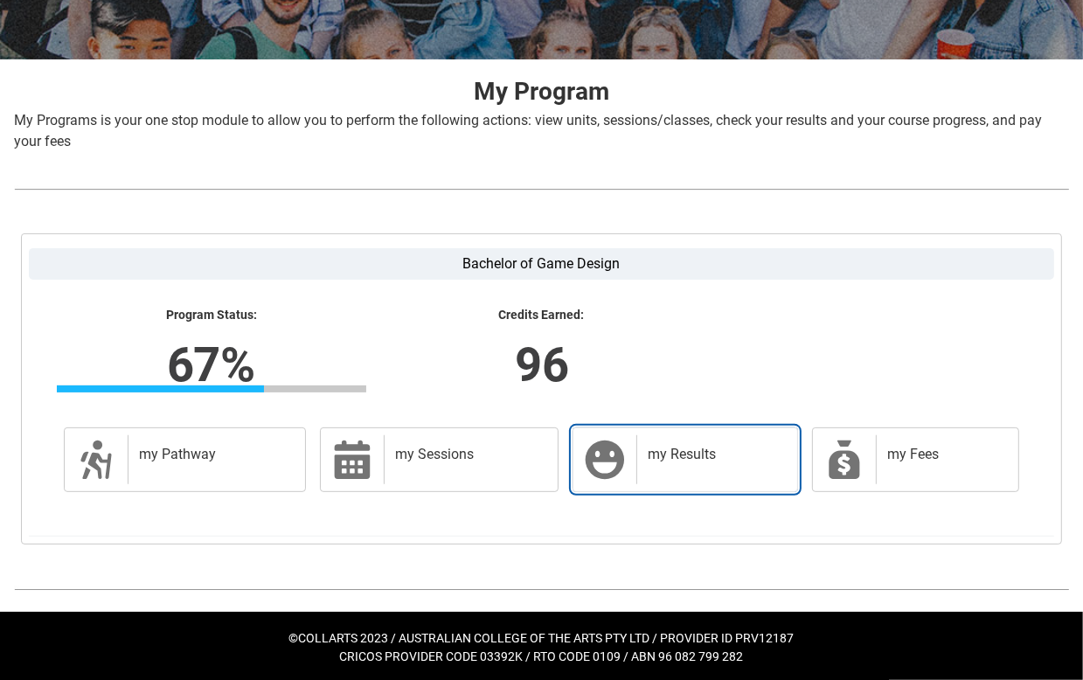
click at [694, 465] on div "my Results" at bounding box center [713, 459] width 153 height 49
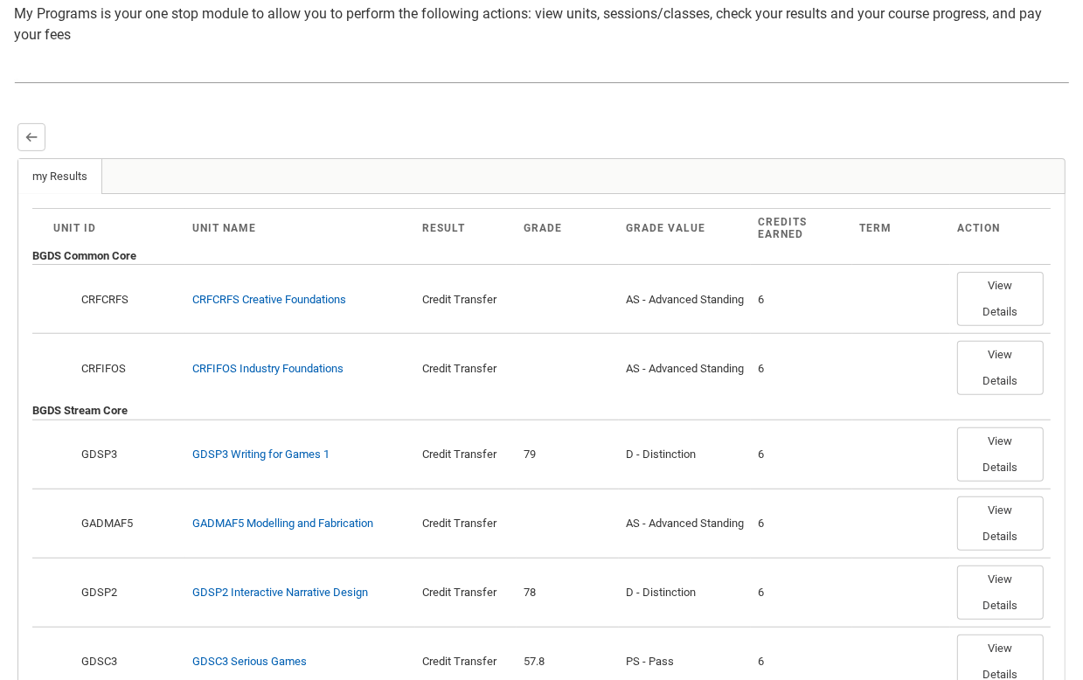
scroll to position [396, 0]
click at [33, 139] on lightning-primitive-icon "button" at bounding box center [31, 138] width 12 height 13
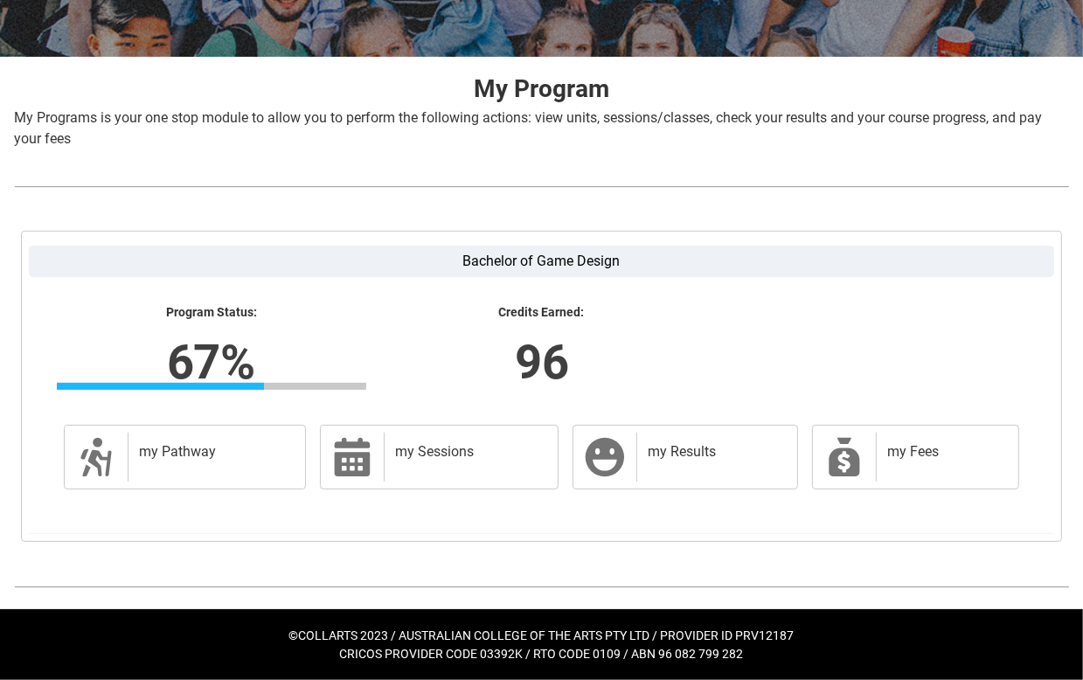
scroll to position [291, 0]
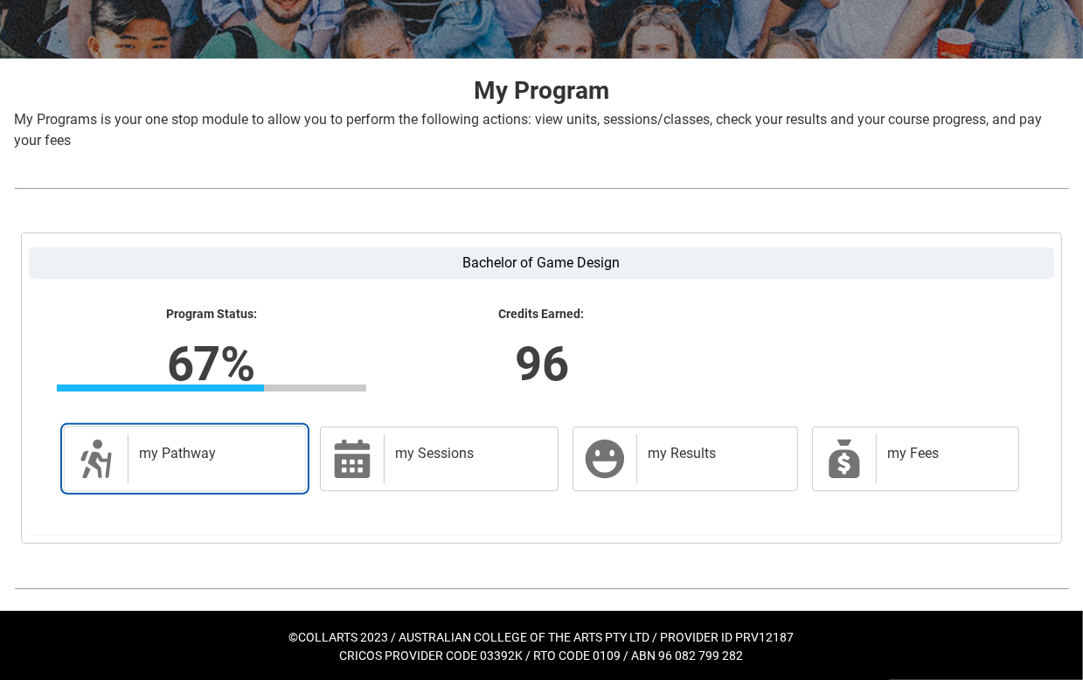
click at [180, 470] on div "my Pathway" at bounding box center [213, 459] width 171 height 49
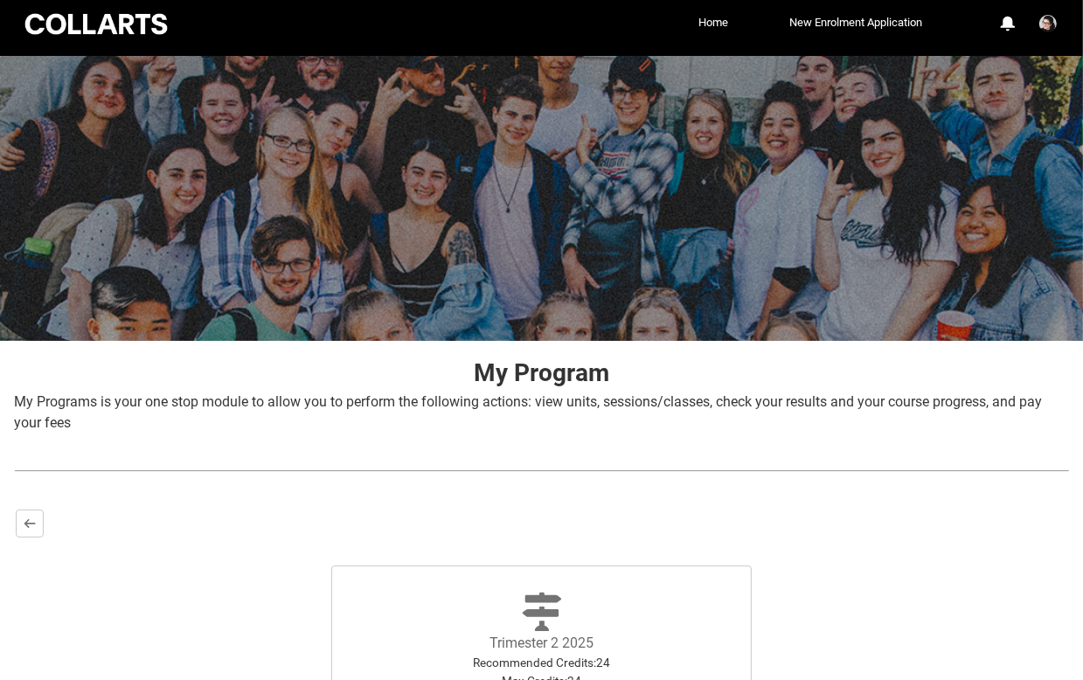
scroll to position [274, 0]
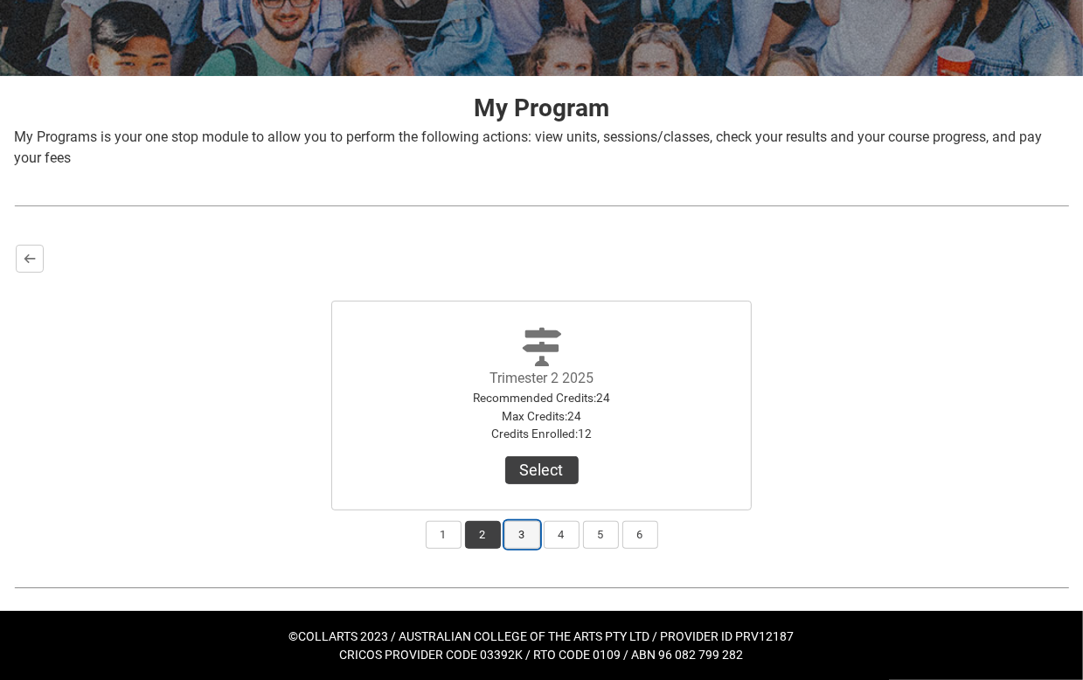
click at [513, 539] on button "3" at bounding box center [523, 535] width 36 height 28
click at [559, 538] on button "4" at bounding box center [562, 535] width 36 height 28
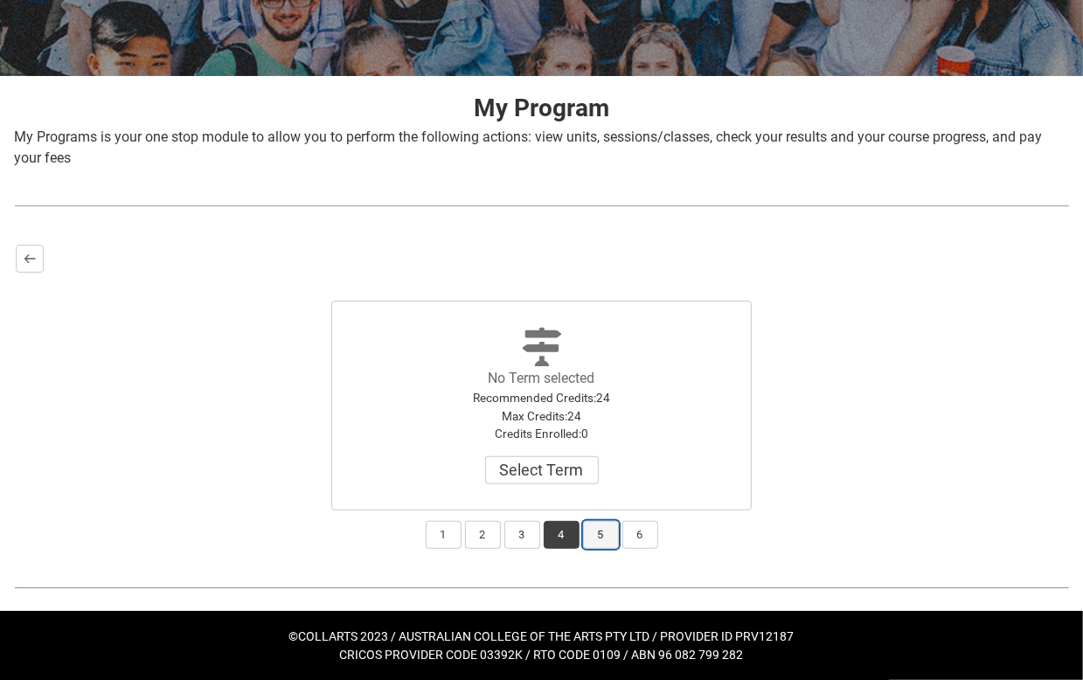
click at [606, 533] on button "5" at bounding box center [601, 535] width 36 height 28
click at [641, 533] on button "6" at bounding box center [641, 535] width 36 height 28
click at [602, 537] on button "5" at bounding box center [601, 535] width 36 height 28
click at [636, 539] on button "6" at bounding box center [641, 535] width 36 height 28
click at [605, 536] on button "5" at bounding box center [601, 535] width 36 height 28
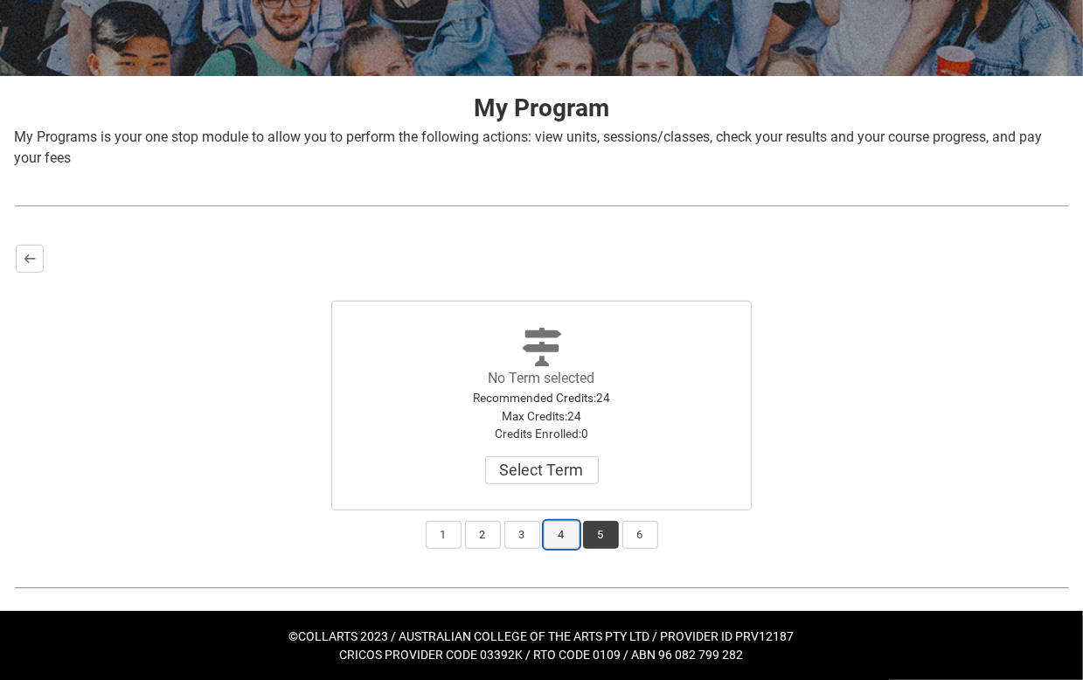
click at [573, 532] on button "4" at bounding box center [562, 535] width 36 height 28
click at [514, 535] on button "3" at bounding box center [523, 535] width 36 height 28
click at [430, 534] on button "1" at bounding box center [444, 535] width 36 height 28
click at [479, 535] on button "2" at bounding box center [483, 535] width 36 height 28
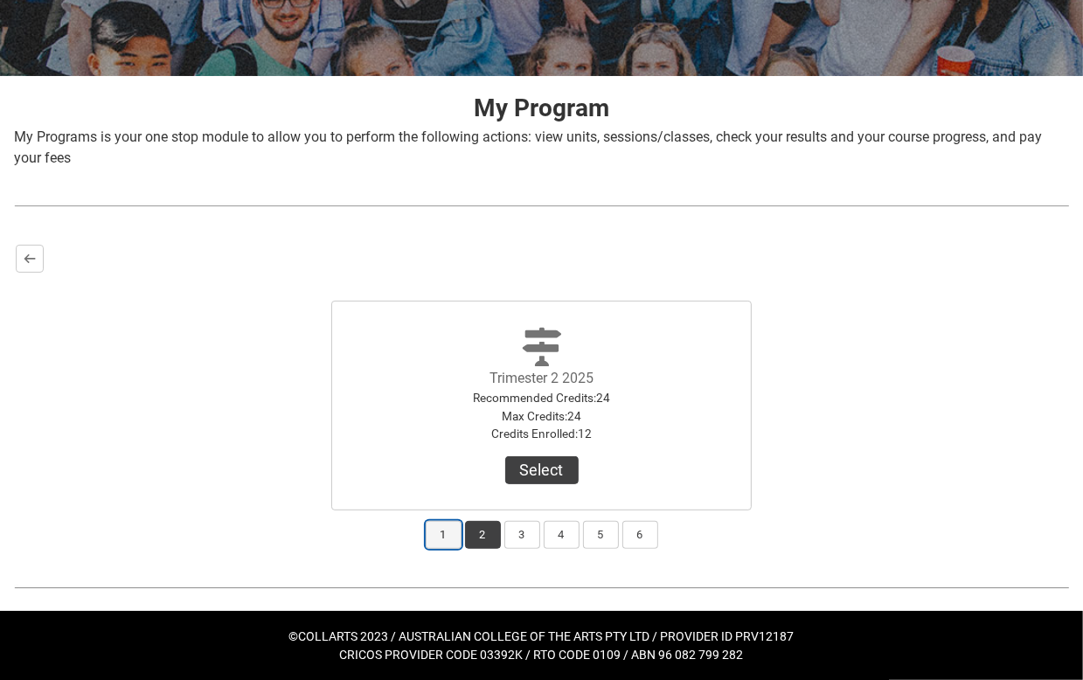
click at [448, 535] on button "1" at bounding box center [444, 535] width 36 height 28
click at [544, 466] on button "View Results" at bounding box center [542, 470] width 119 height 28
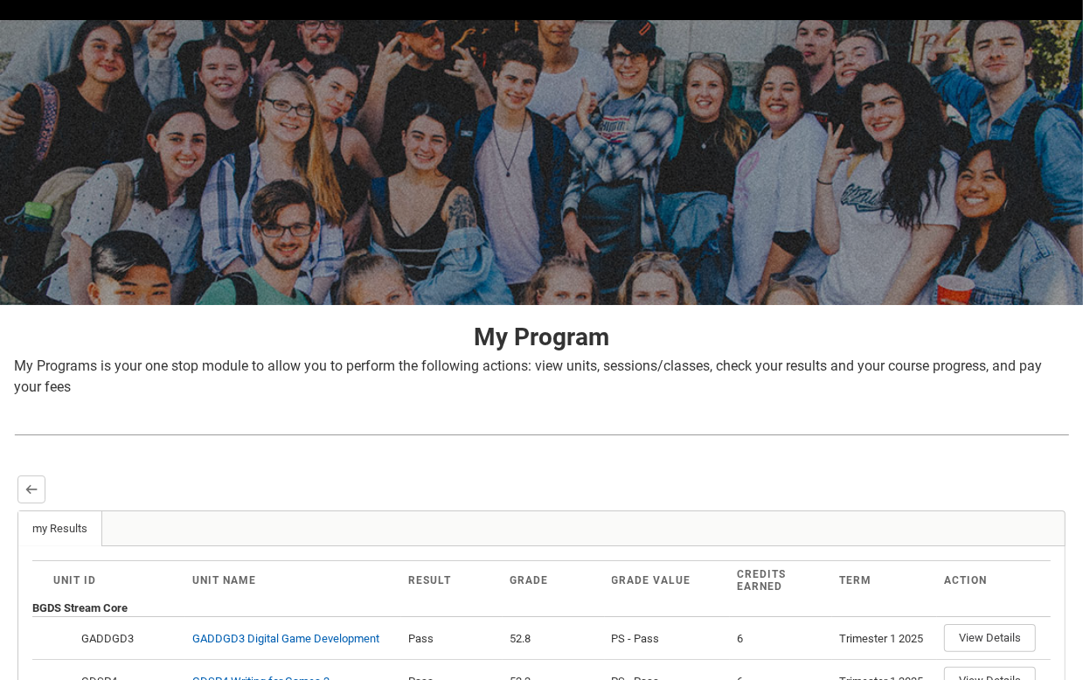
scroll to position [257, 0]
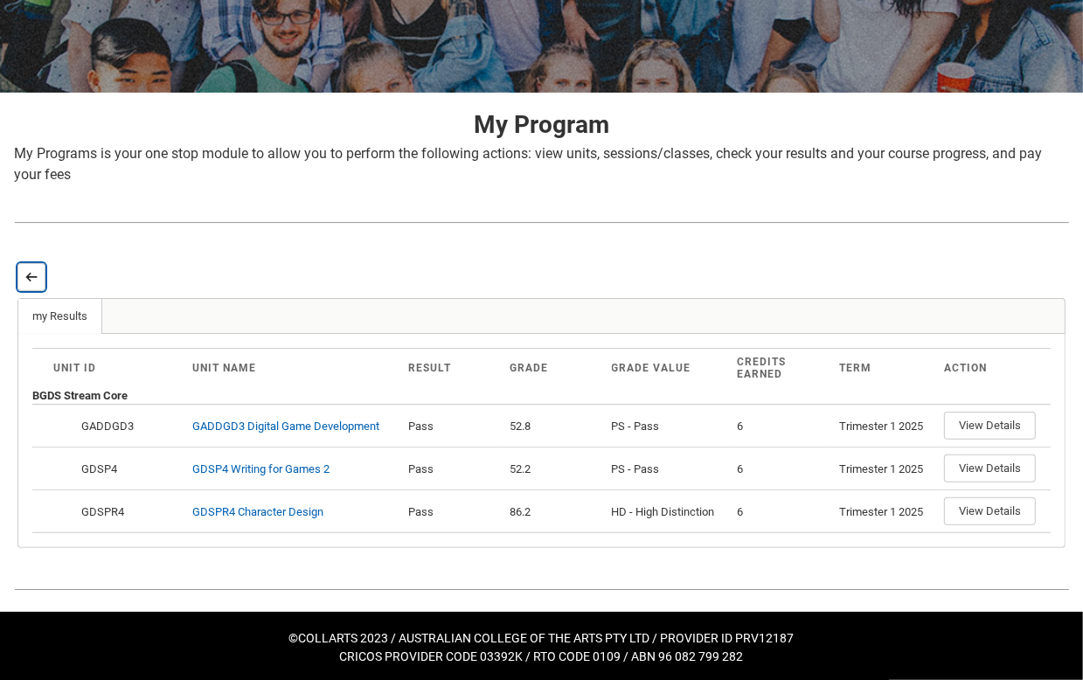
click at [33, 274] on lightning-primitive-icon "button" at bounding box center [31, 277] width 12 height 13
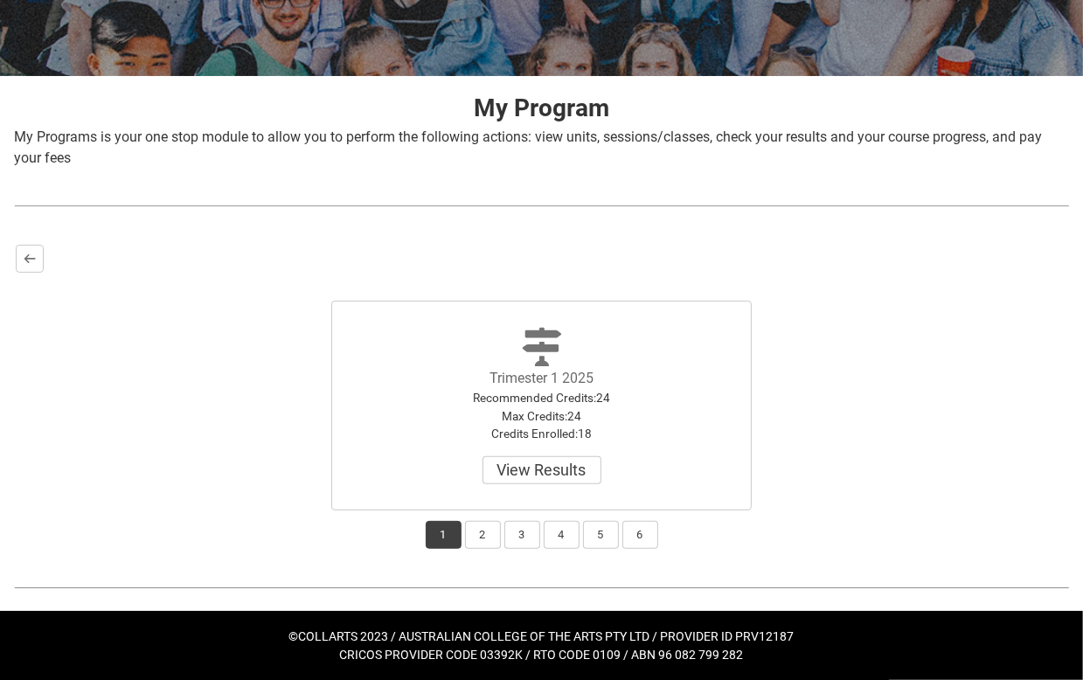
scroll to position [273, 0]
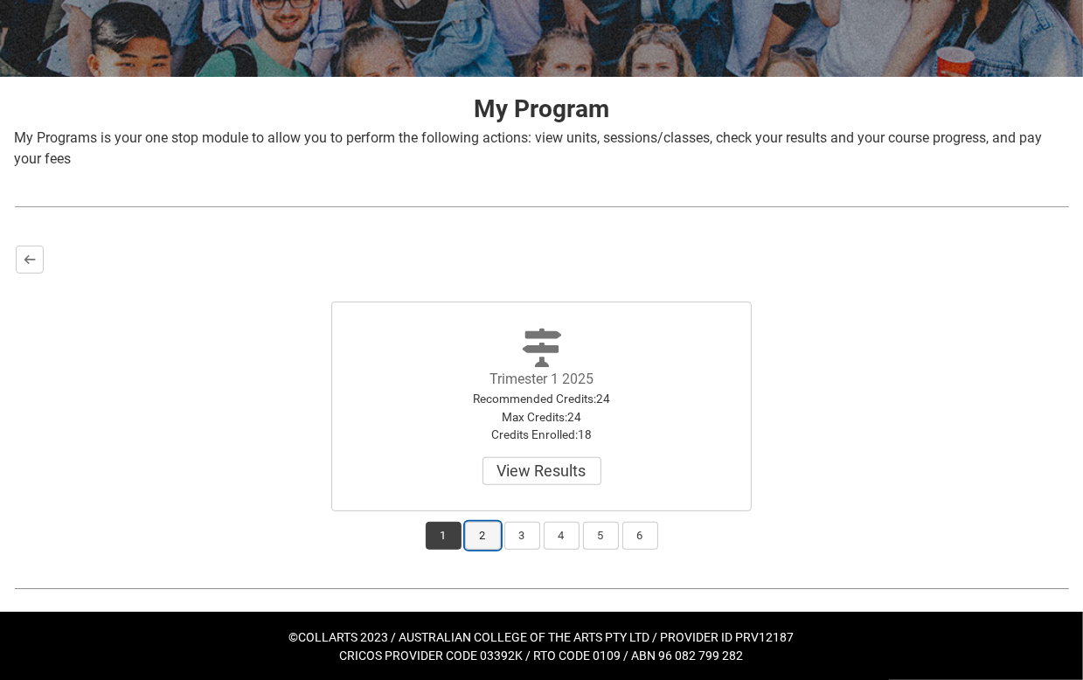
click at [493, 539] on button "2" at bounding box center [483, 536] width 36 height 28
click at [541, 477] on button "Select" at bounding box center [541, 471] width 73 height 28
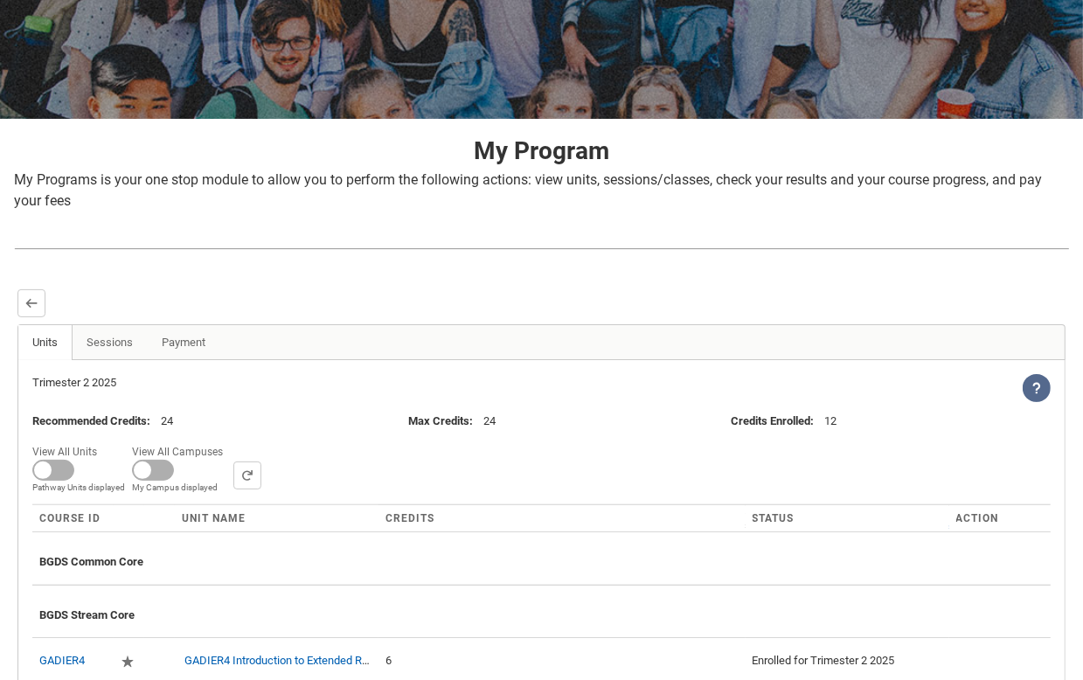
scroll to position [473, 0]
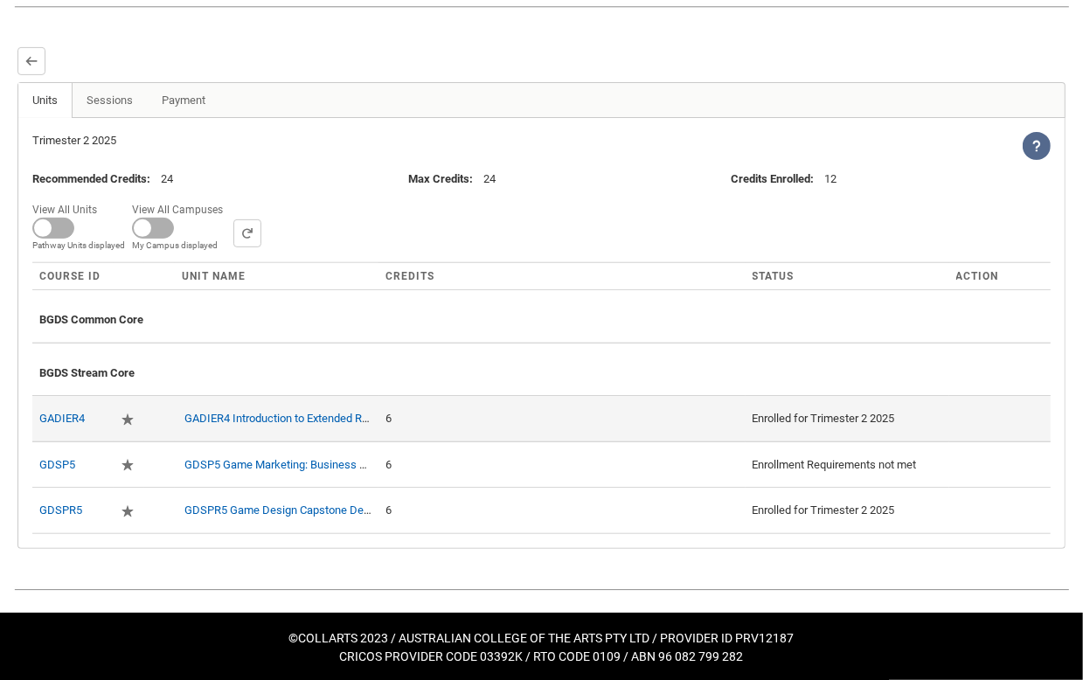
click at [438, 428] on td "6" at bounding box center [562, 418] width 366 height 46
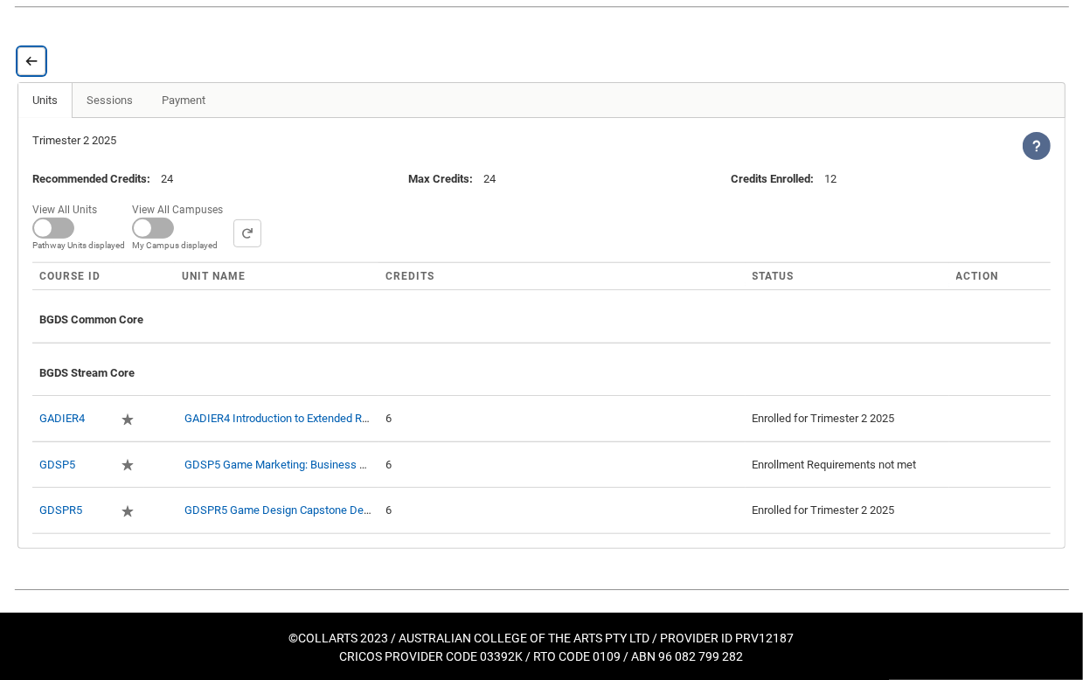
click at [32, 55] on lightning-primitive-icon "button" at bounding box center [31, 61] width 12 height 13
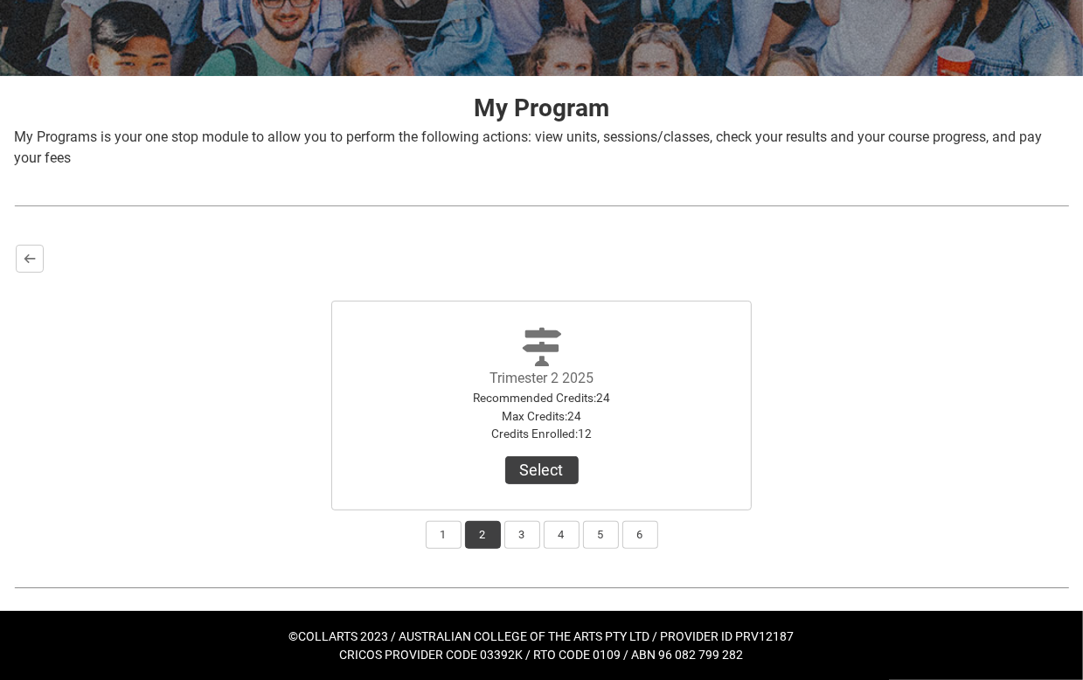
scroll to position [273, 0]
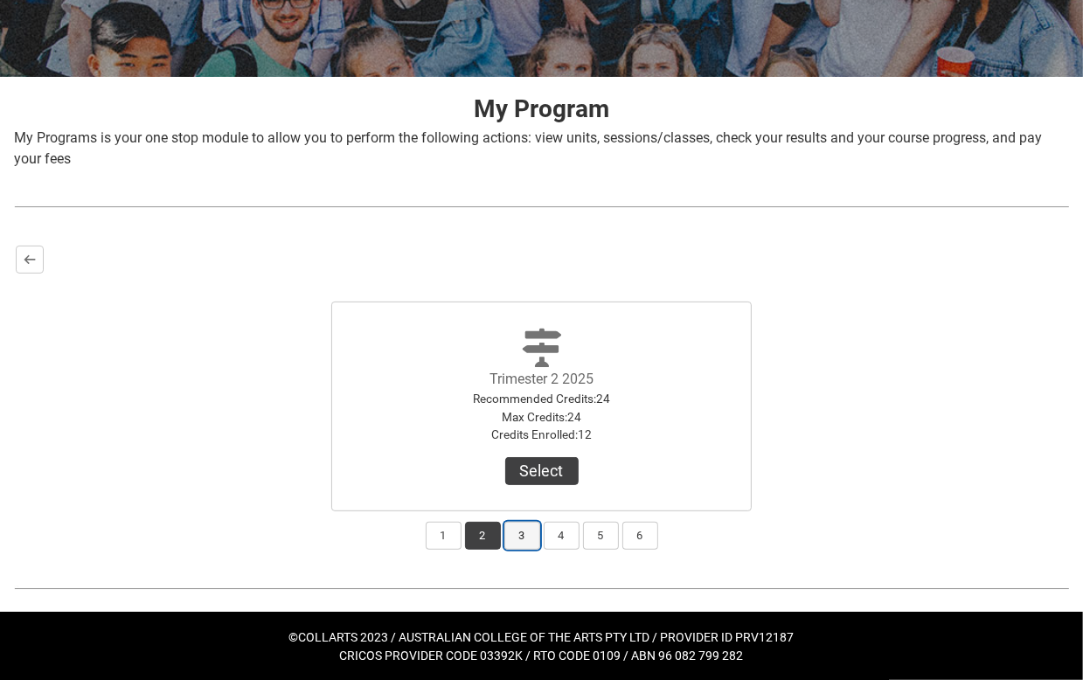
click at [529, 542] on button "3" at bounding box center [523, 536] width 36 height 28
click at [542, 460] on button "Select" at bounding box center [541, 471] width 73 height 28
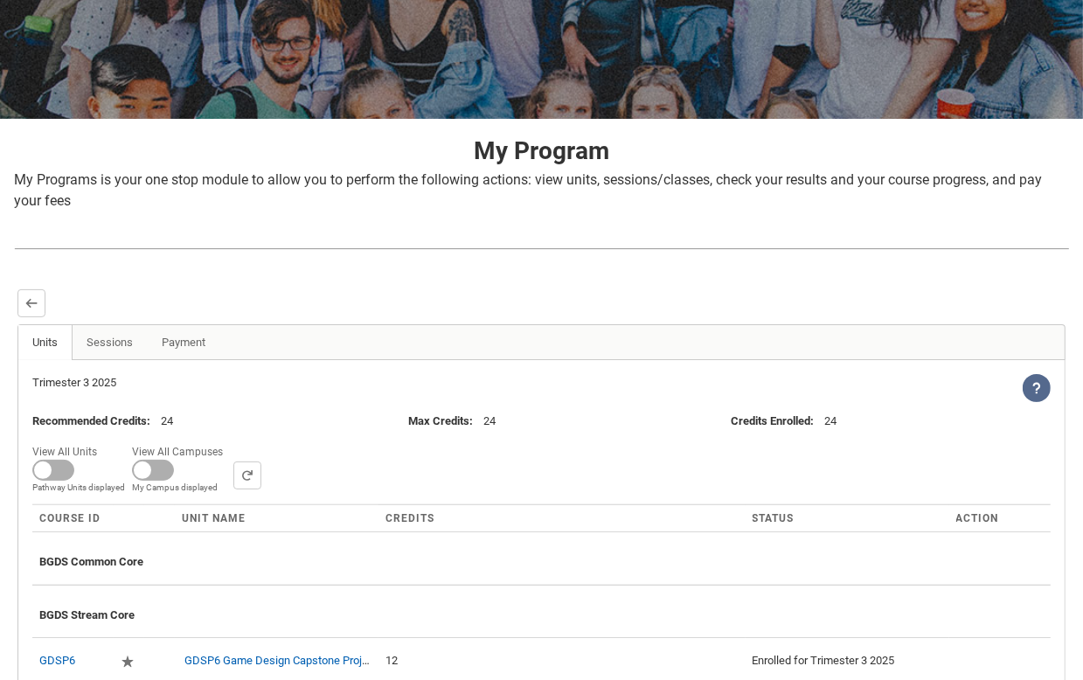
scroll to position [382, 0]
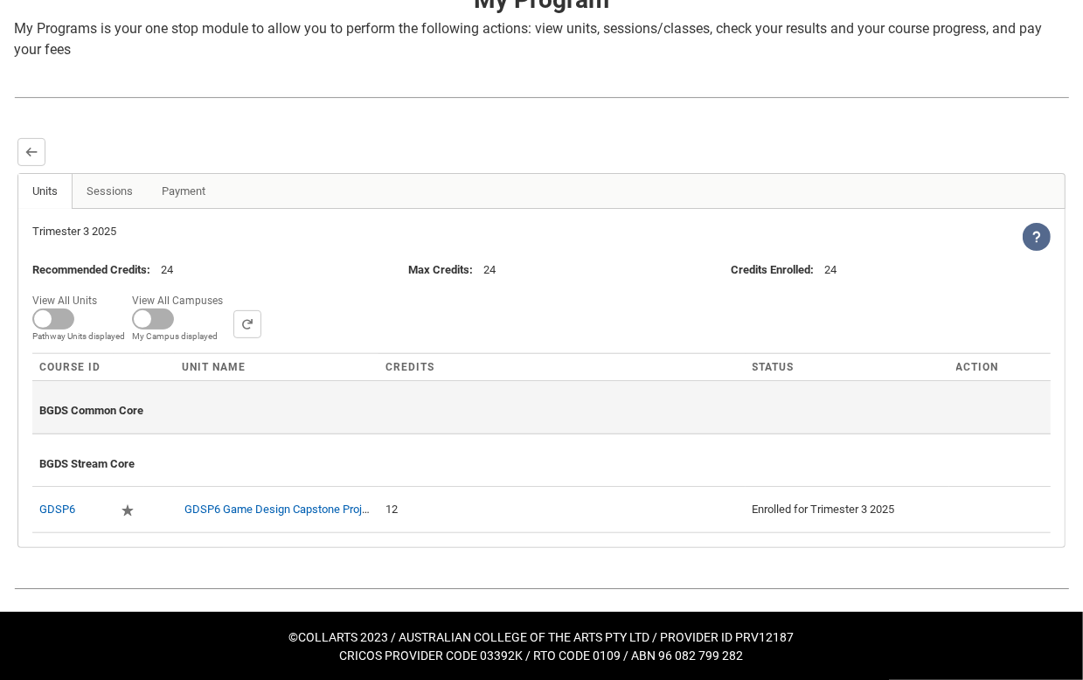
click at [98, 414] on span "BGDS Common Core" at bounding box center [91, 410] width 104 height 13
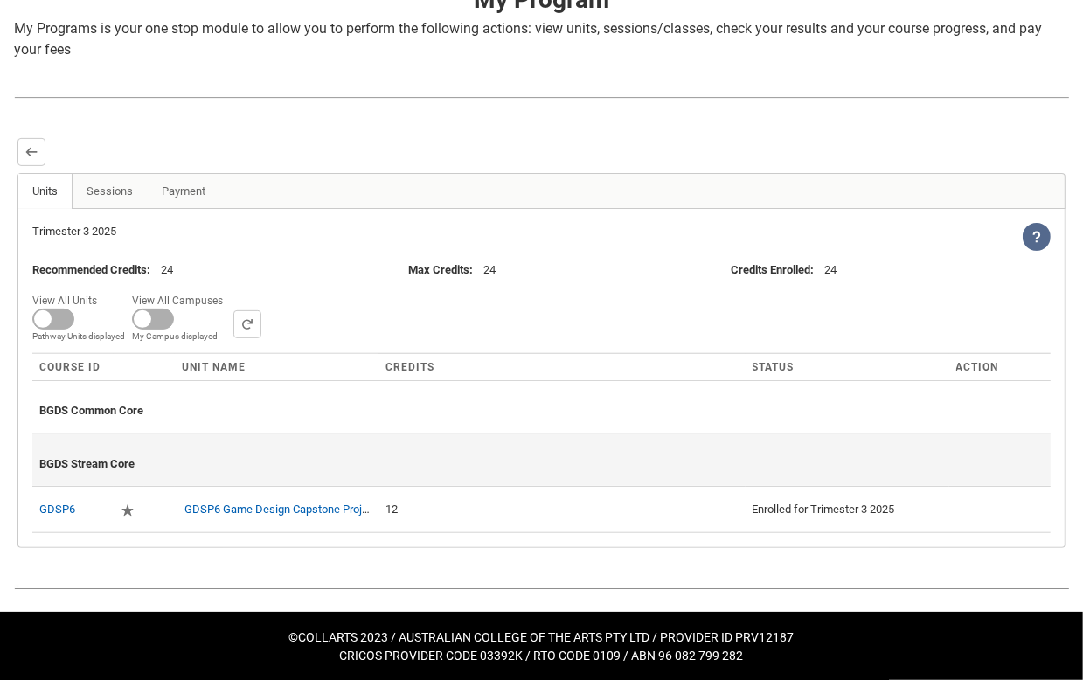
click at [84, 449] on div "BGDS Stream Core" at bounding box center [541, 461] width 1005 height 38
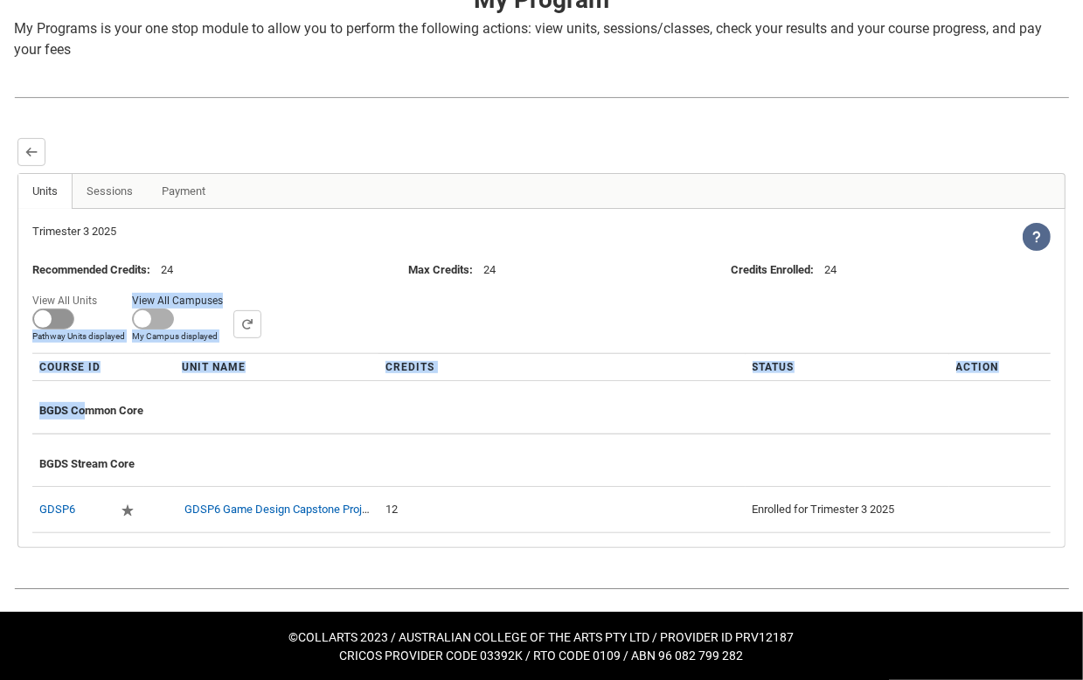
drag, startPoint x: 87, startPoint y: 398, endPoint x: 44, endPoint y: 323, distance: 87.0
click at [44, 323] on div "Trimester 3 2025 View Help Recommended Credits : 24 Max Credits : 24 Credits En…" at bounding box center [541, 378] width 1048 height 339
click at [44, 323] on span at bounding box center [53, 319] width 42 height 21
click at [103, 289] on input "View All Units All Units displayed Pathway Units displayed" at bounding box center [103, 289] width 1 height 1
checkbox input "true"
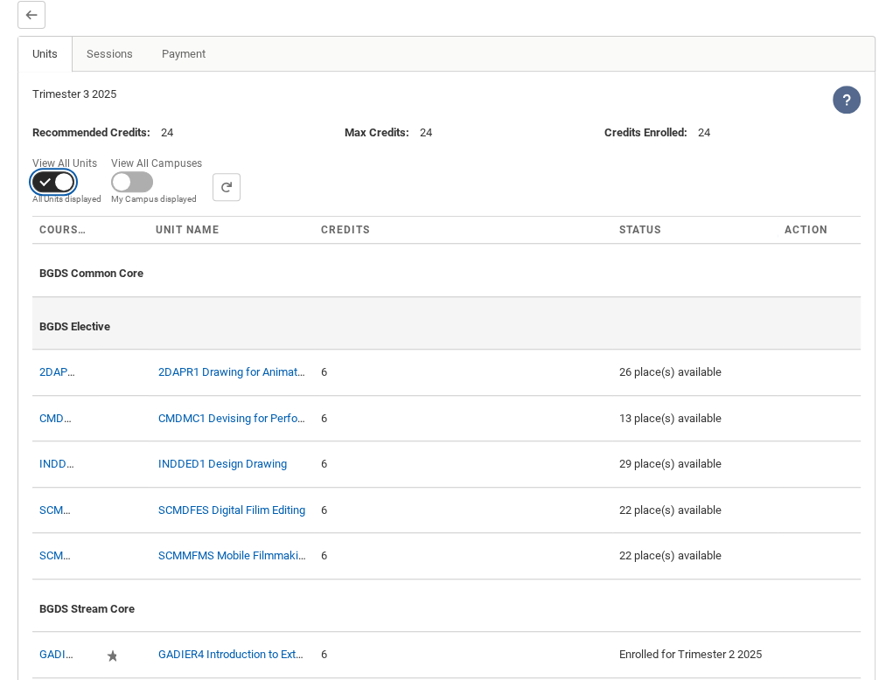
scroll to position [518, 0]
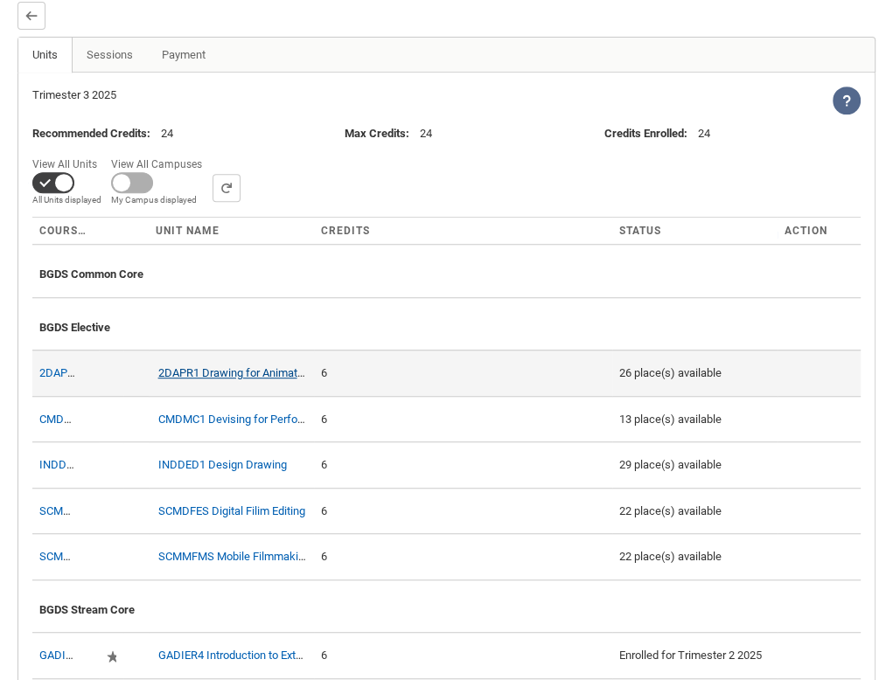
click at [213, 368] on link "2DAPR1 Drawing for Animation" at bounding box center [235, 372] width 154 height 13
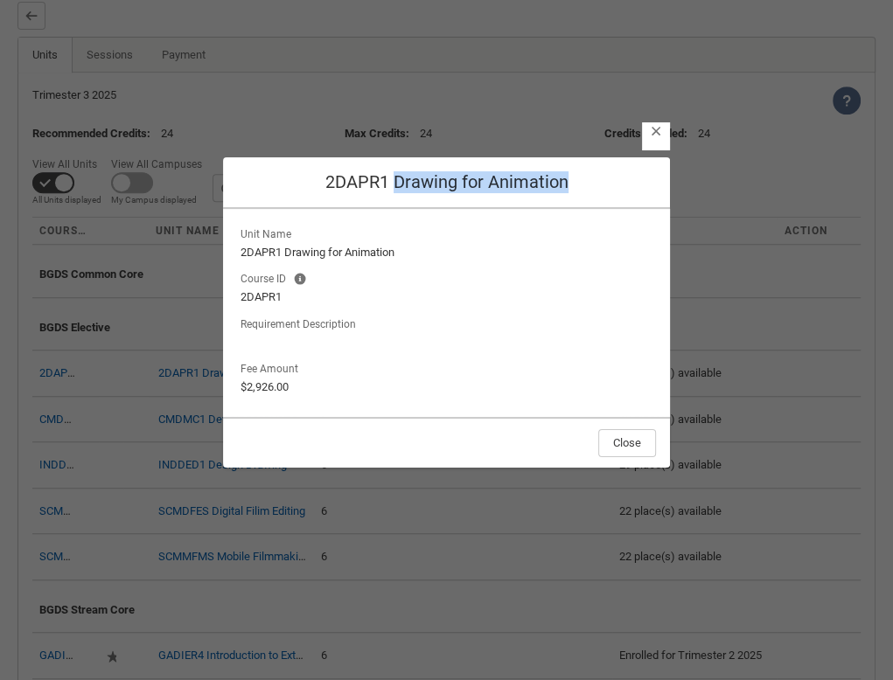
drag, startPoint x: 593, startPoint y: 184, endPoint x: 393, endPoint y: 182, distance: 199.4
click at [393, 182] on h2 "2DAPR1 Drawing for Animation" at bounding box center [446, 182] width 419 height 22
copy h2 "Drawing for Animation"
click at [660, 137] on lightning-button-icon "Close" at bounding box center [656, 136] width 28 height 28
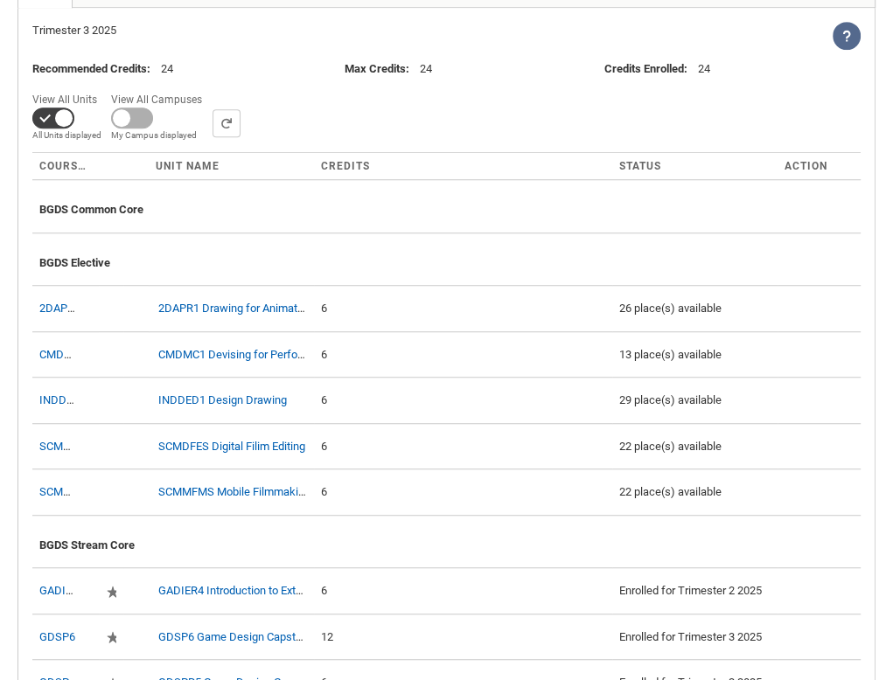
scroll to position [598, 0]
